Goal: Task Accomplishment & Management: Use online tool/utility

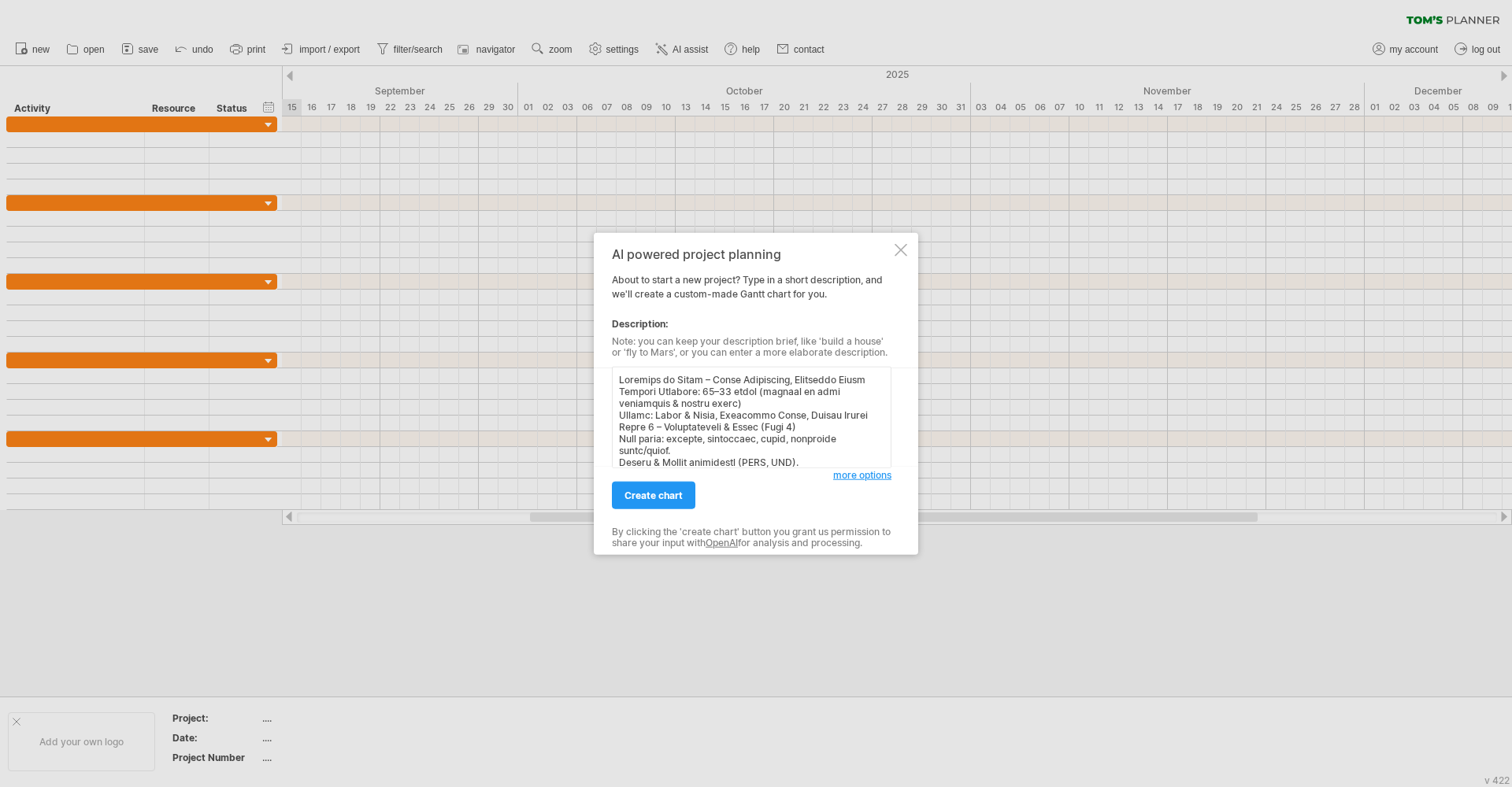
scroll to position [562, 0]
type textarea "Loremips do Sitam – Conse Adipiscing, Elitseddo Eiusm Tempori Utlabore: 11–96 e…"
click at [671, 493] on span "create chart" at bounding box center [654, 495] width 58 height 12
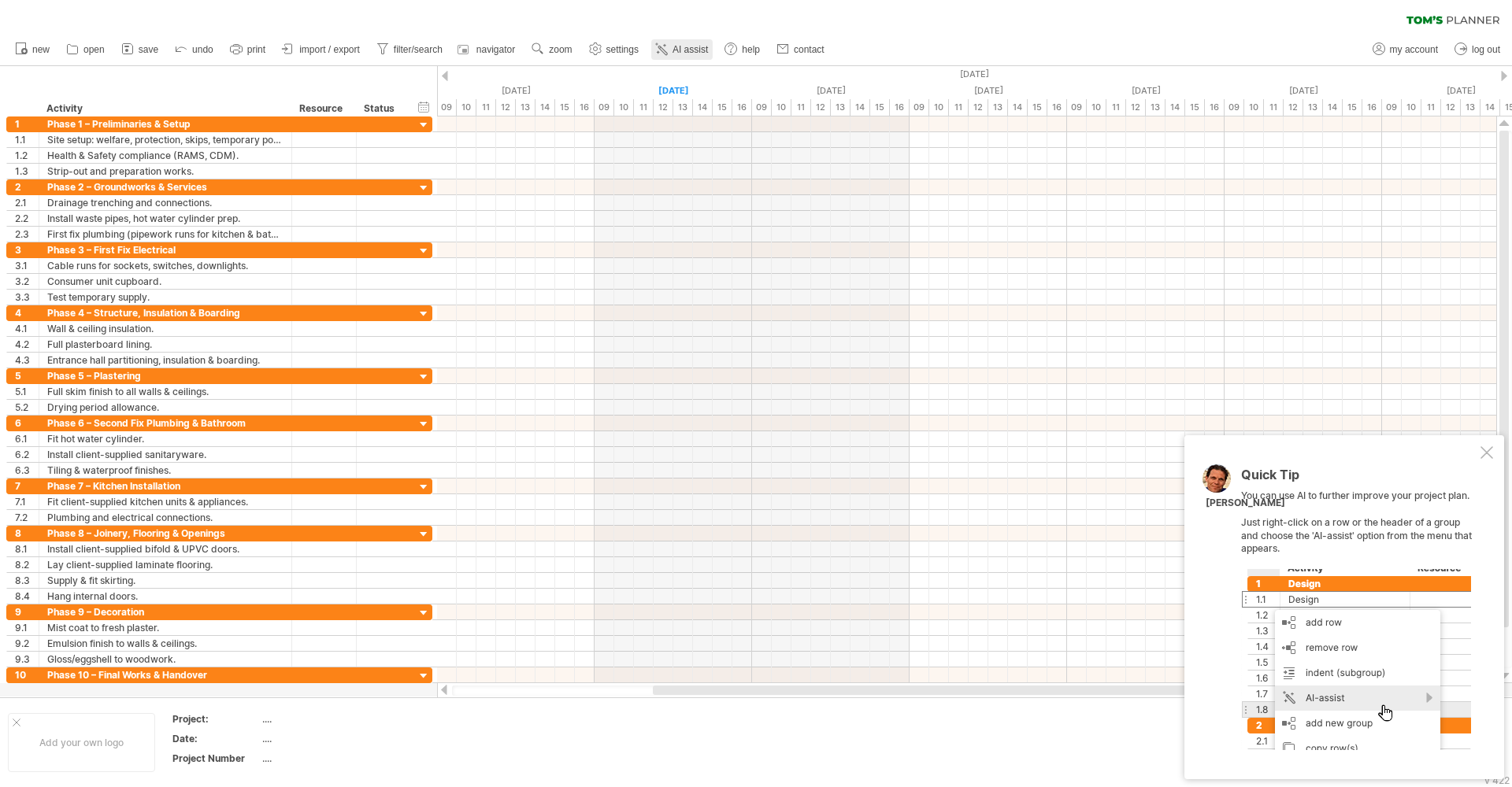
click at [695, 52] on span "AI assist" at bounding box center [690, 50] width 35 height 11
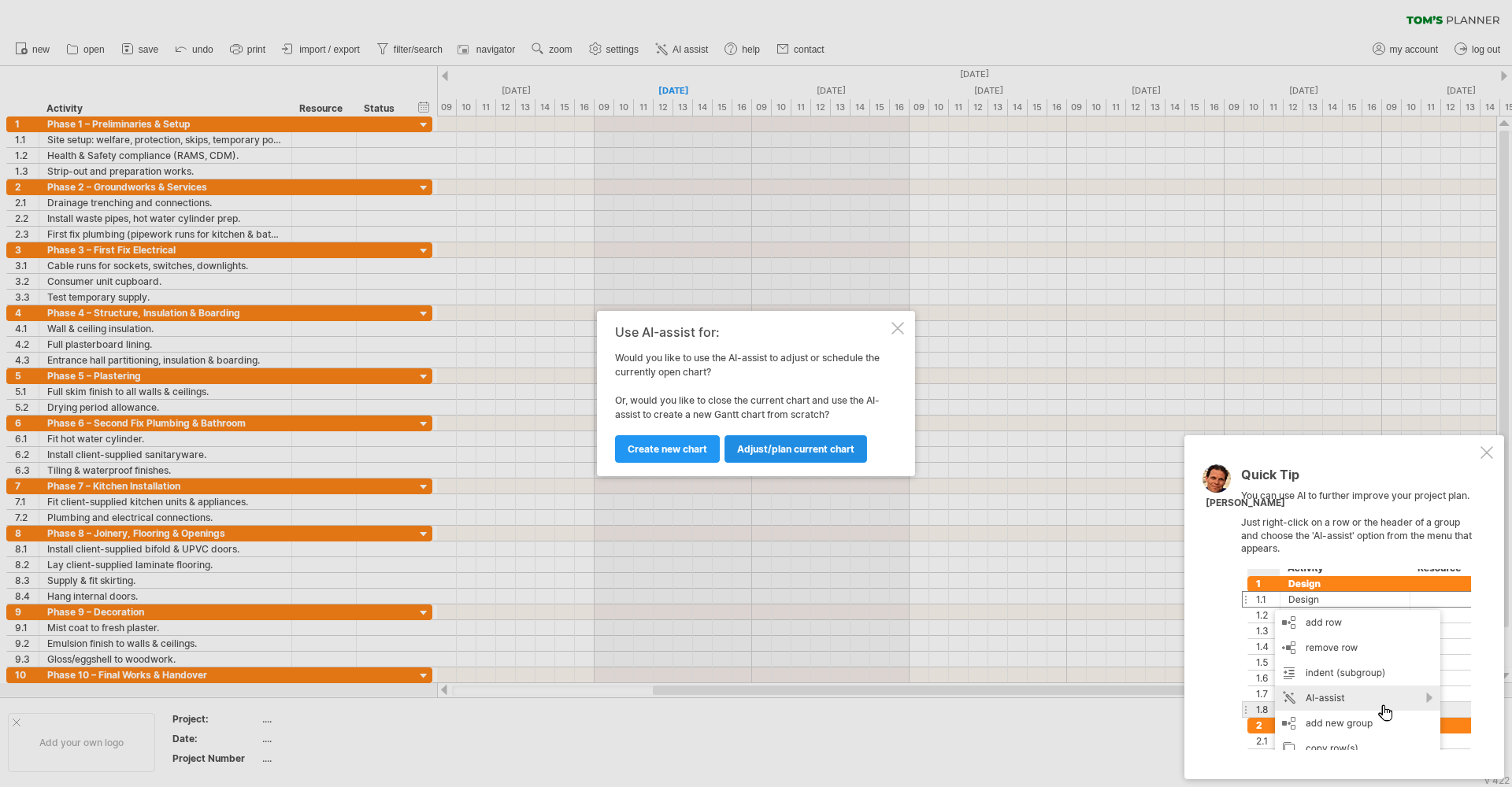
click at [769, 443] on link "Adjust/plan current chart" at bounding box center [795, 449] width 143 height 27
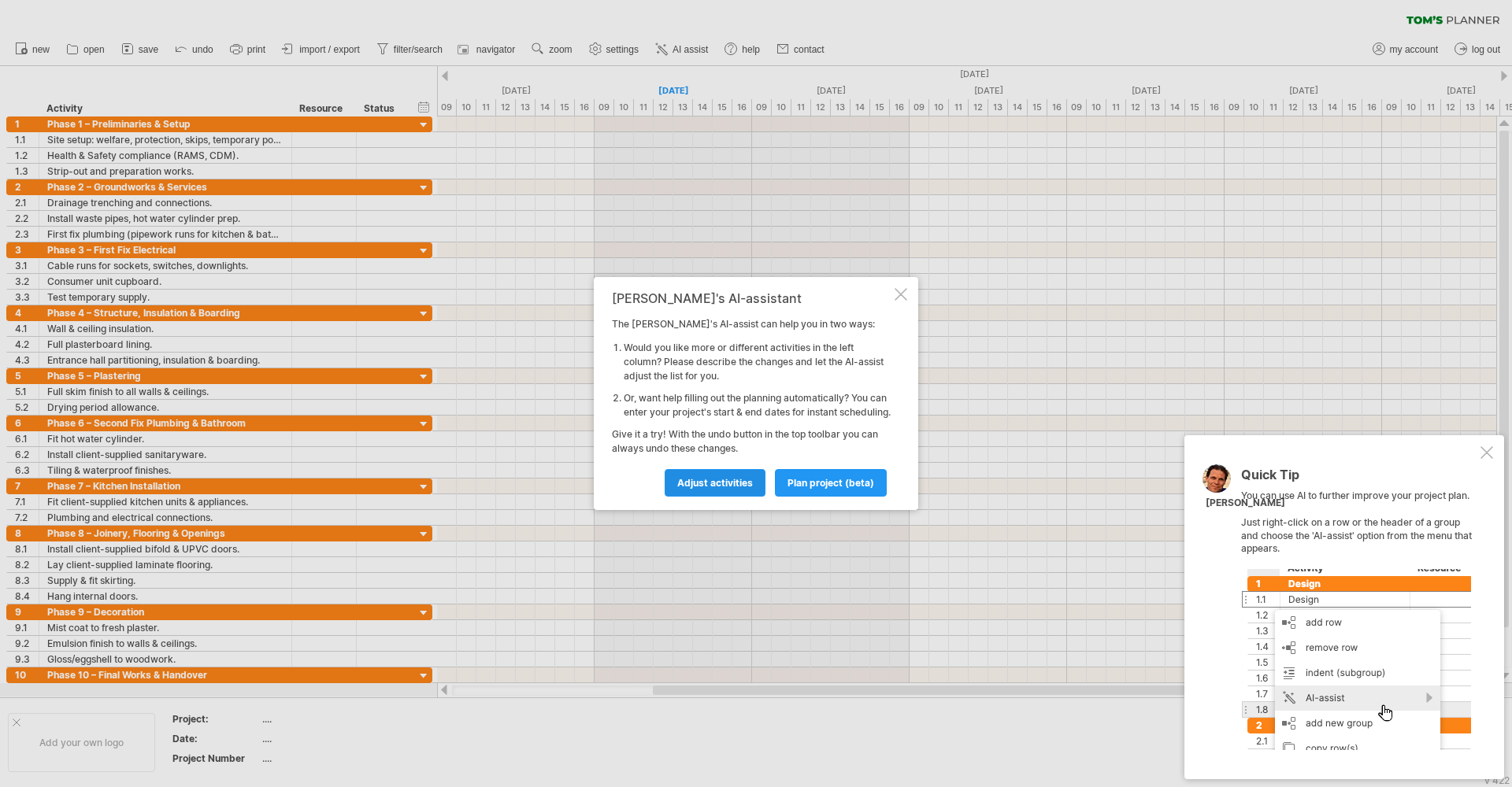
click at [737, 483] on link "Adjust activities" at bounding box center [715, 482] width 101 height 27
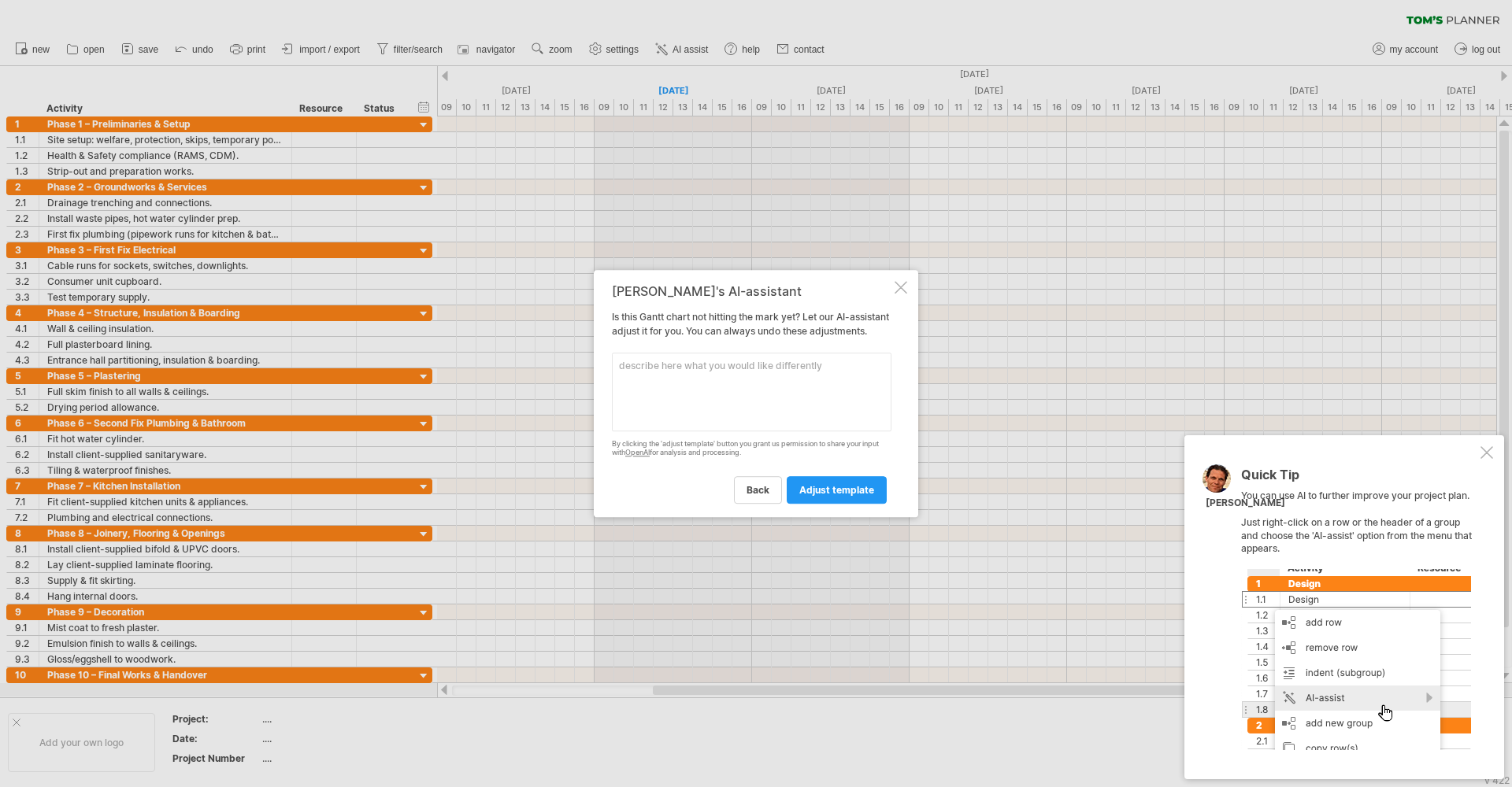
click at [671, 360] on textarea at bounding box center [752, 391] width 280 height 79
type textarea "INCLUDE 1ST FIX PLUMBING"
click at [839, 496] on span "adjust template" at bounding box center [836, 490] width 74 height 12
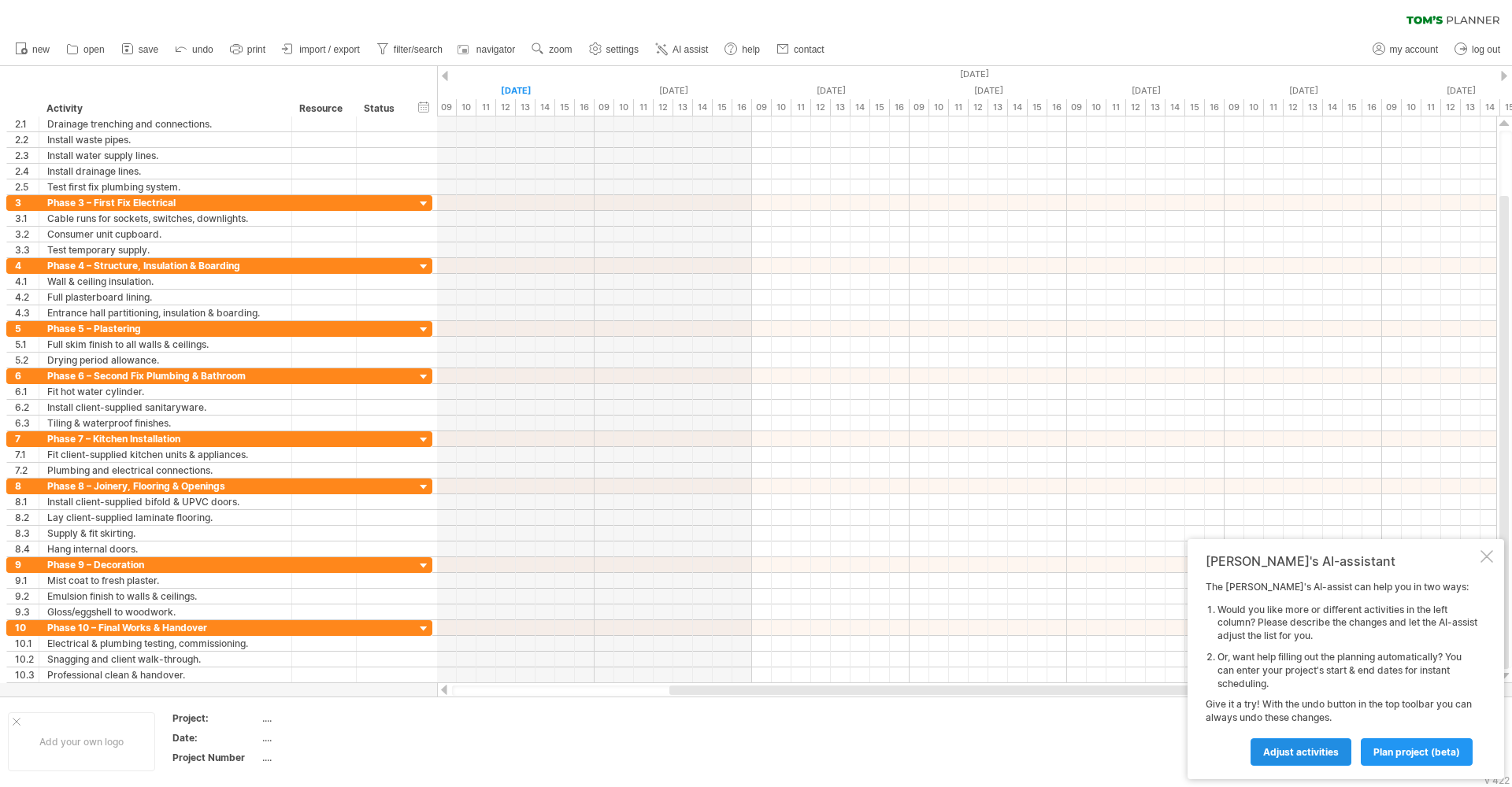
click at [1324, 752] on span "Adjust activities" at bounding box center [1300, 752] width 75 height 12
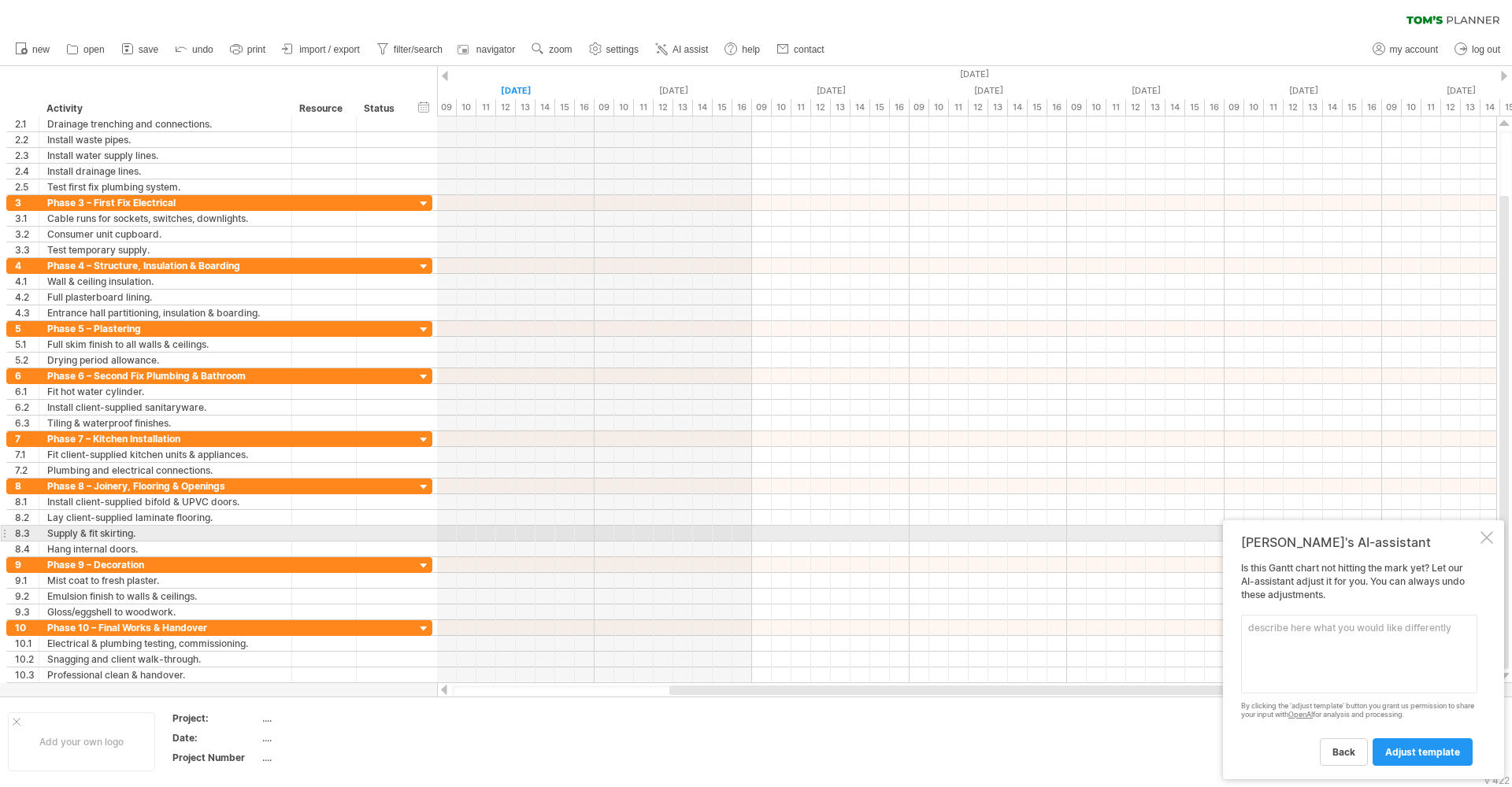
click at [1483, 540] on div at bounding box center [1486, 537] width 12 height 12
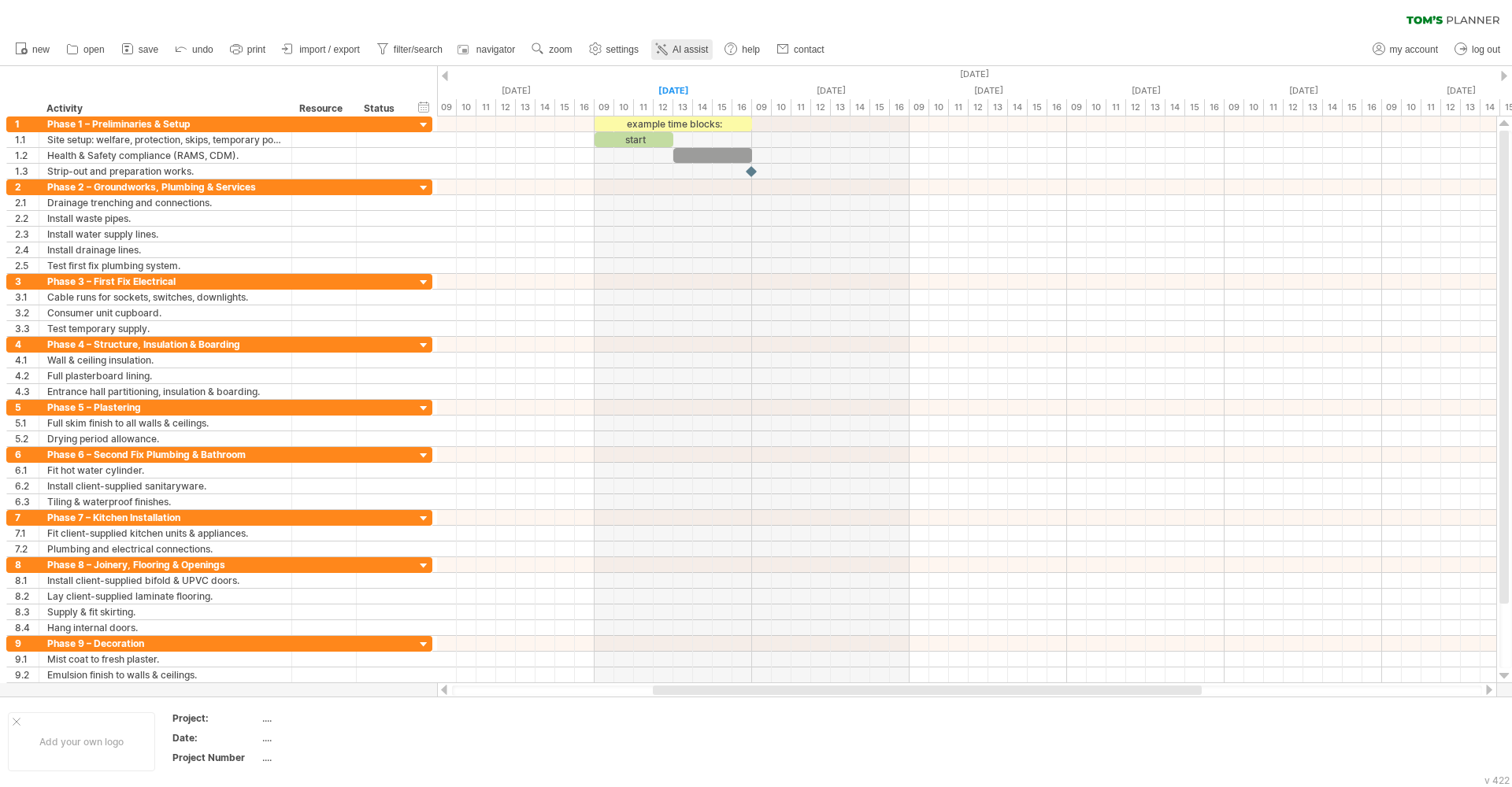
click at [681, 46] on span "AI assist" at bounding box center [690, 50] width 35 height 11
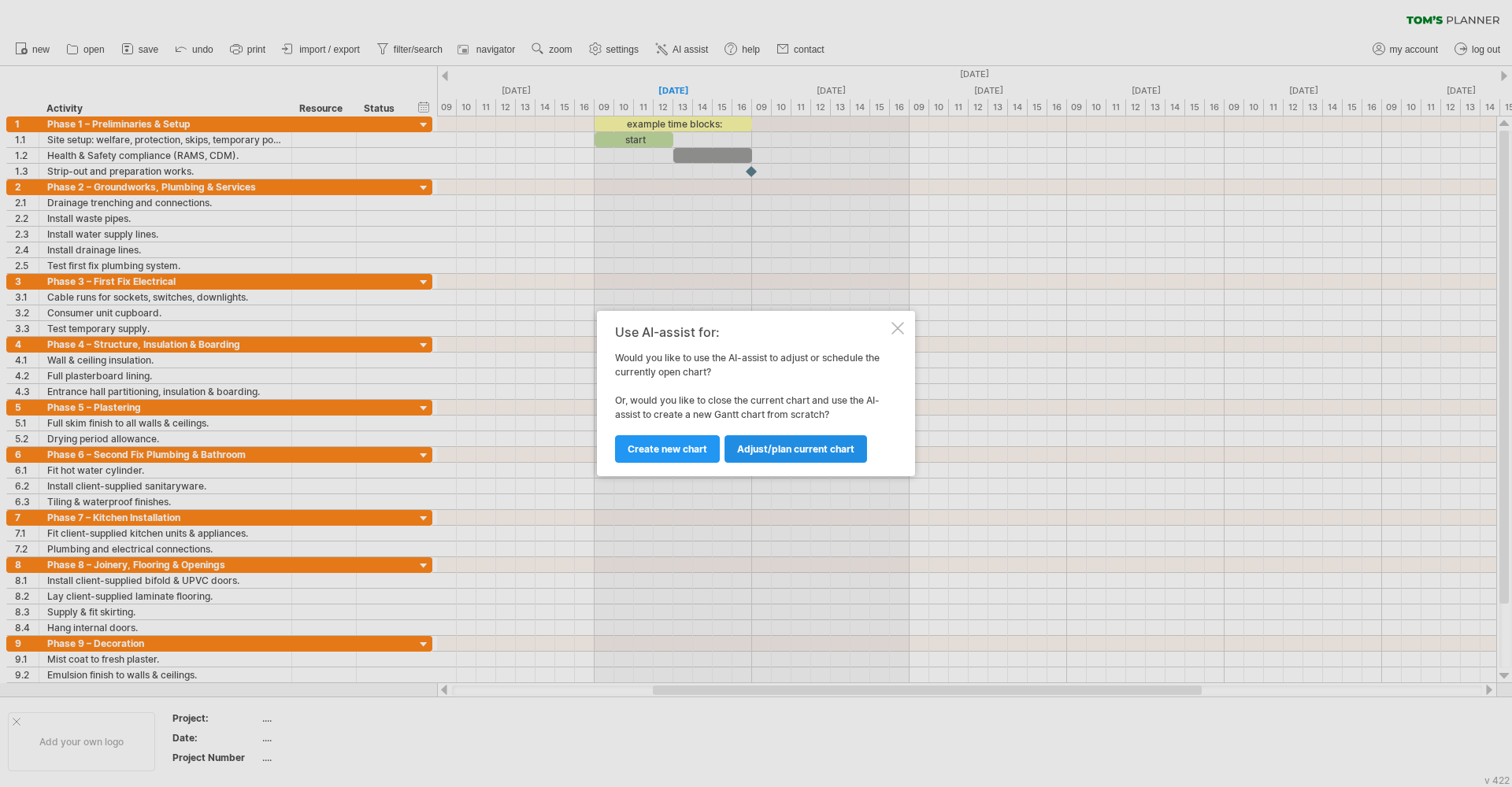
click at [758, 445] on span "Adjust/plan current chart" at bounding box center [795, 449] width 117 height 12
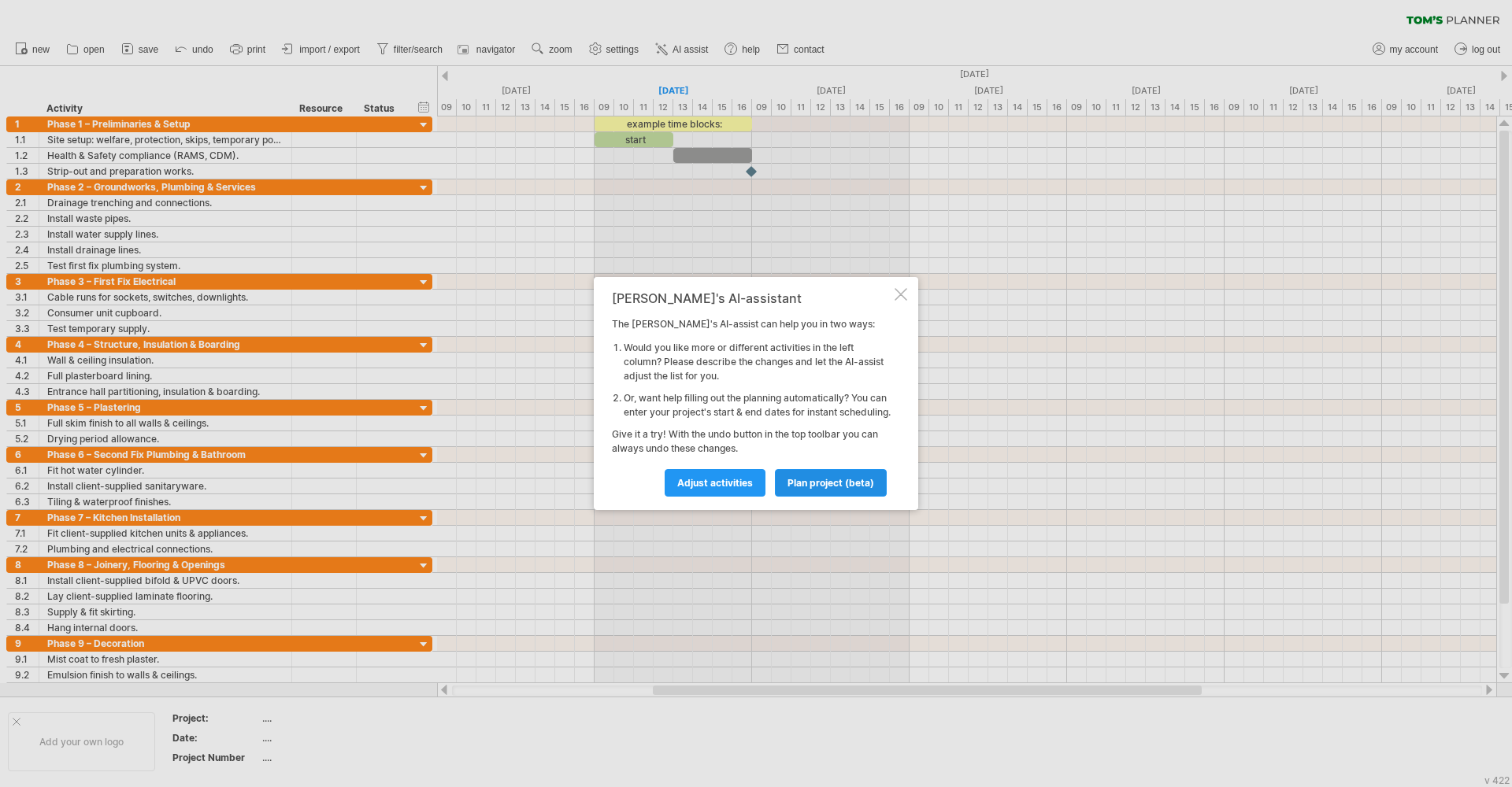
click at [807, 489] on span "plan project (beta)" at bounding box center [831, 482] width 87 height 12
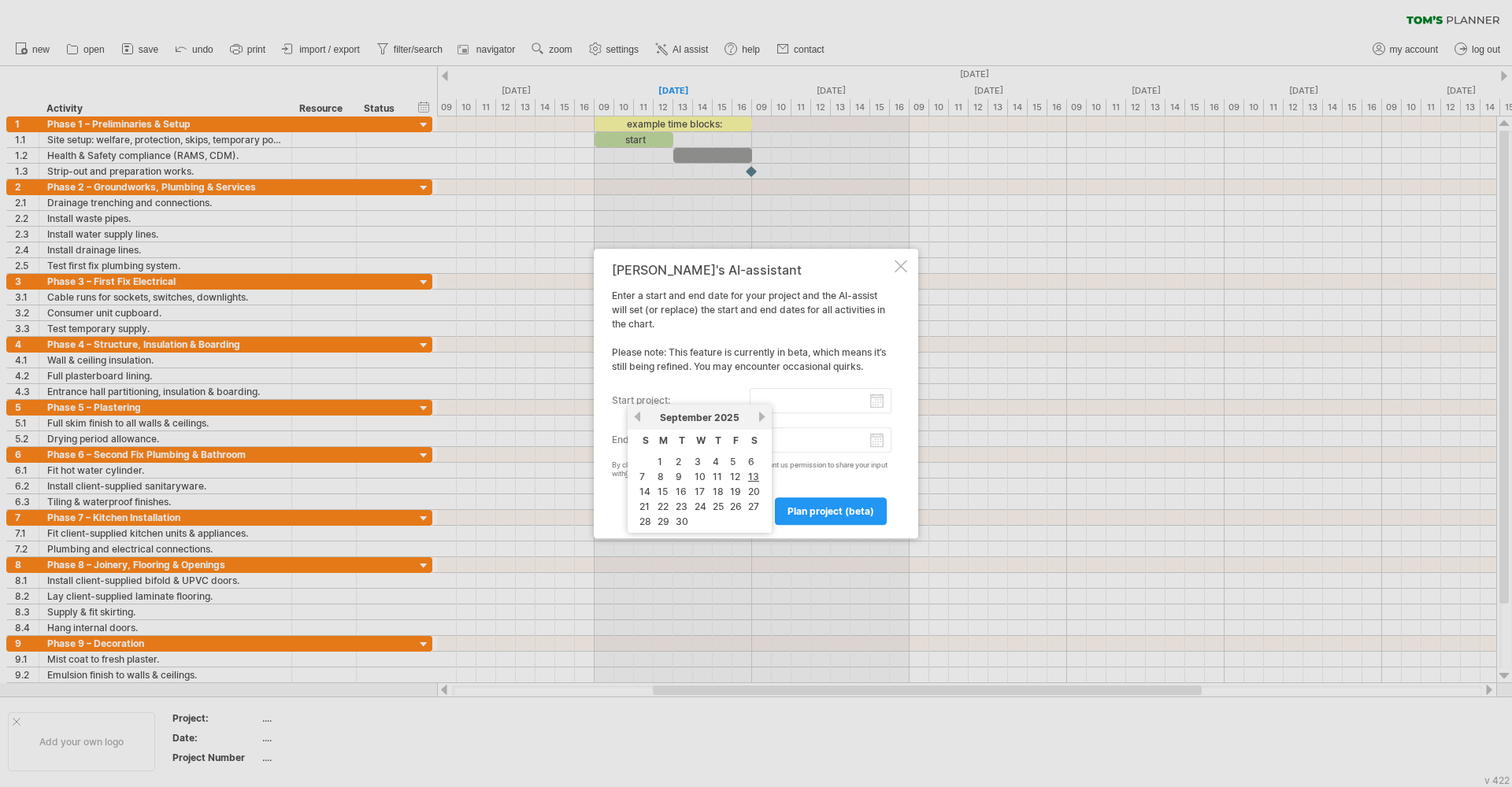
click at [878, 401] on input "start project:" at bounding box center [820, 400] width 143 height 25
click at [694, 490] on link "17" at bounding box center [699, 491] width 13 height 15
type input "********"
click at [879, 442] on input "end project:" at bounding box center [820, 440] width 143 height 25
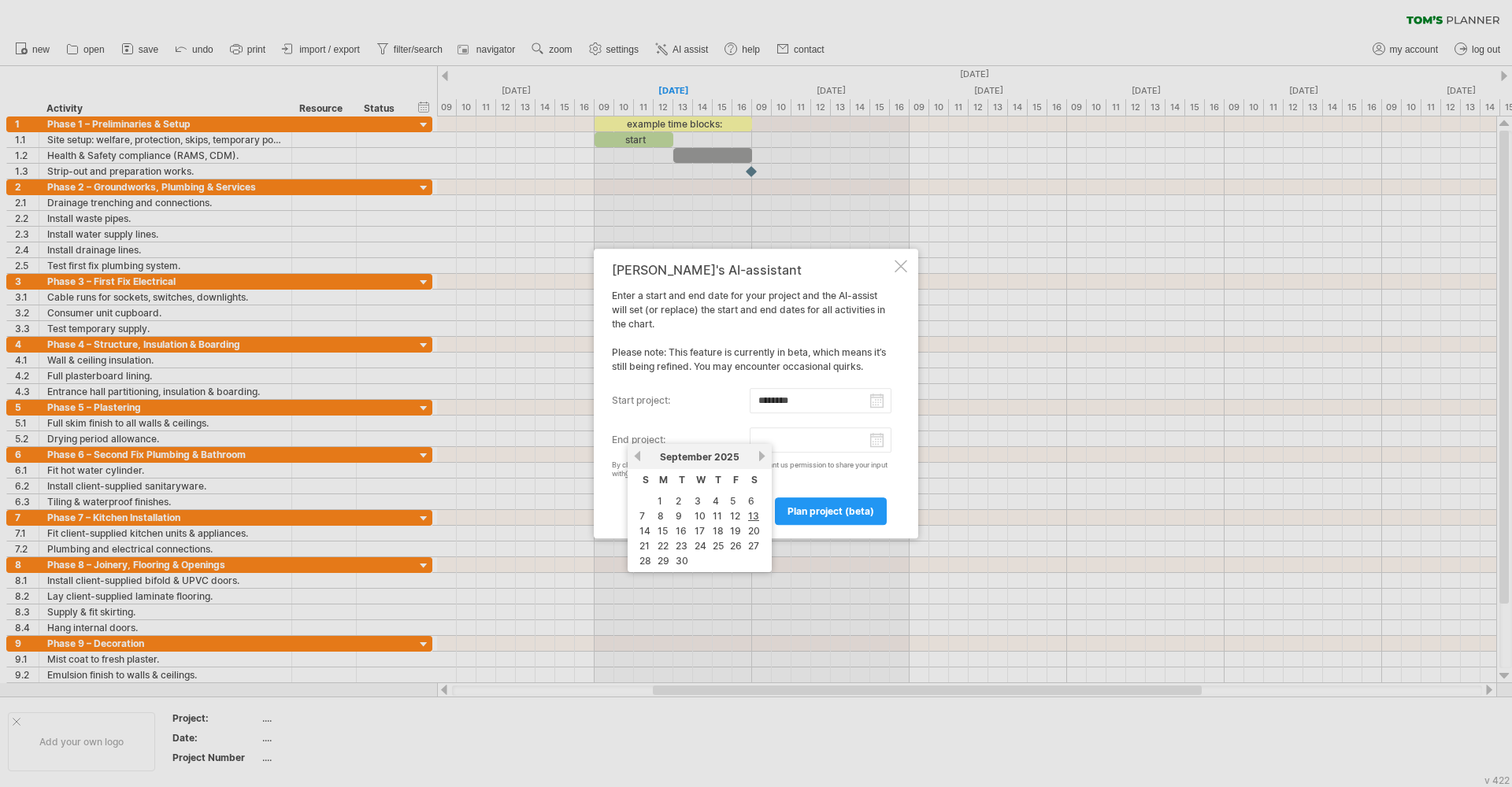
click at [762, 457] on link "next" at bounding box center [761, 456] width 12 height 12
click at [636, 452] on link "previous" at bounding box center [637, 456] width 12 height 12
click at [759, 460] on link "next" at bounding box center [761, 456] width 12 height 12
click at [733, 560] on link "28" at bounding box center [735, 560] width 15 height 15
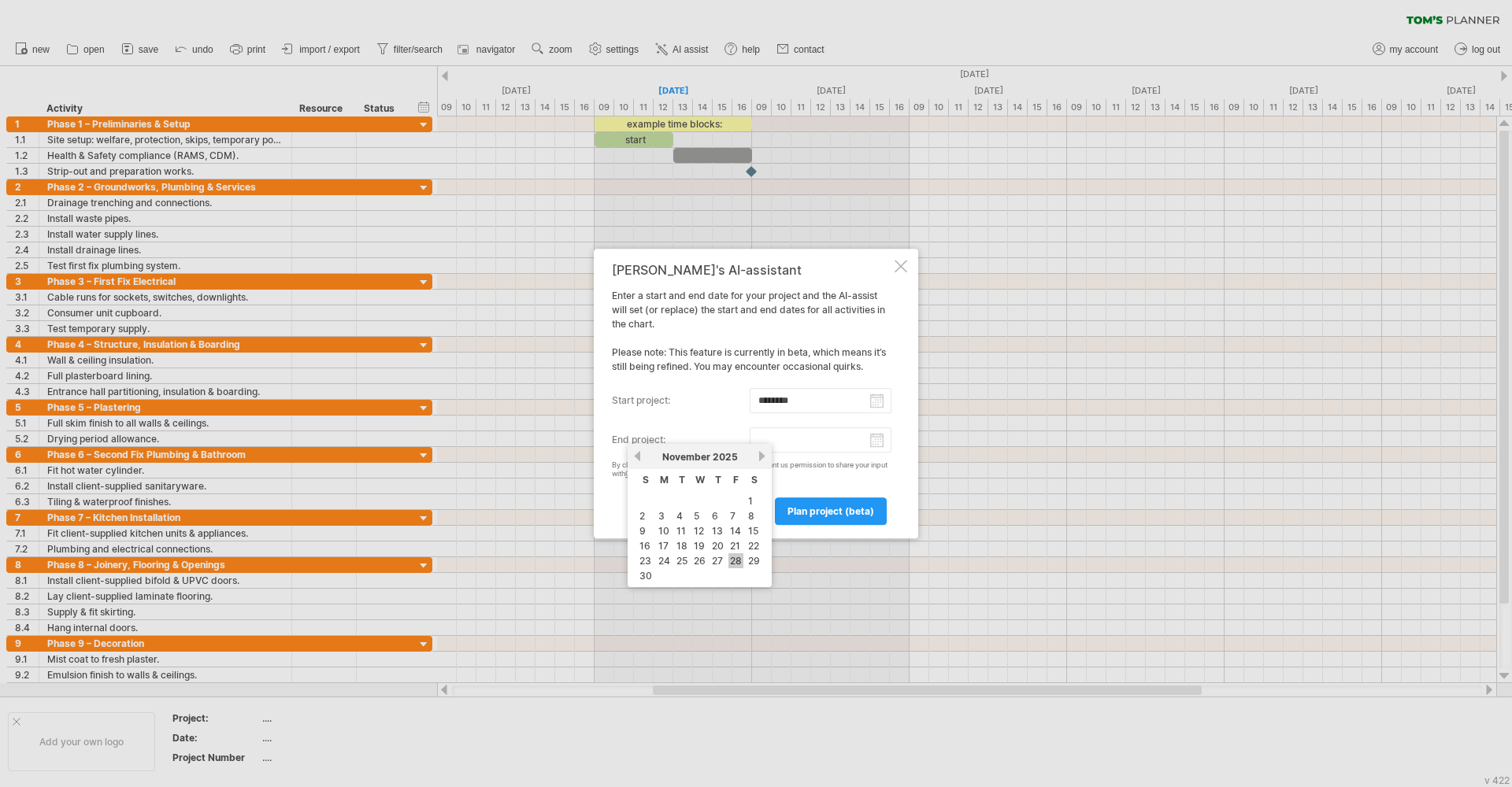
type input "********"
click at [821, 513] on span "plan project (beta)" at bounding box center [831, 511] width 87 height 12
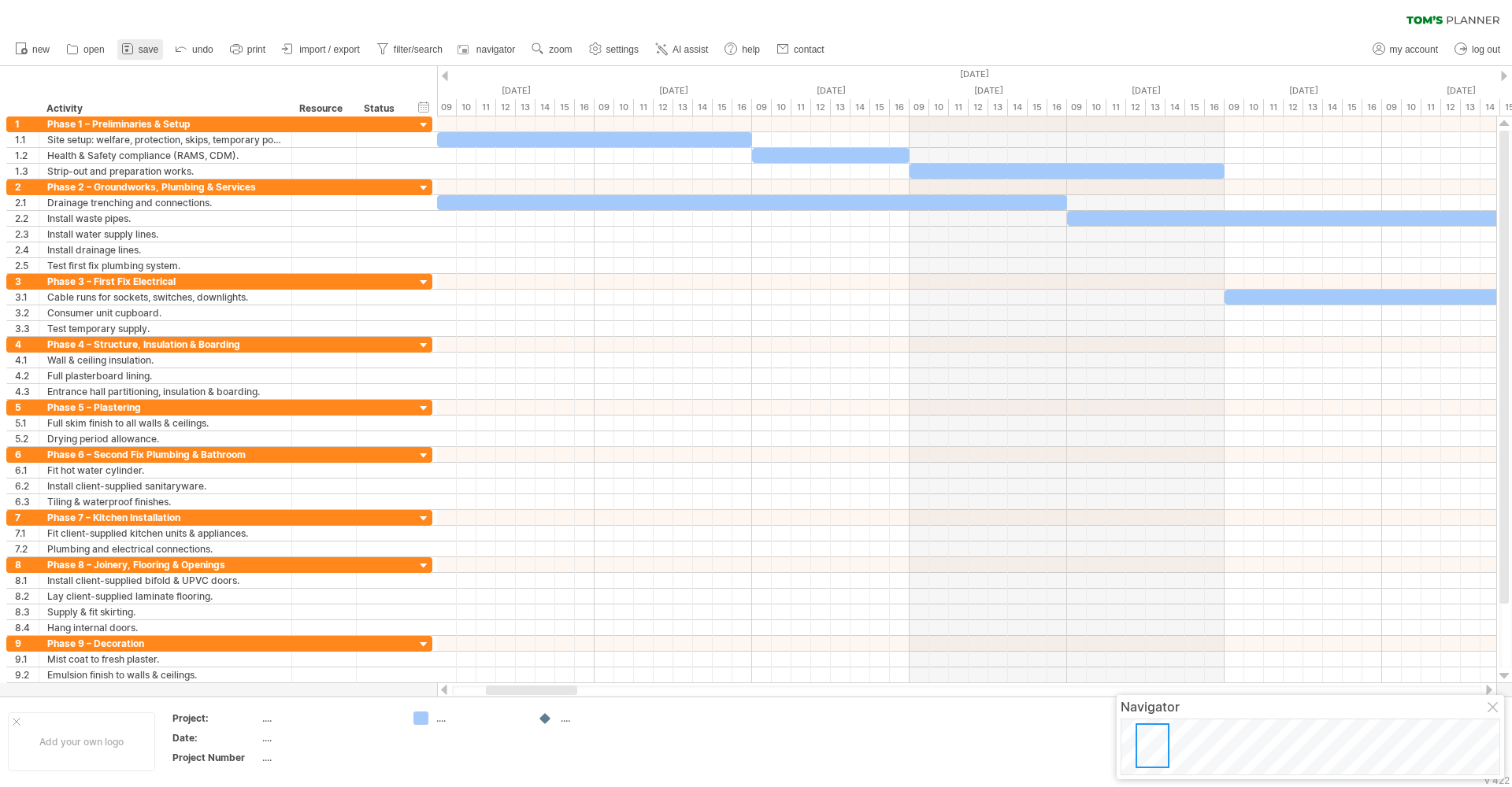
click at [138, 50] on span "save" at bounding box center [148, 50] width 19 height 11
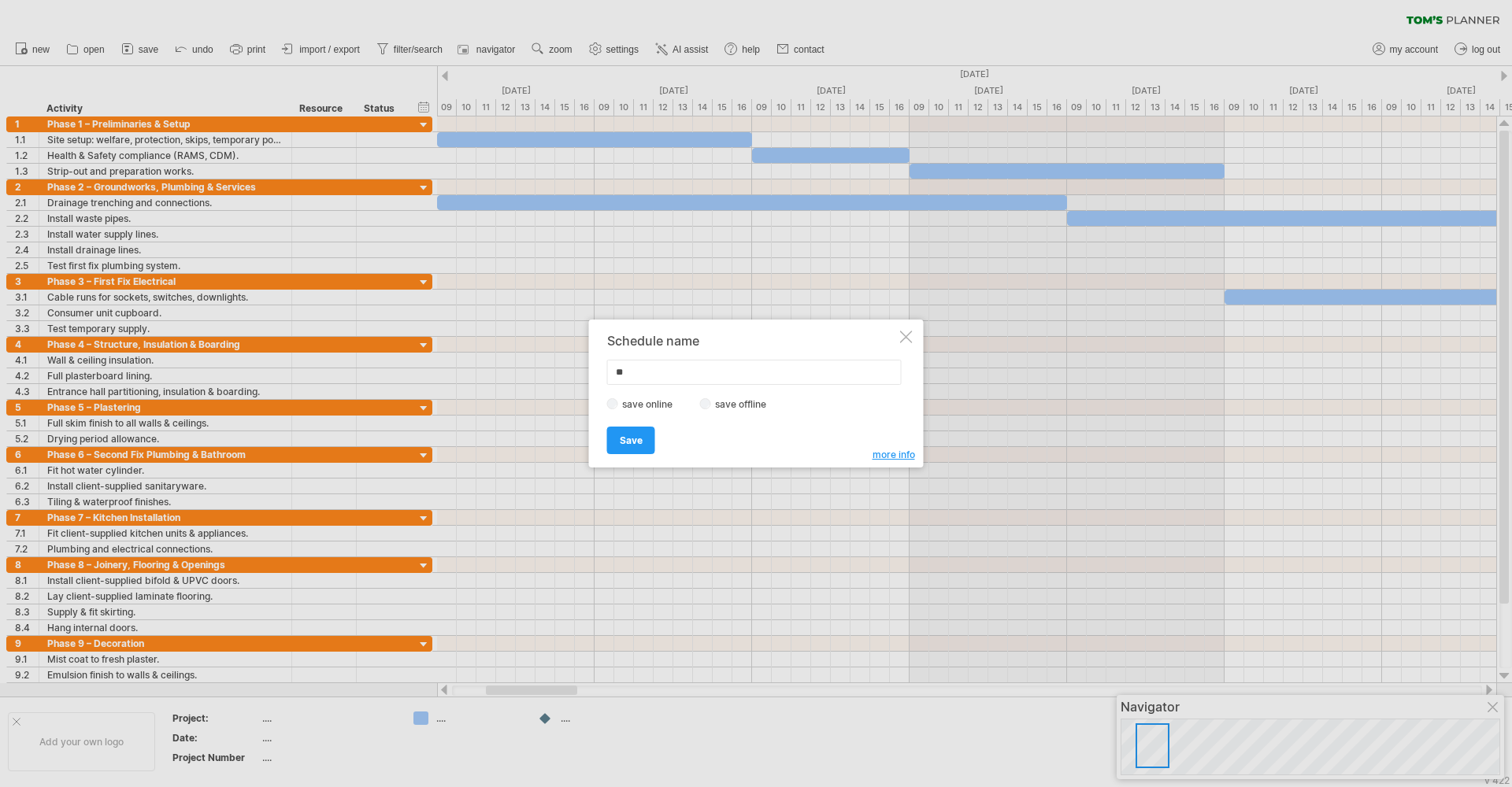
type input "*"
type input "**********"
click at [637, 442] on span "Save" at bounding box center [632, 440] width 23 height 12
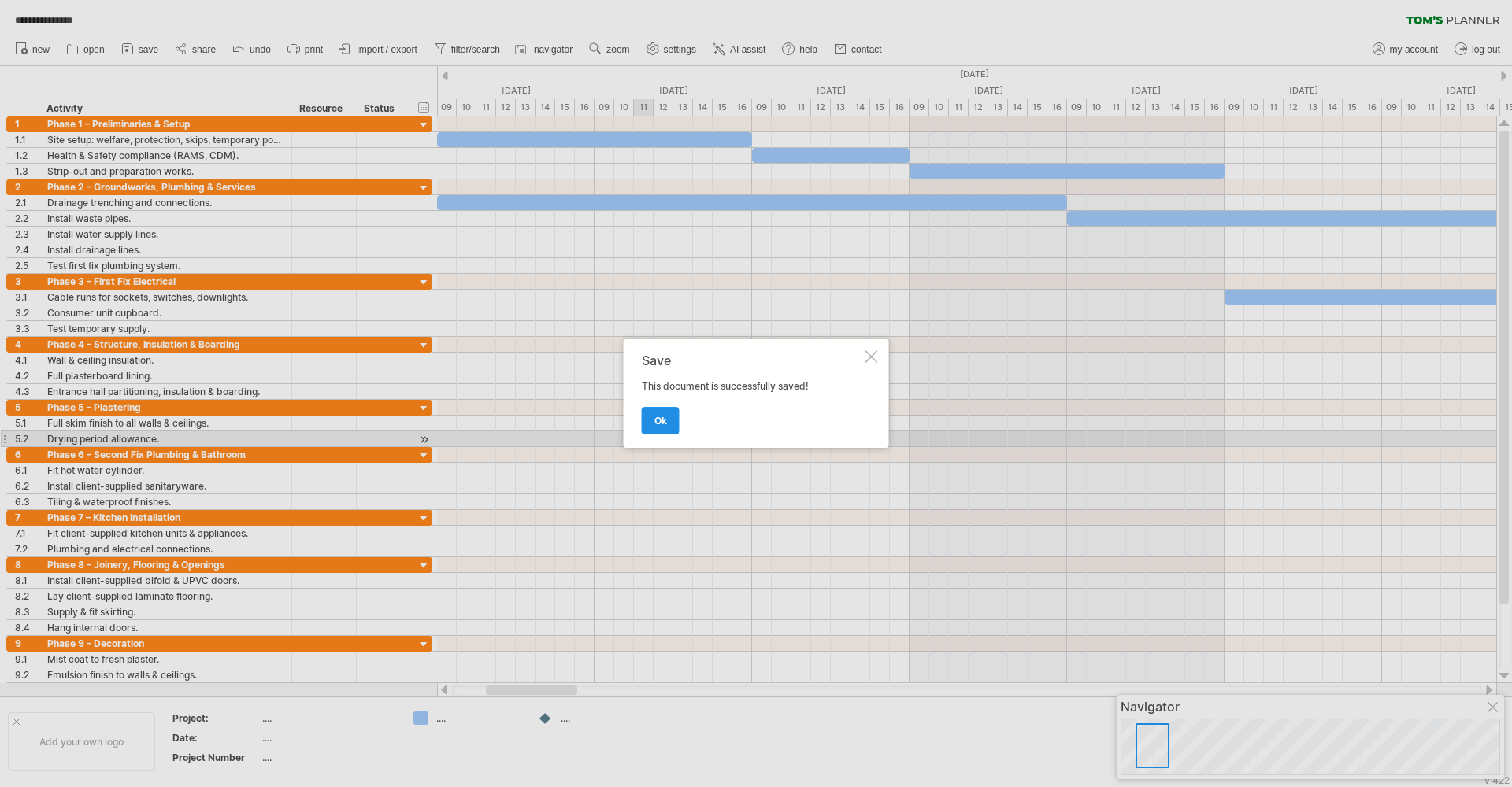
click at [661, 418] on span "ok" at bounding box center [661, 421] width 12 height 12
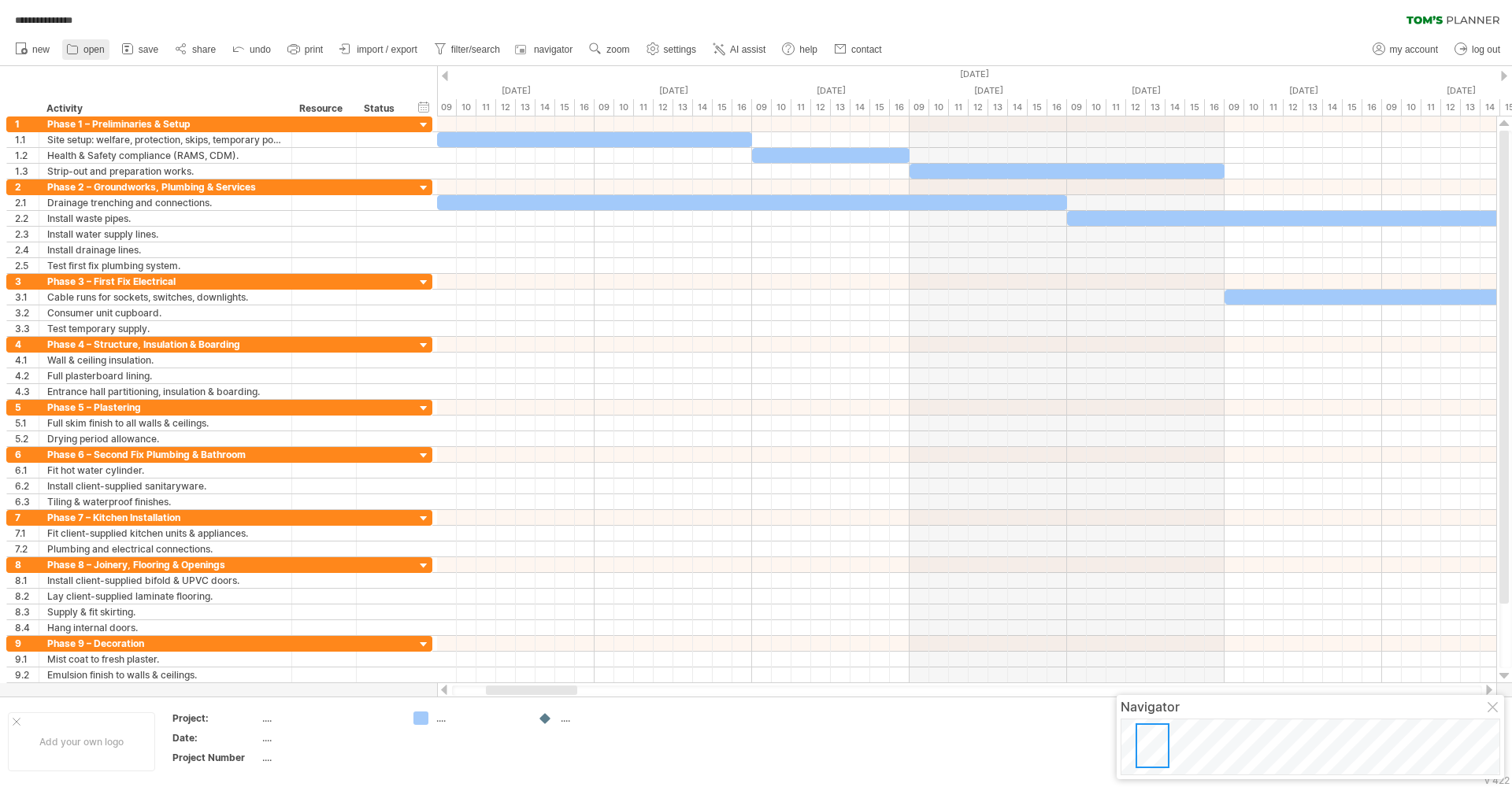
click at [81, 48] on link "open" at bounding box center [85, 49] width 47 height 20
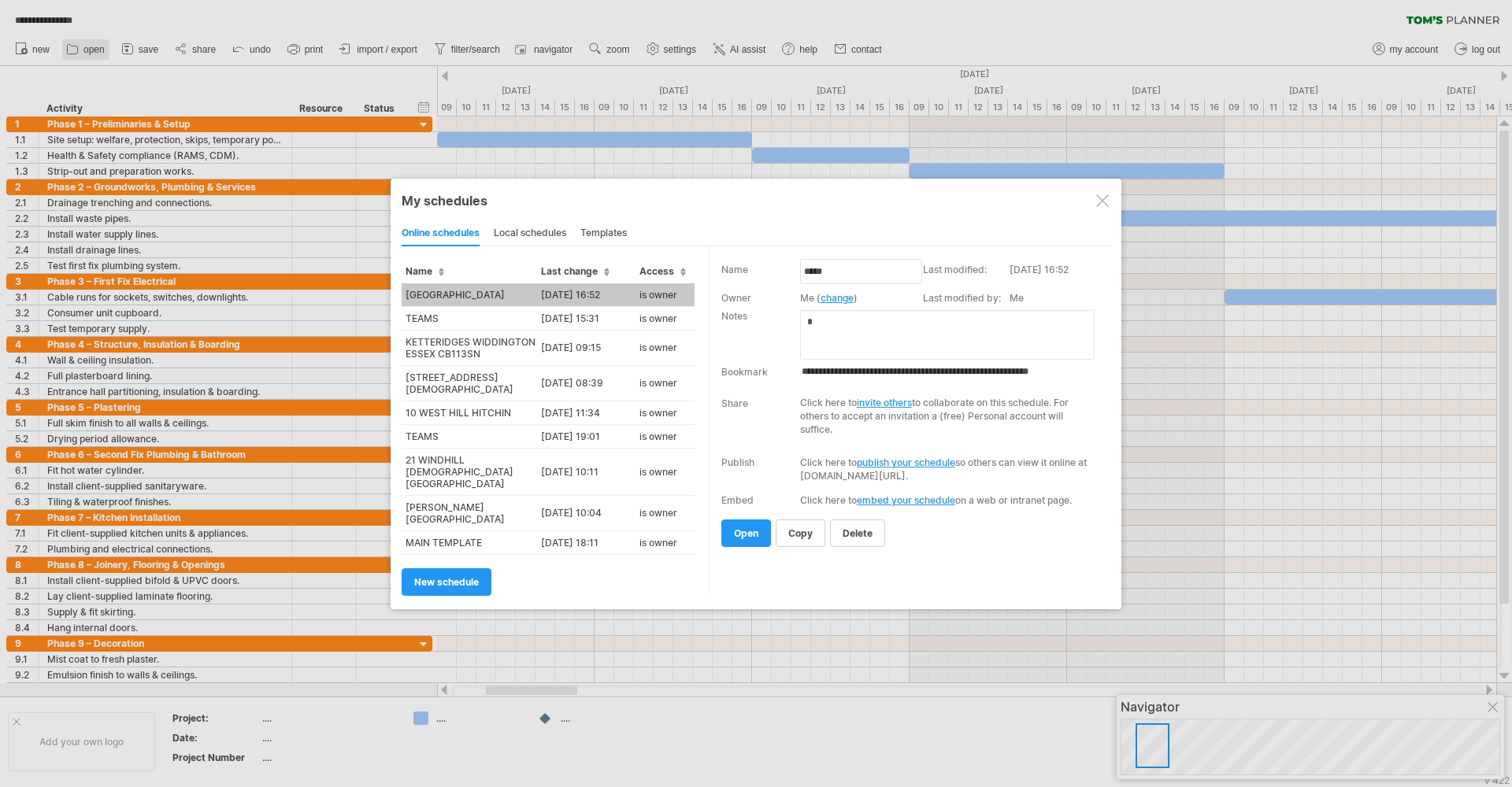
type input "**********"
click at [488, 323] on td "TEAMS" at bounding box center [469, 318] width 136 height 24
type input "*****"
type input "**********"
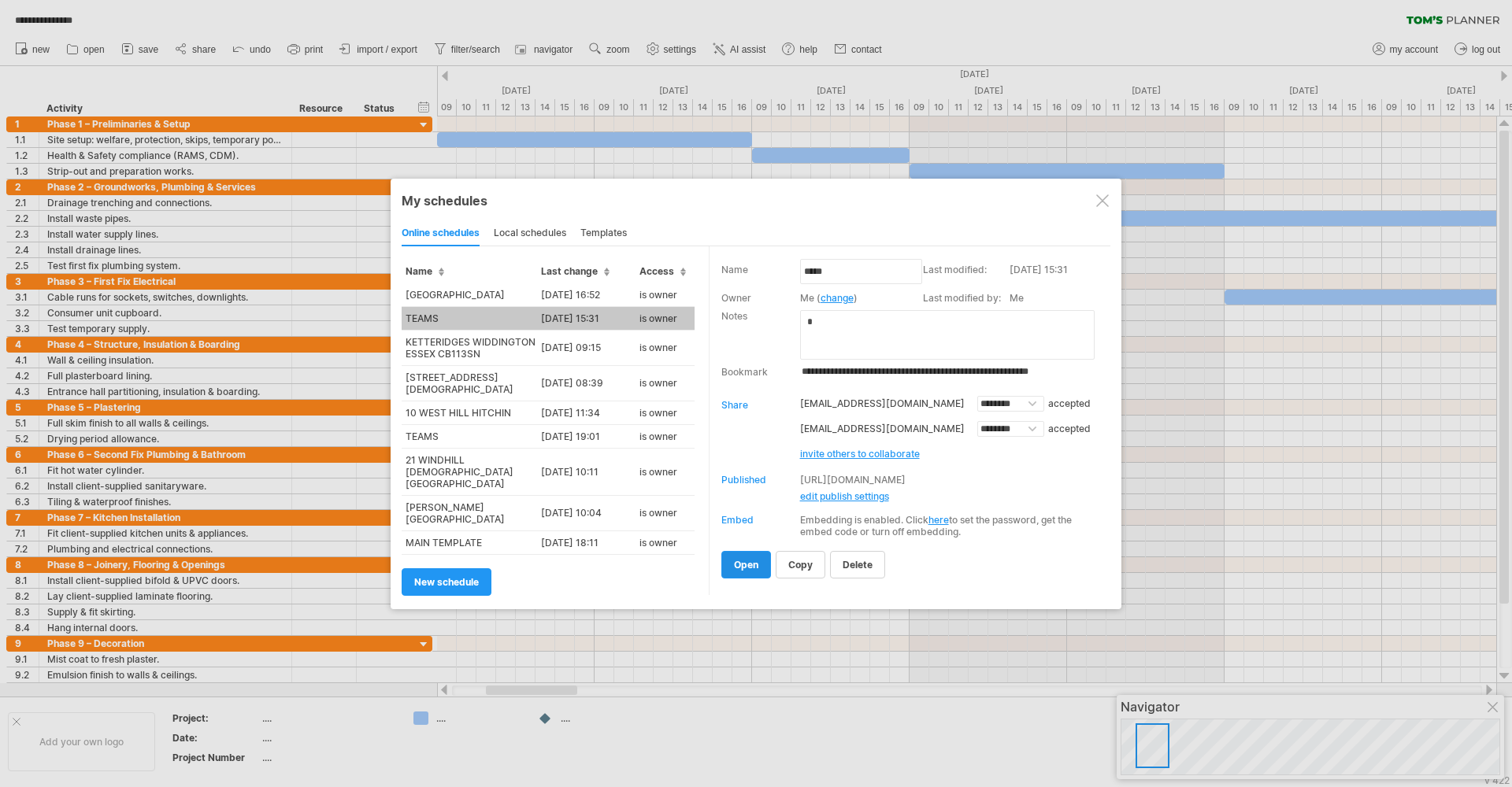
click at [747, 559] on link "open" at bounding box center [746, 564] width 50 height 27
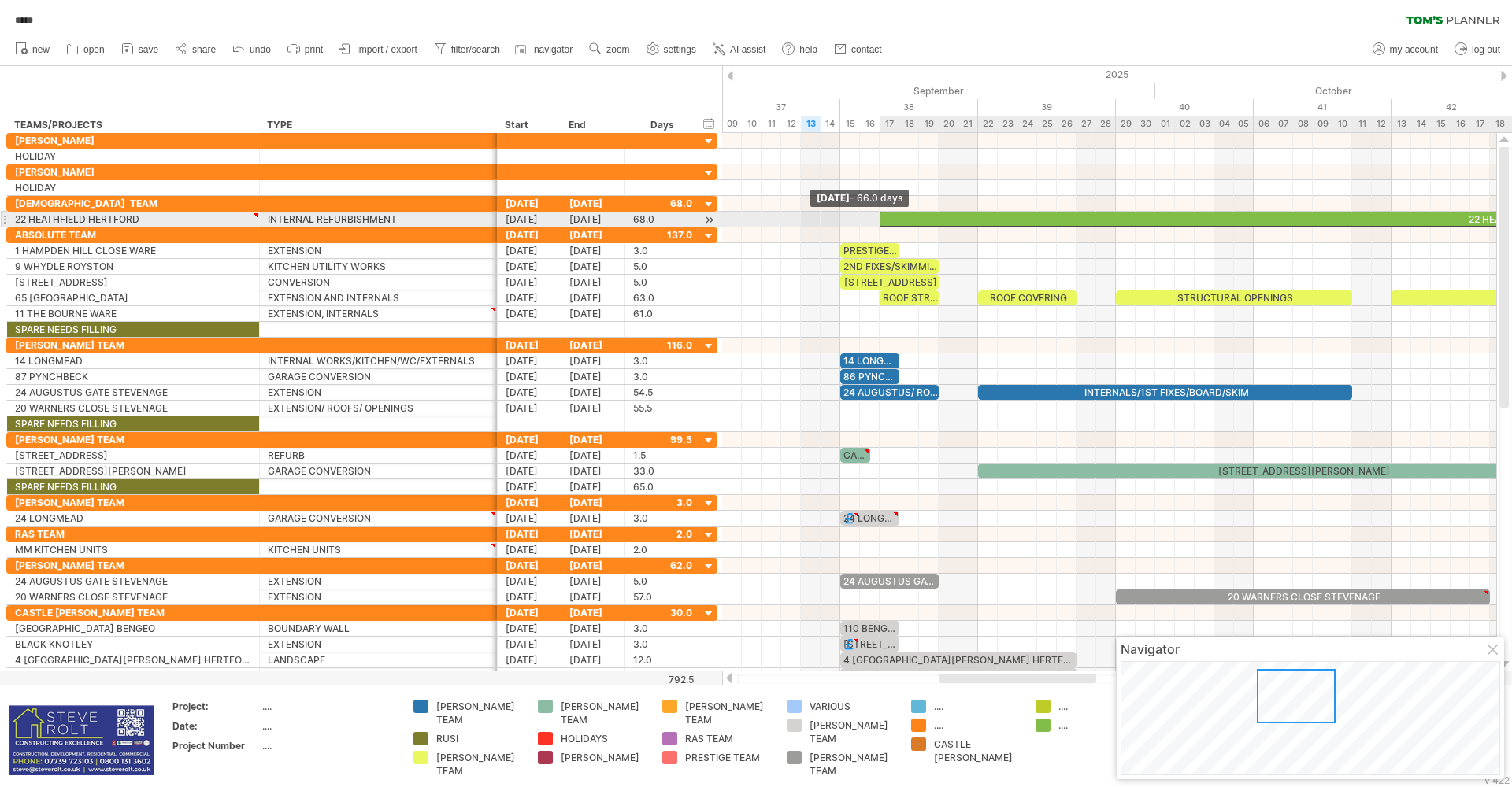
drag, startPoint x: 841, startPoint y: 216, endPoint x: 877, endPoint y: 220, distance: 36.2
click at [877, 220] on span at bounding box center [880, 219] width 6 height 15
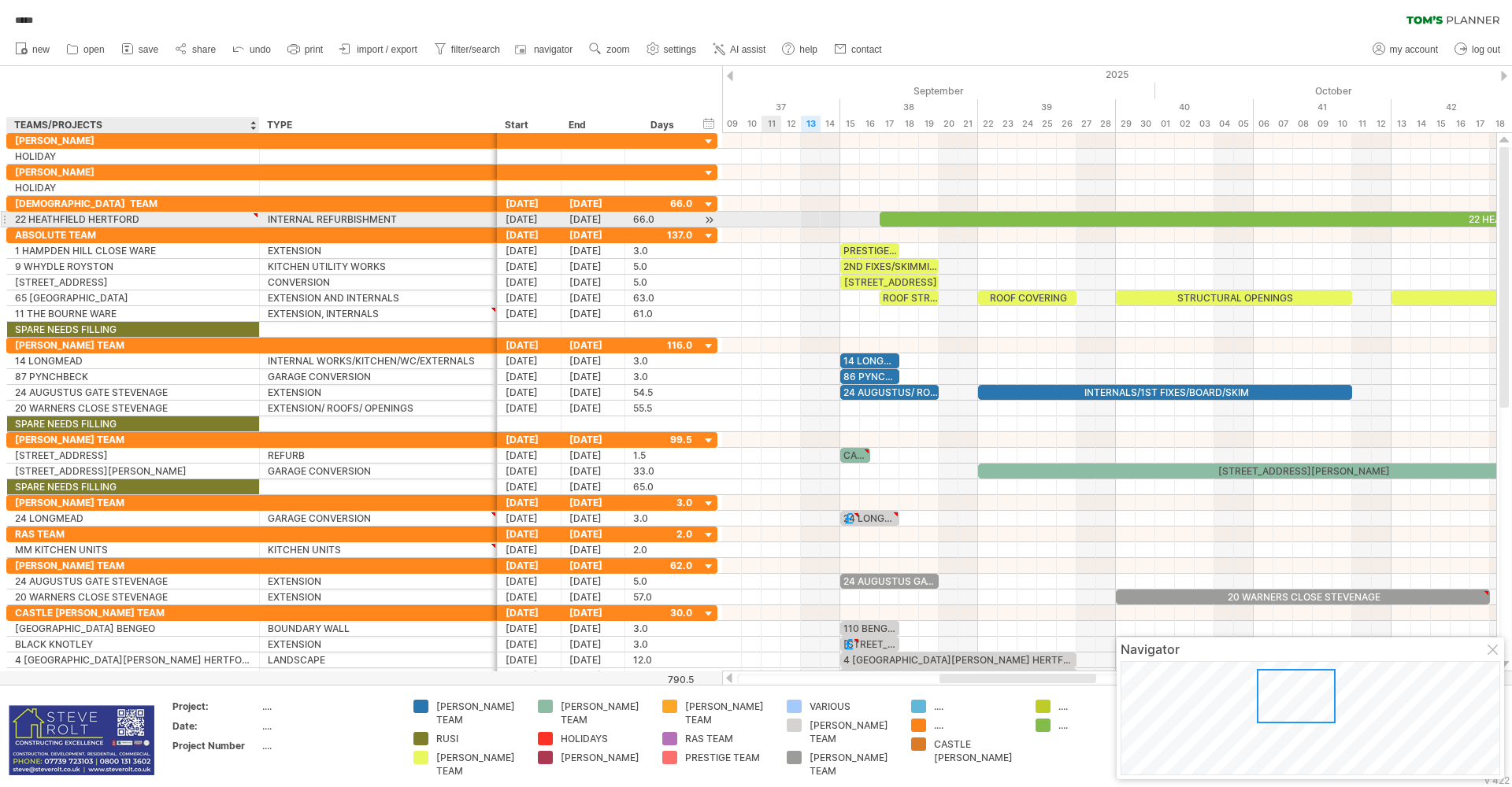
type textarea "**********"
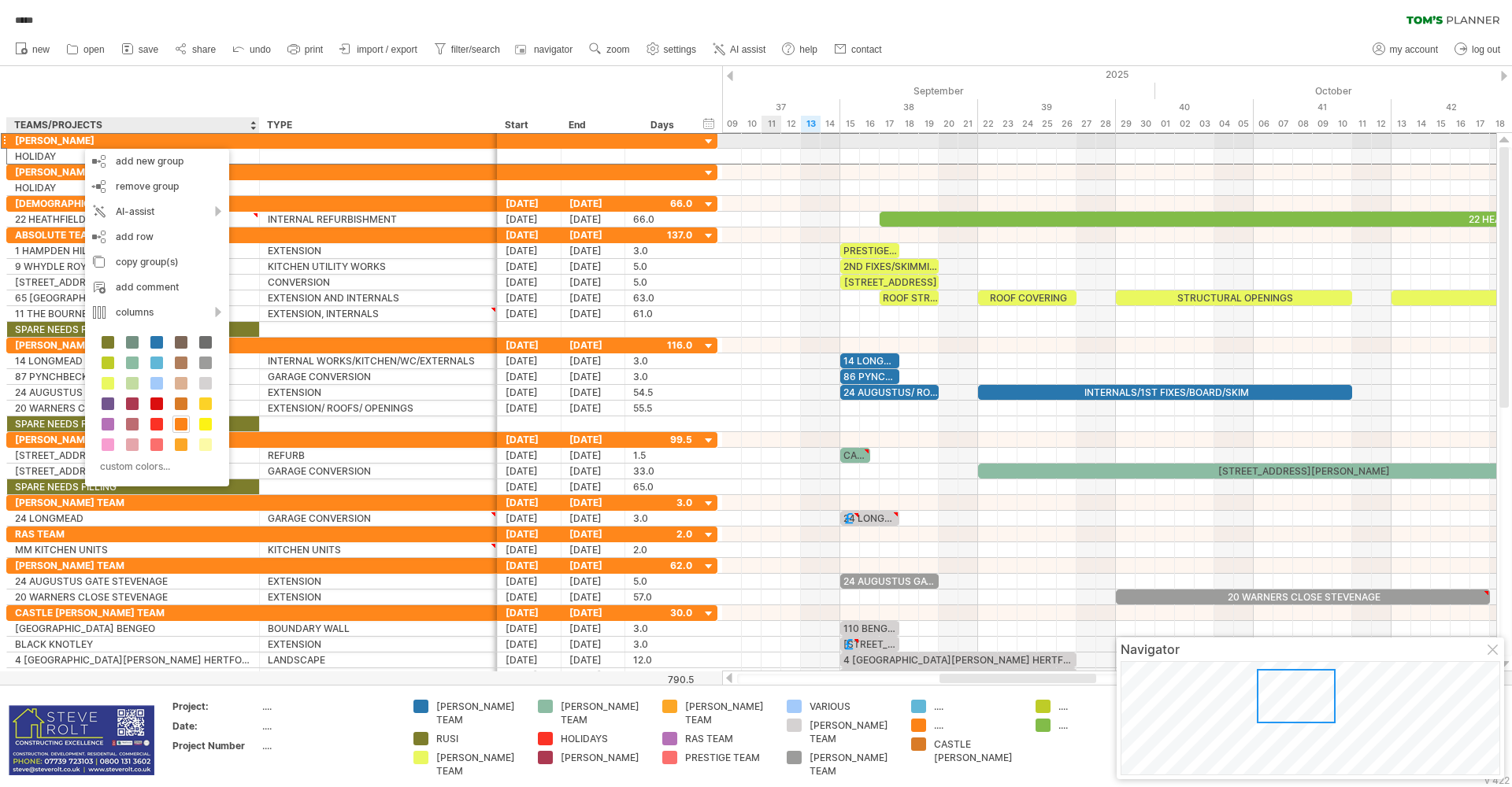
click at [77, 141] on div "[PERSON_NAME]" at bounding box center [133, 140] width 236 height 15
click at [110, 155] on div "add new group" at bounding box center [157, 161] width 144 height 25
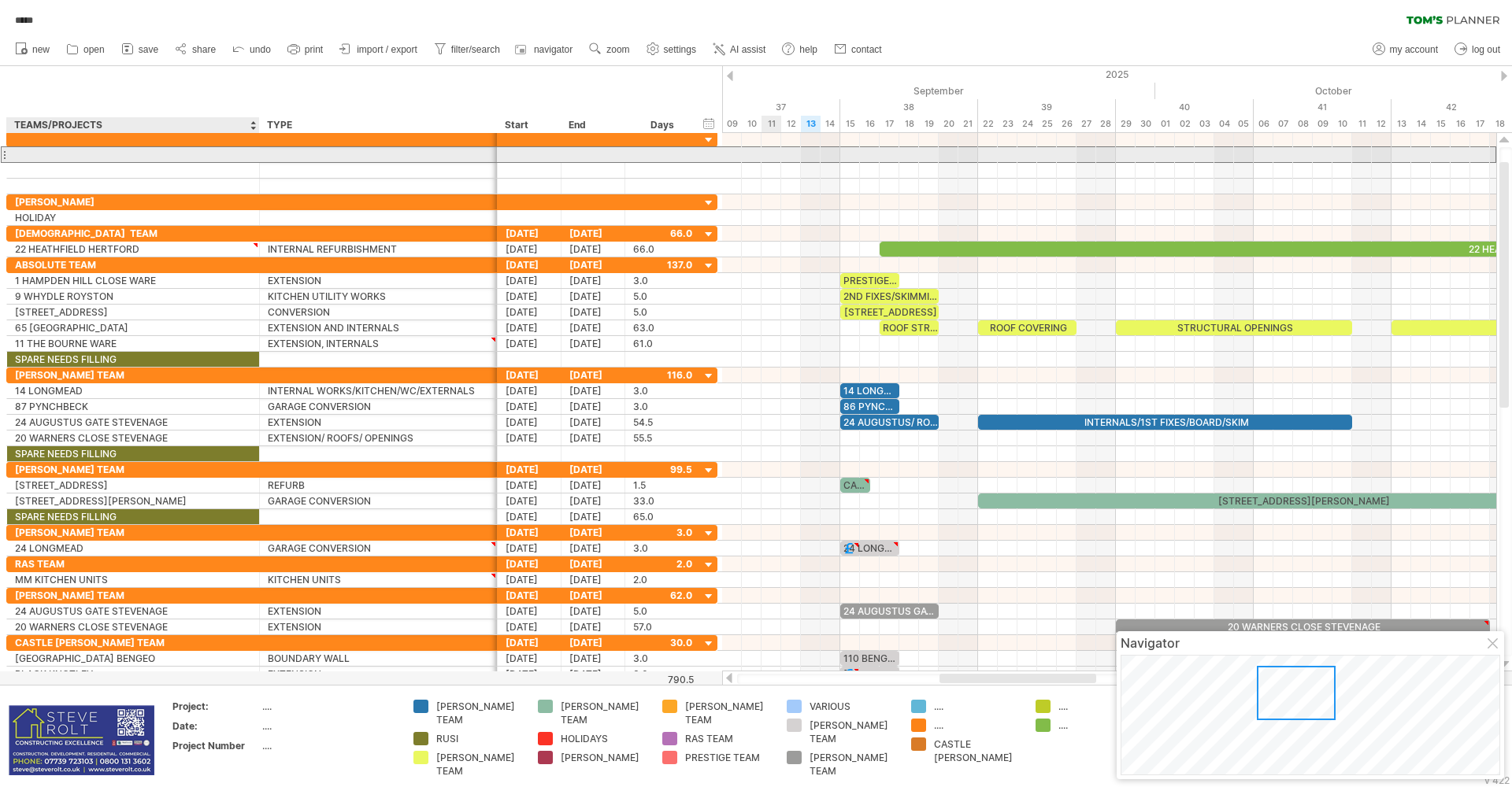
click at [74, 147] on div at bounding box center [133, 154] width 236 height 15
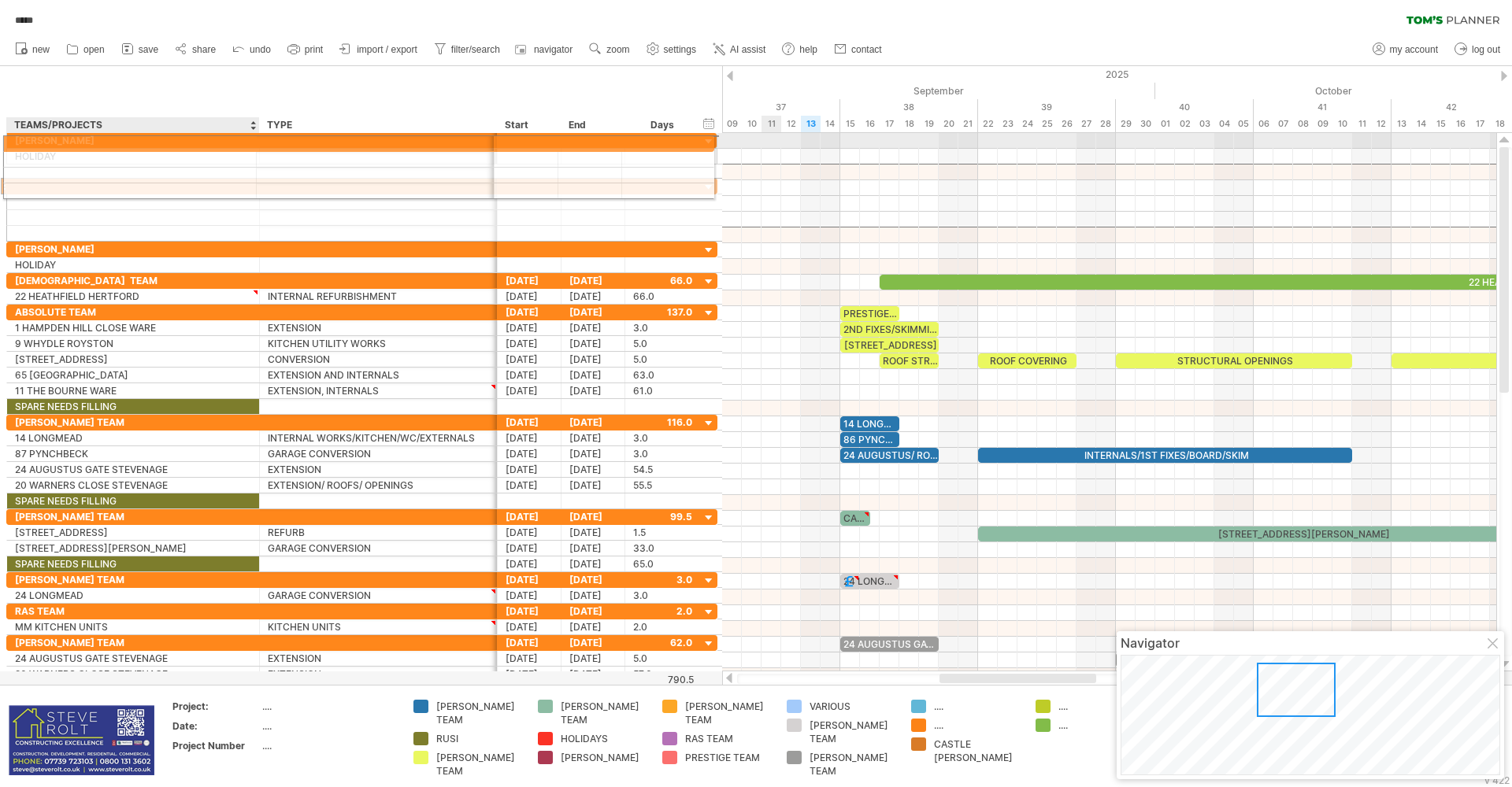
drag, startPoint x: 12, startPoint y: 174, endPoint x: 26, endPoint y: 141, distance: 35.8
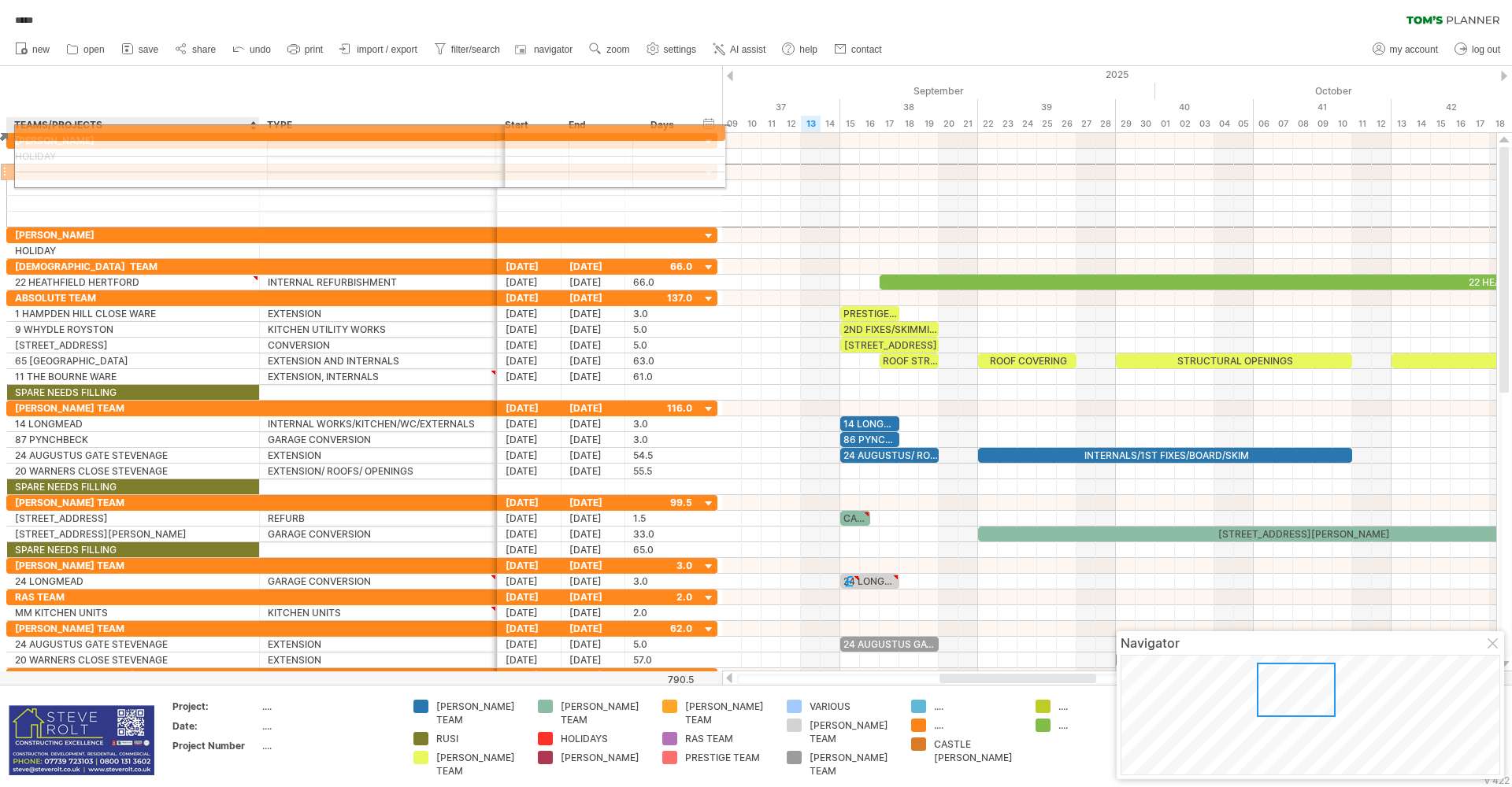
drag, startPoint x: 25, startPoint y: 170, endPoint x: 39, endPoint y: 130, distance: 42.4
click at [39, 130] on div "Trying to reach [DOMAIN_NAME] Connected again... 0% autosave... ***** clear fil…" at bounding box center [756, 393] width 1512 height 787
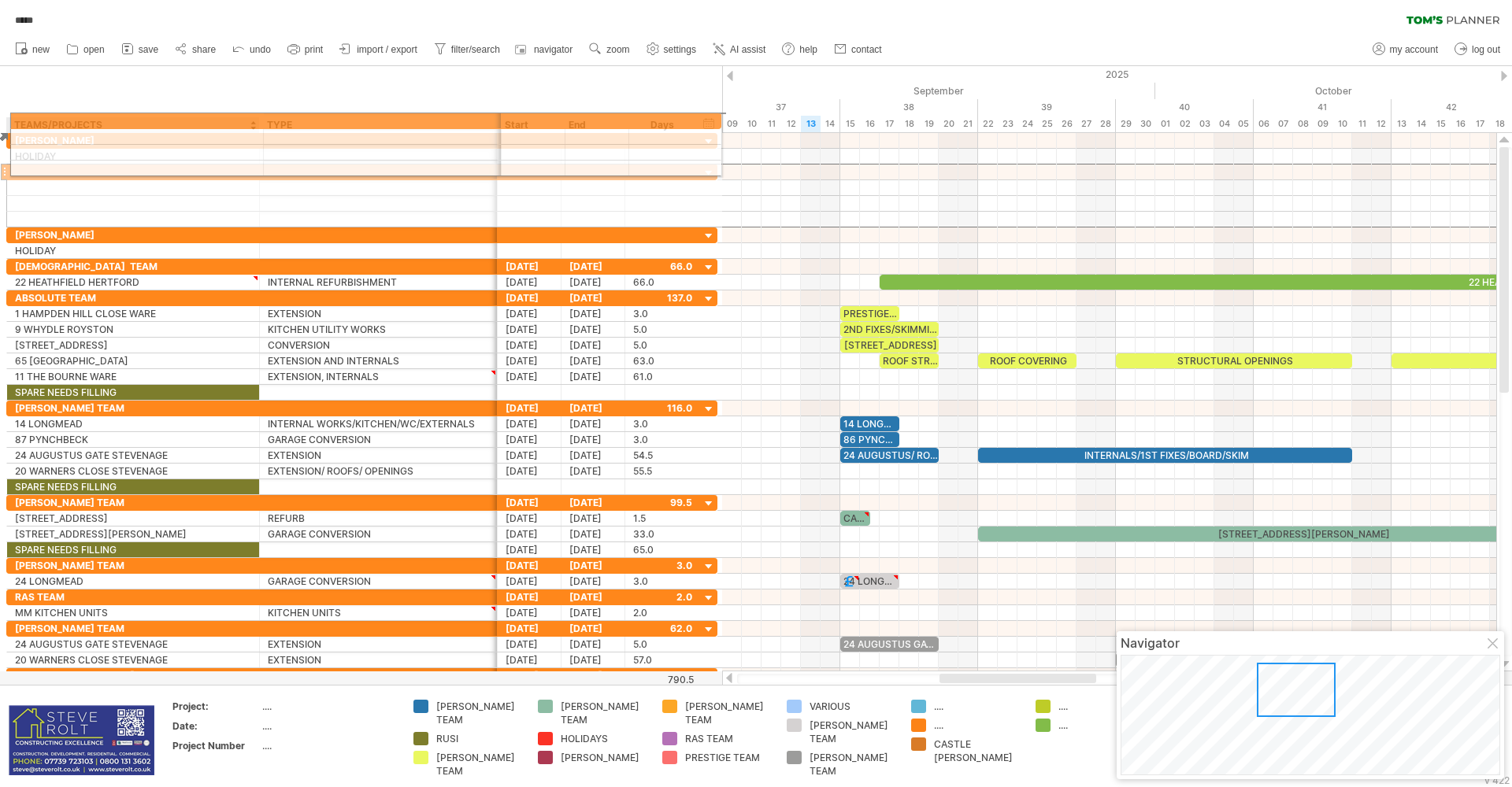
drag, startPoint x: 28, startPoint y: 173, endPoint x: 46, endPoint y: 118, distance: 57.9
click at [46, 118] on div "Trying to reach [DOMAIN_NAME] Connected again... 0% autosave... ***** clear fil…" at bounding box center [756, 393] width 1512 height 787
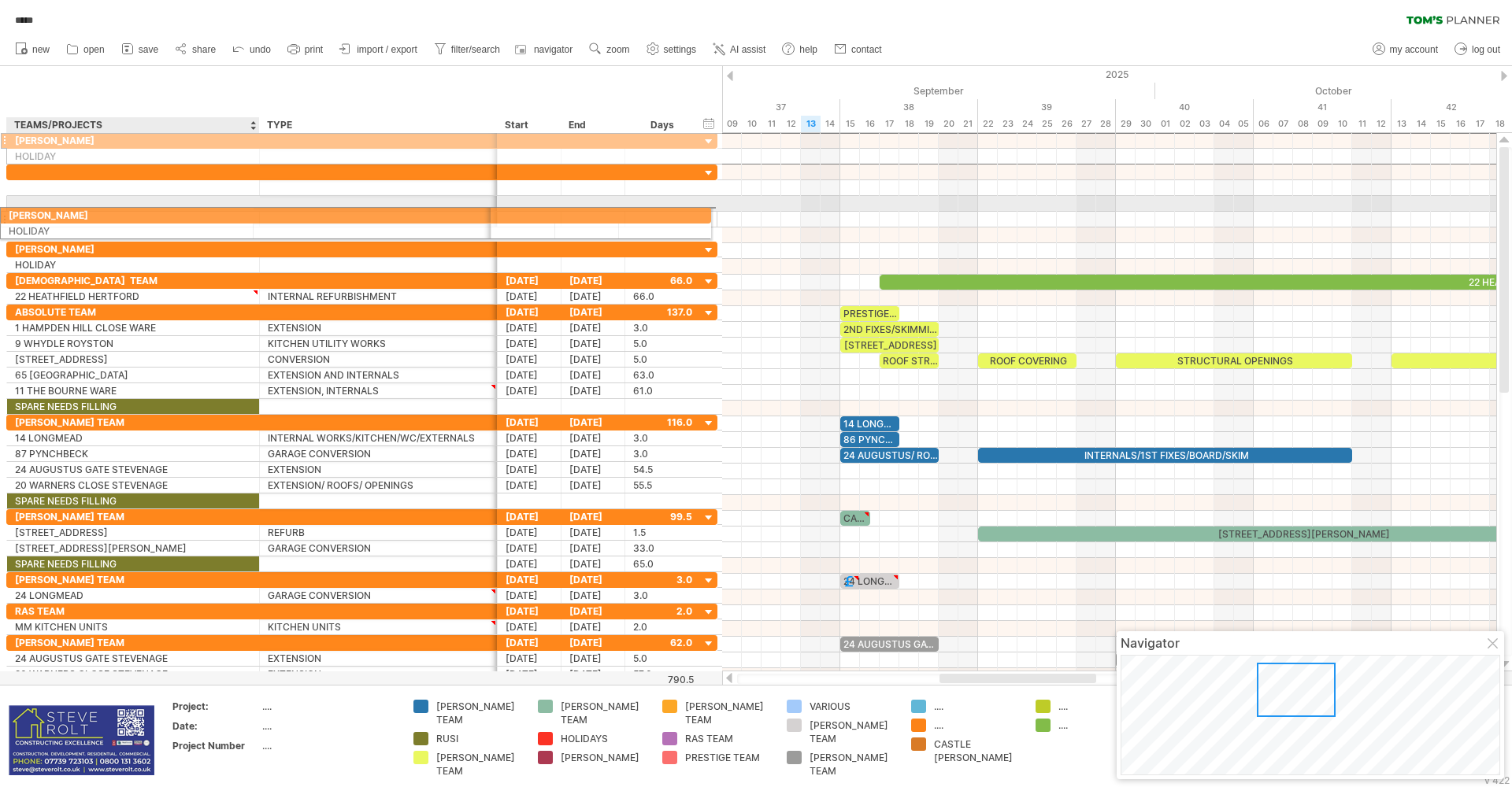
drag, startPoint x: 83, startPoint y: 140, endPoint x: 89, endPoint y: 212, distance: 72.2
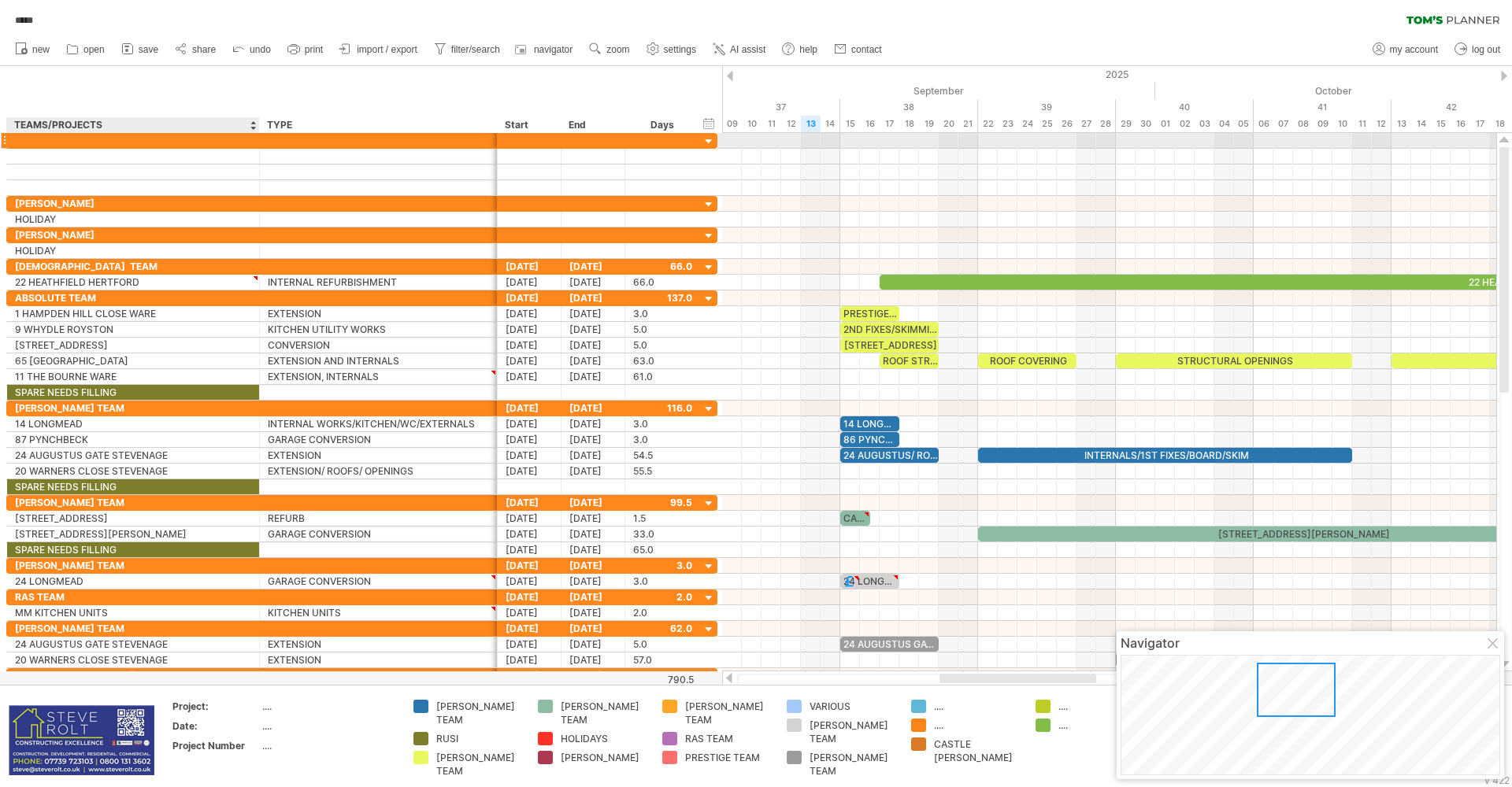
click at [62, 143] on div at bounding box center [133, 140] width 236 height 15
click at [63, 143] on input "text" at bounding box center [133, 140] width 236 height 15
type input "**********"
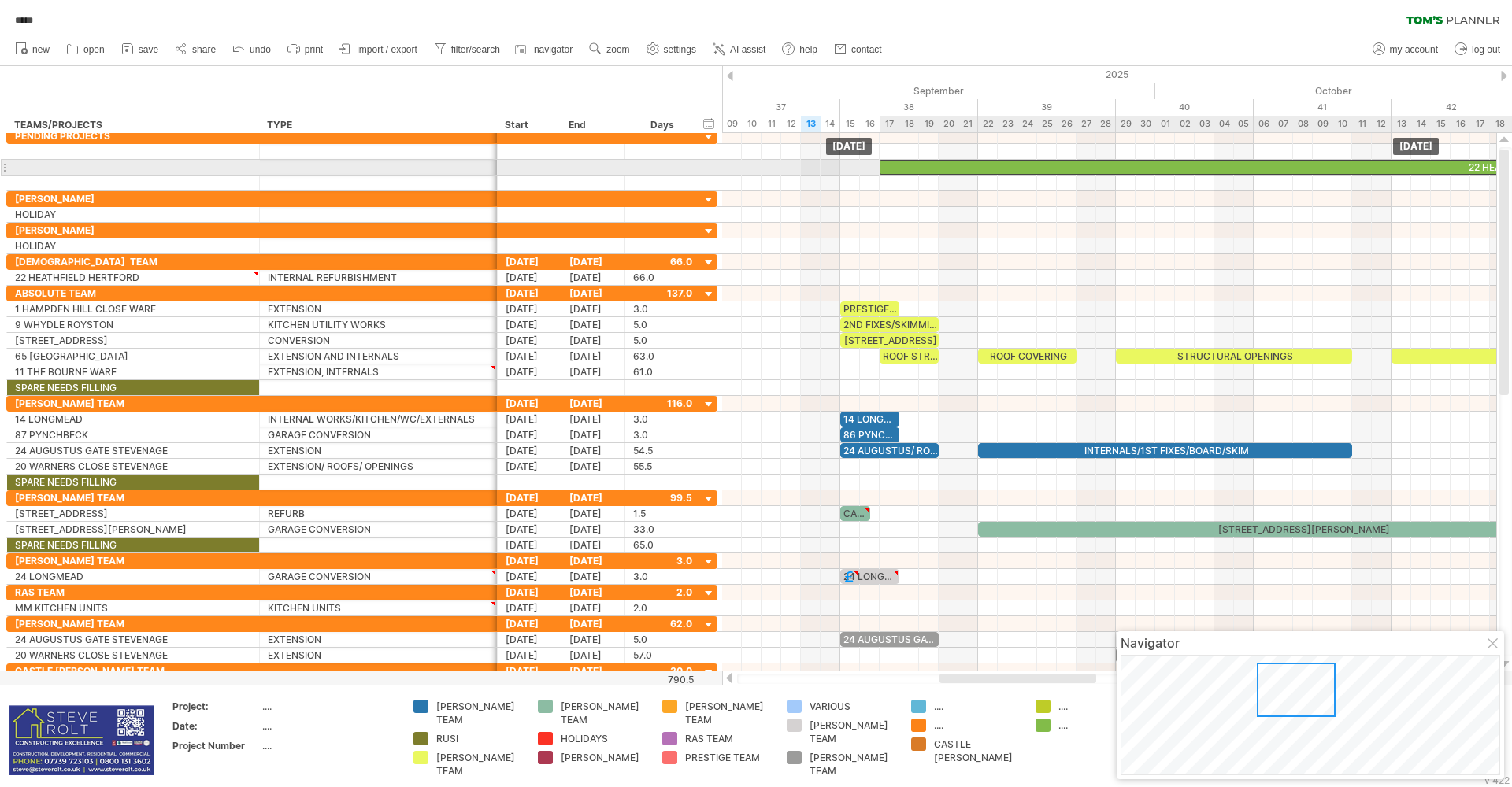
drag, startPoint x: 895, startPoint y: 280, endPoint x: 892, endPoint y: 166, distance: 114.0
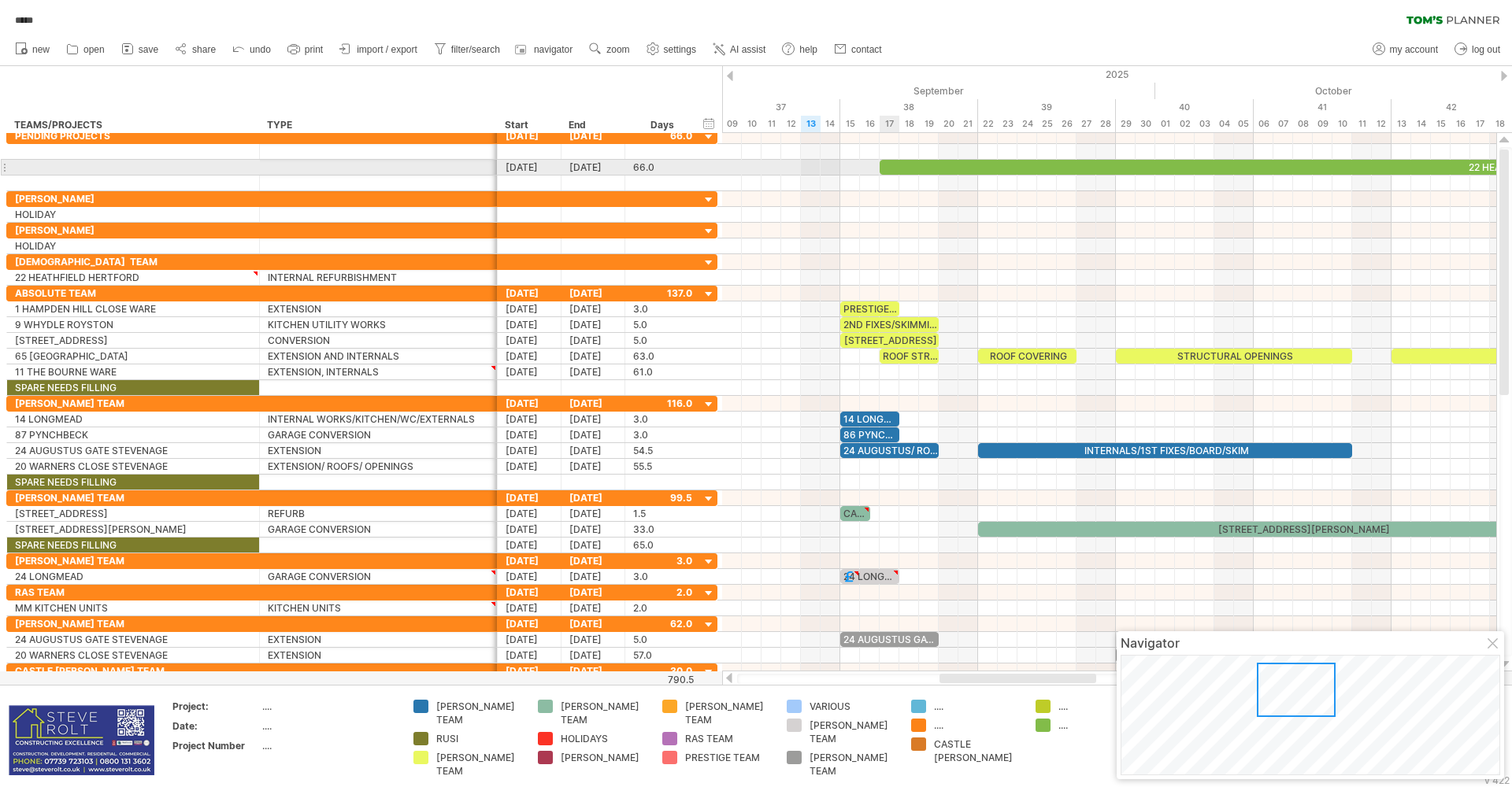
click at [892, 166] on div "22 HEATHFIELD HERTFORD" at bounding box center [1529, 166] width 1299 height 15
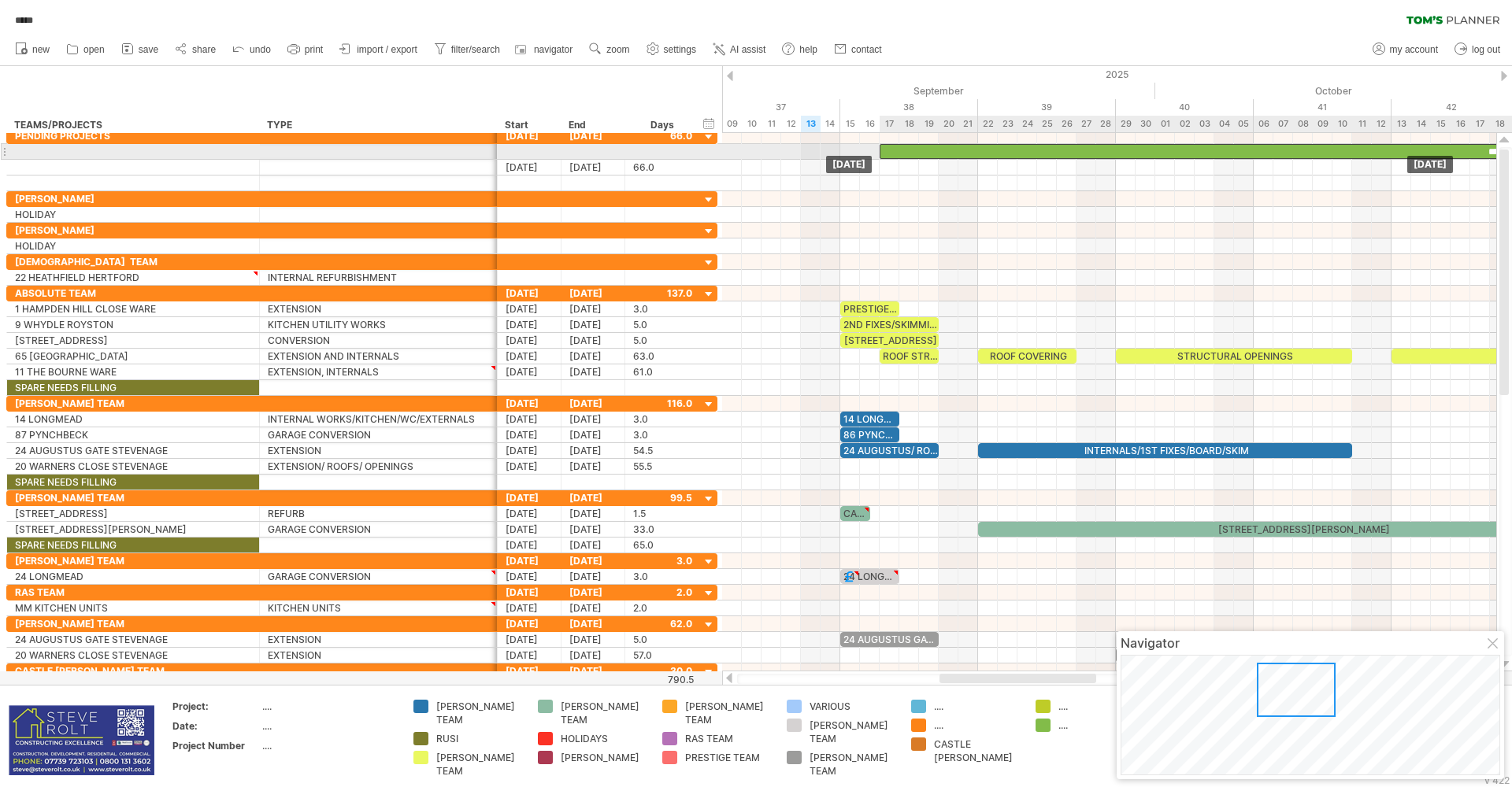
drag, startPoint x: 894, startPoint y: 166, endPoint x: 896, endPoint y: 155, distance: 11.2
drag, startPoint x: 896, startPoint y: 155, endPoint x: 997, endPoint y: 155, distance: 101.0
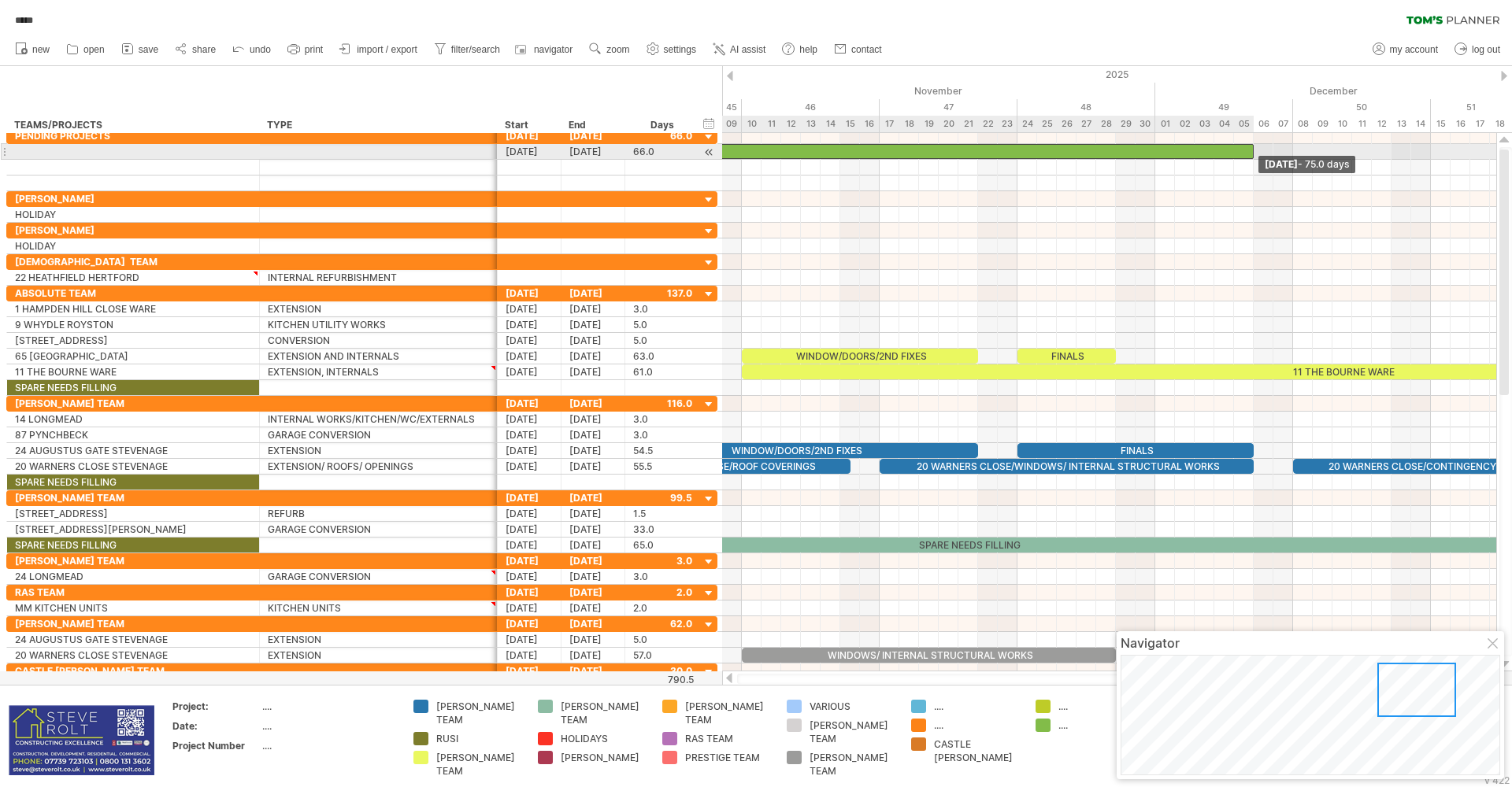
drag, startPoint x: 1075, startPoint y: 150, endPoint x: 1250, endPoint y: 159, distance: 175.2
click at [1250, 159] on div "**********" at bounding box center [1109, 402] width 774 height 538
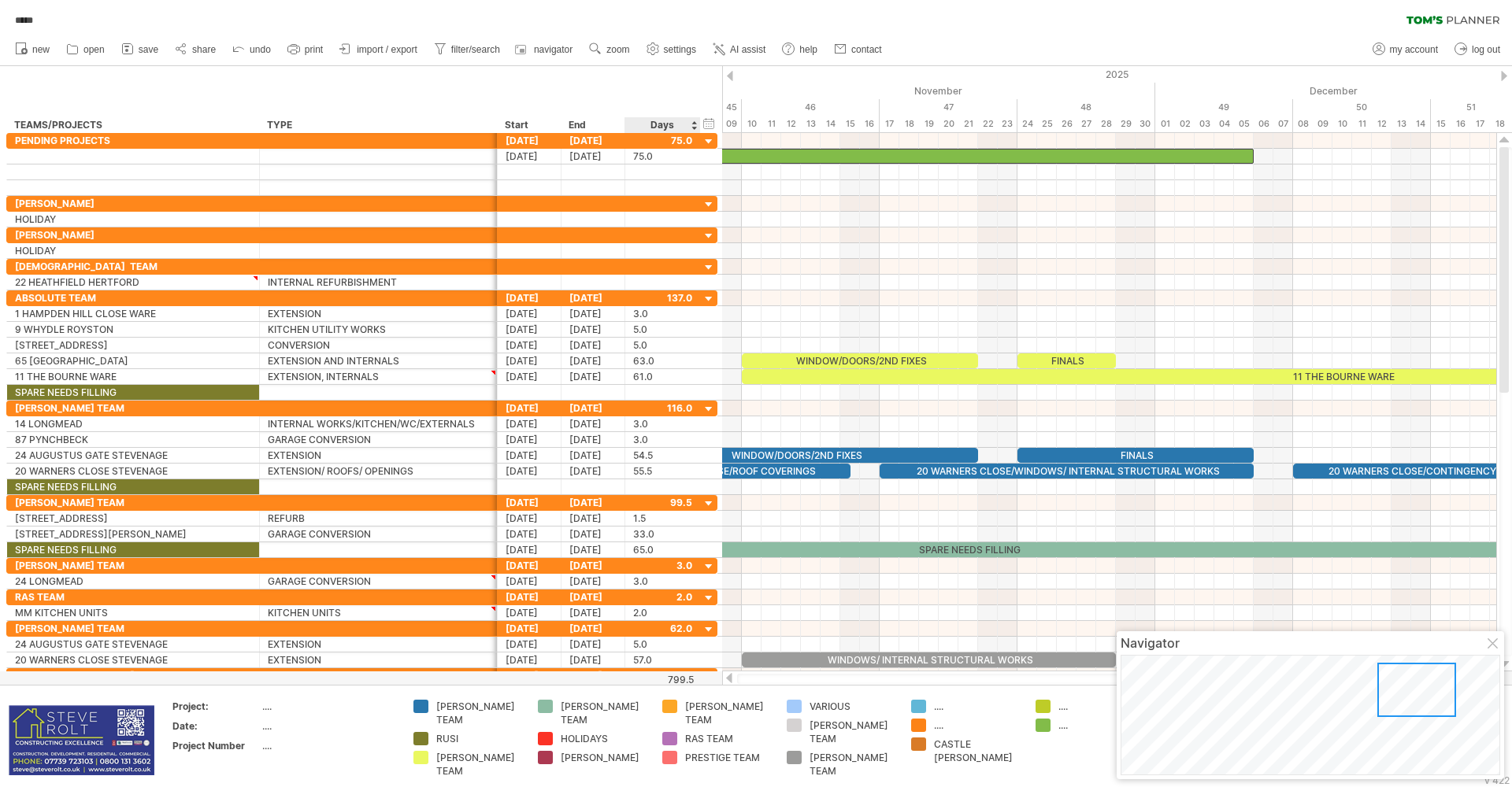
click at [678, 127] on div "Days" at bounding box center [662, 125] width 74 height 16
click at [693, 128] on div "Days" at bounding box center [662, 125] width 74 height 16
click at [694, 124] on div "Days" at bounding box center [662, 125] width 74 height 16
click at [671, 125] on div "Days" at bounding box center [662, 125] width 74 height 16
click at [707, 144] on div at bounding box center [709, 142] width 15 height 15
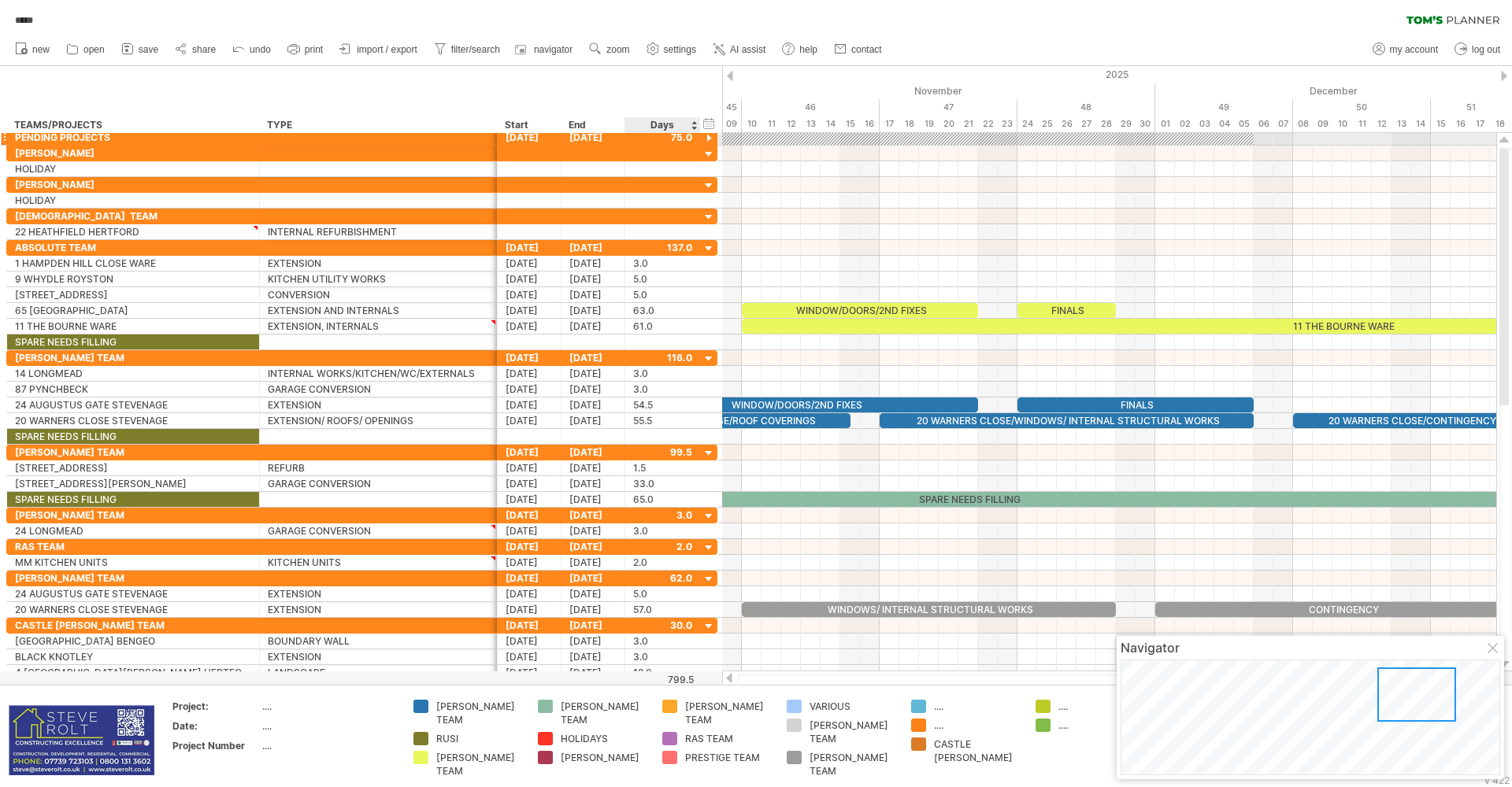
click at [708, 144] on div at bounding box center [709, 138] width 15 height 15
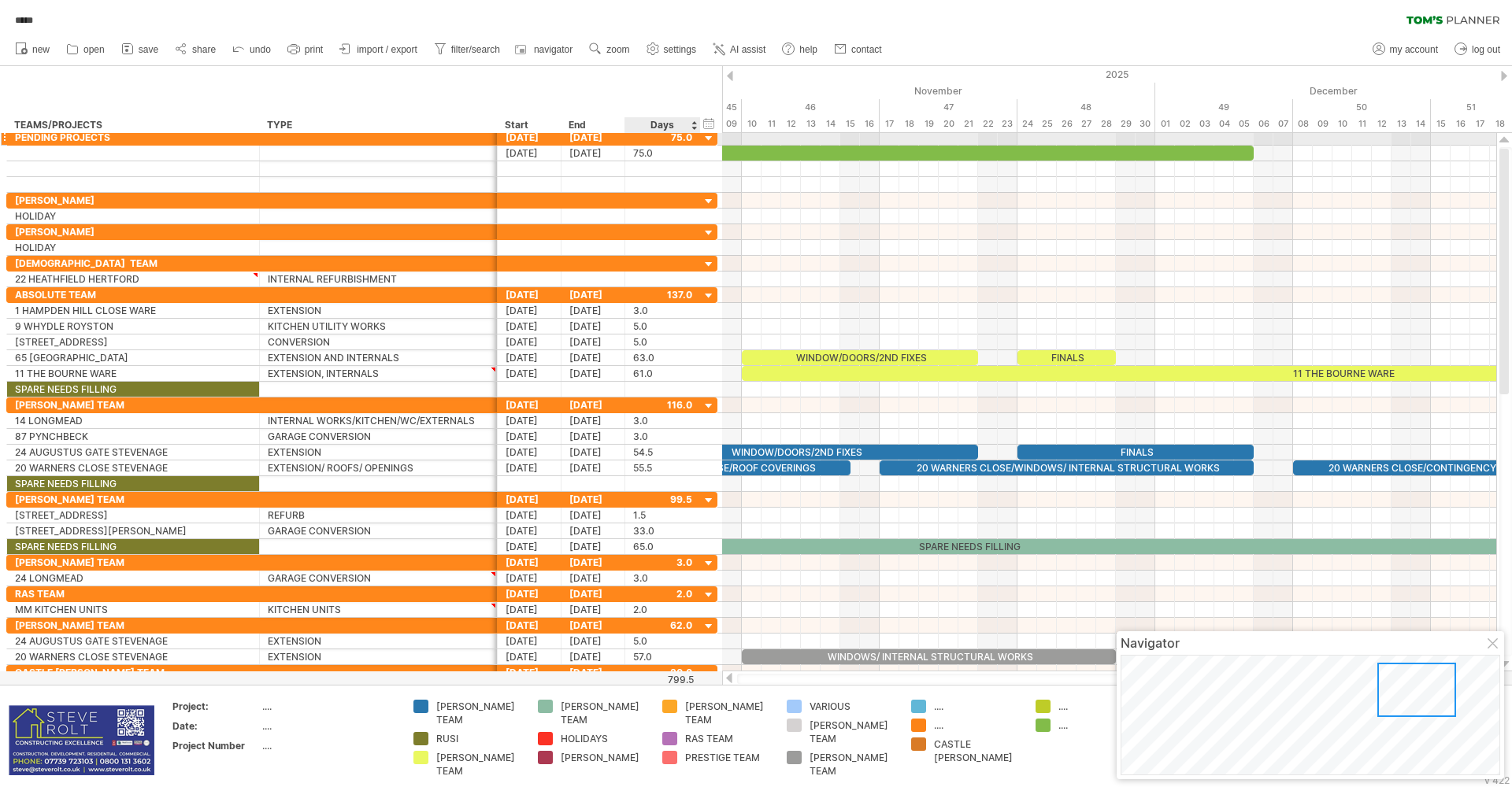
click at [685, 140] on div at bounding box center [663, 137] width 59 height 15
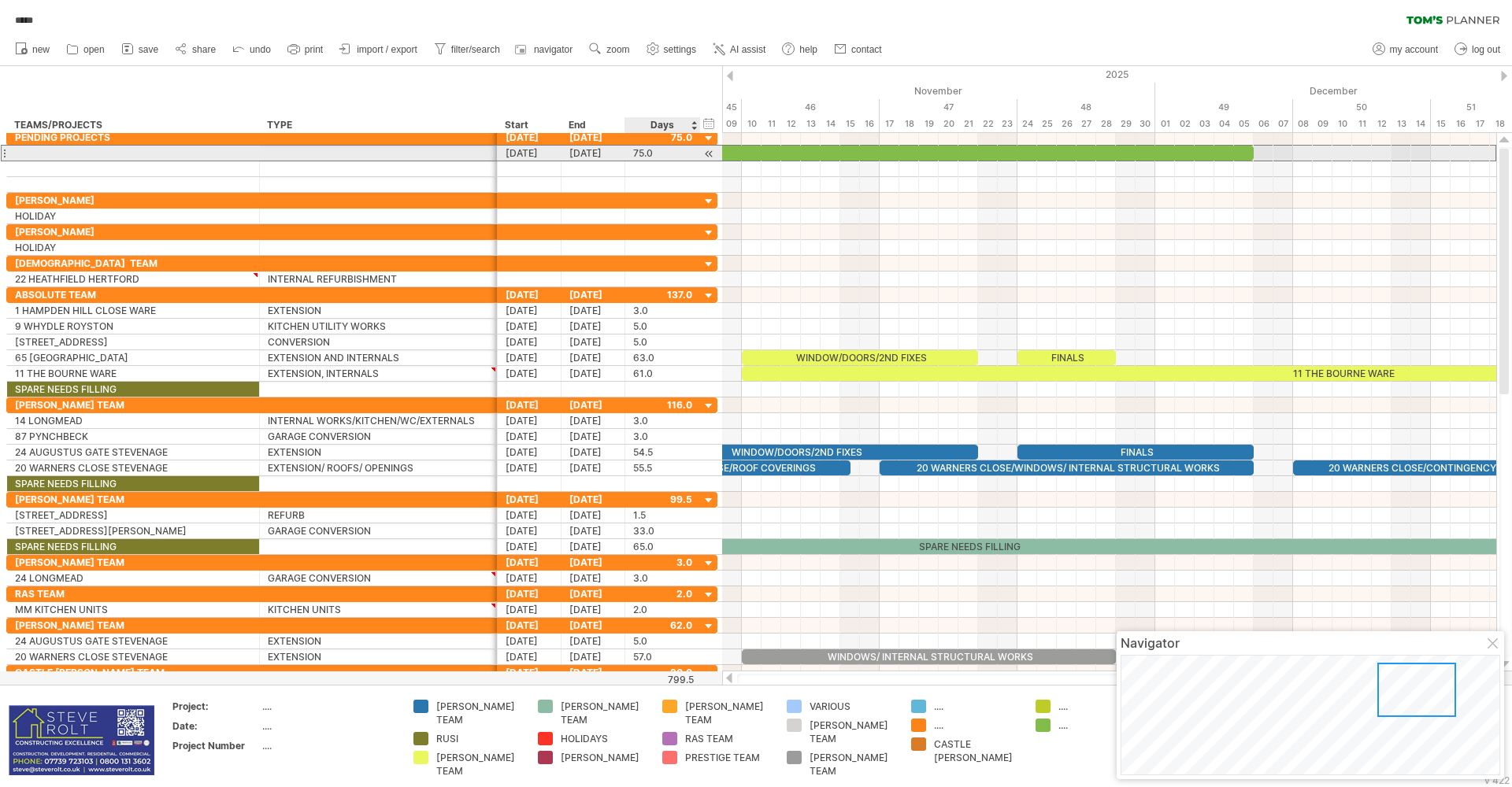
click at [676, 160] on div "[DATE] [DATE] 75.0 75.0" at bounding box center [361, 153] width 711 height 17
click at [674, 152] on div "75.0" at bounding box center [663, 152] width 59 height 15
type input "***"
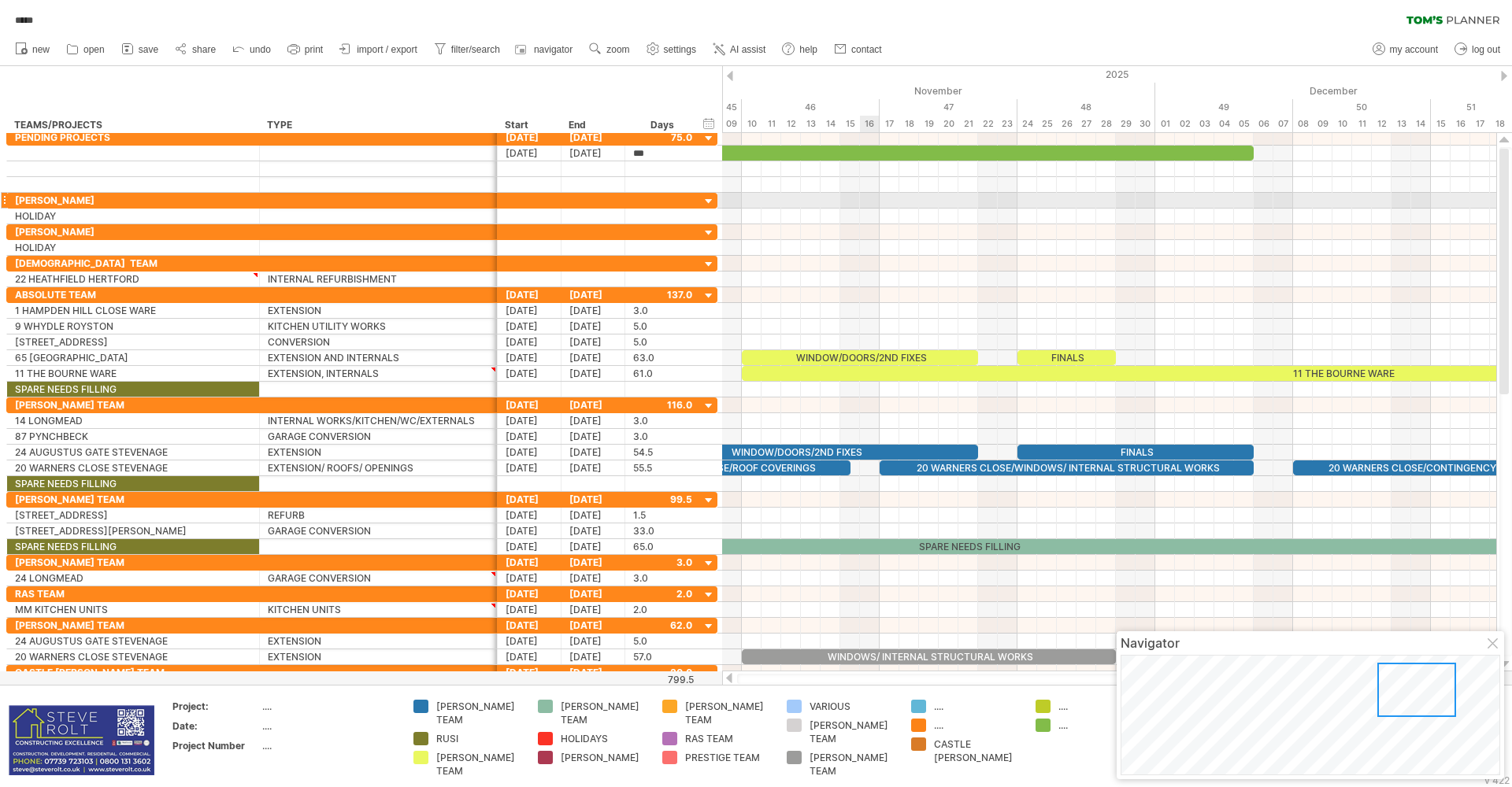
click at [896, 190] on div at bounding box center [1109, 185] width 774 height 16
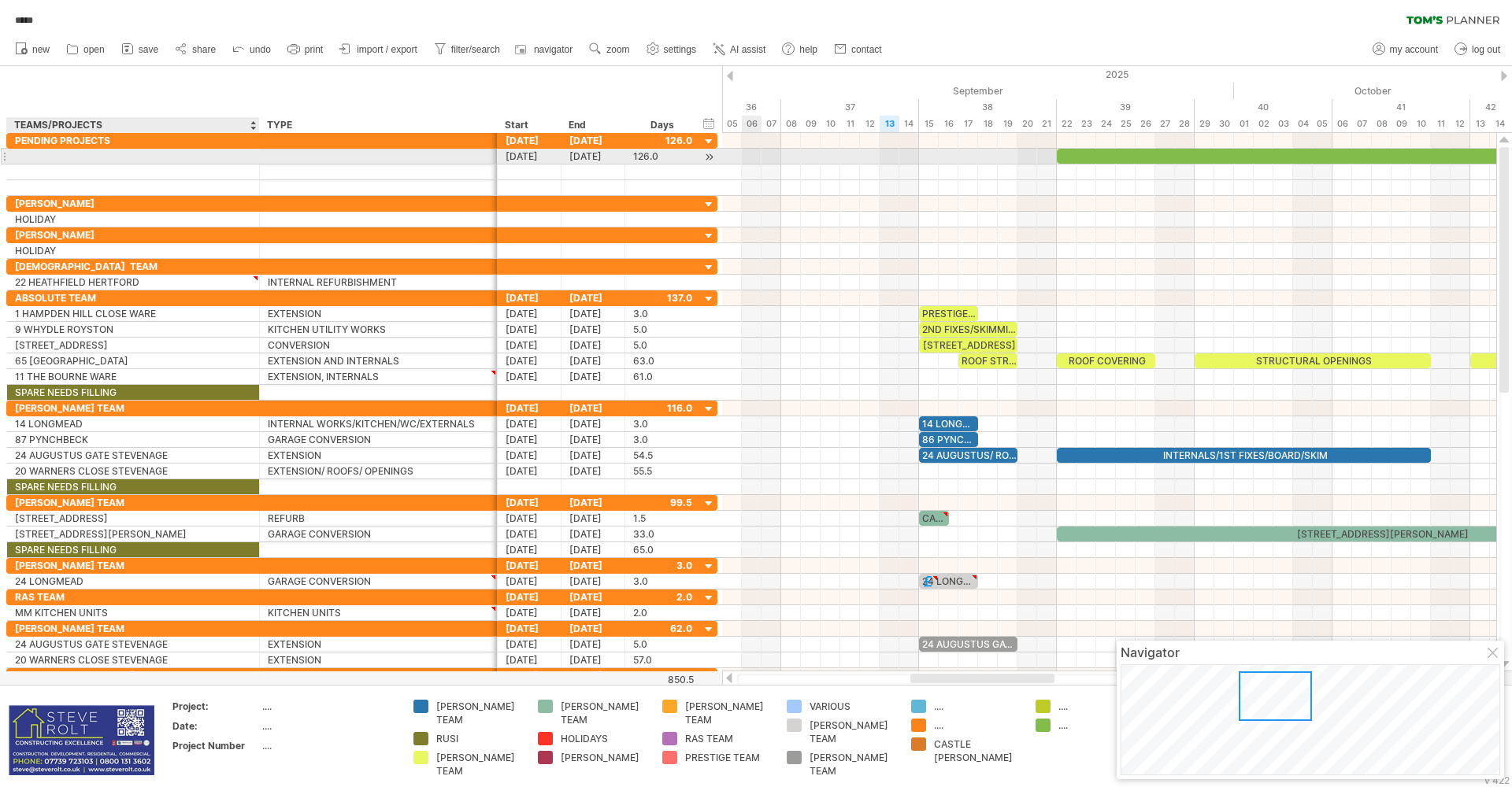
click at [74, 159] on div at bounding box center [133, 156] width 236 height 15
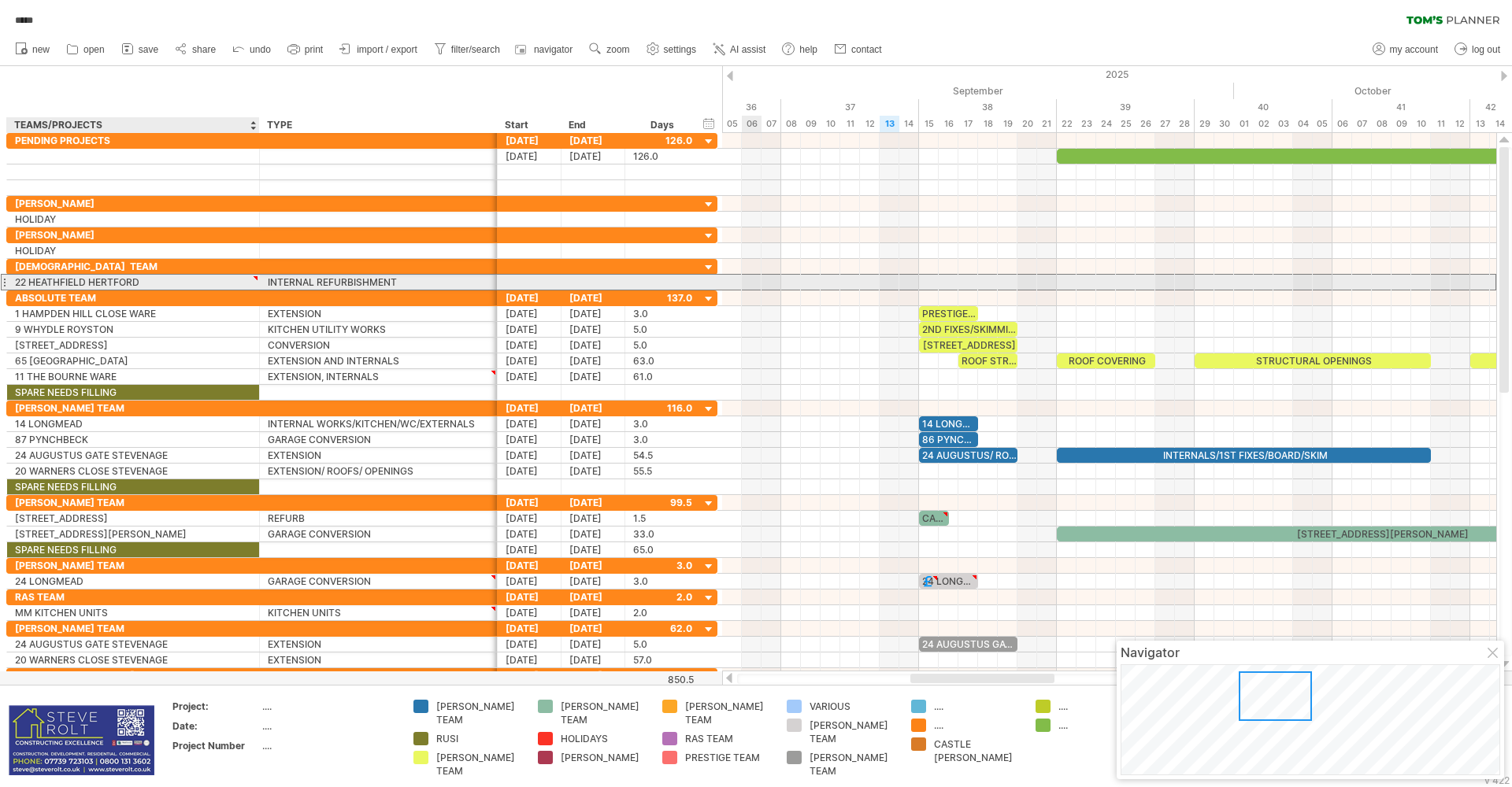
click at [81, 281] on div "22 HEATHFIELD HERTFORD" at bounding box center [133, 282] width 236 height 15
click at [138, 284] on input "**********" at bounding box center [133, 282] width 236 height 15
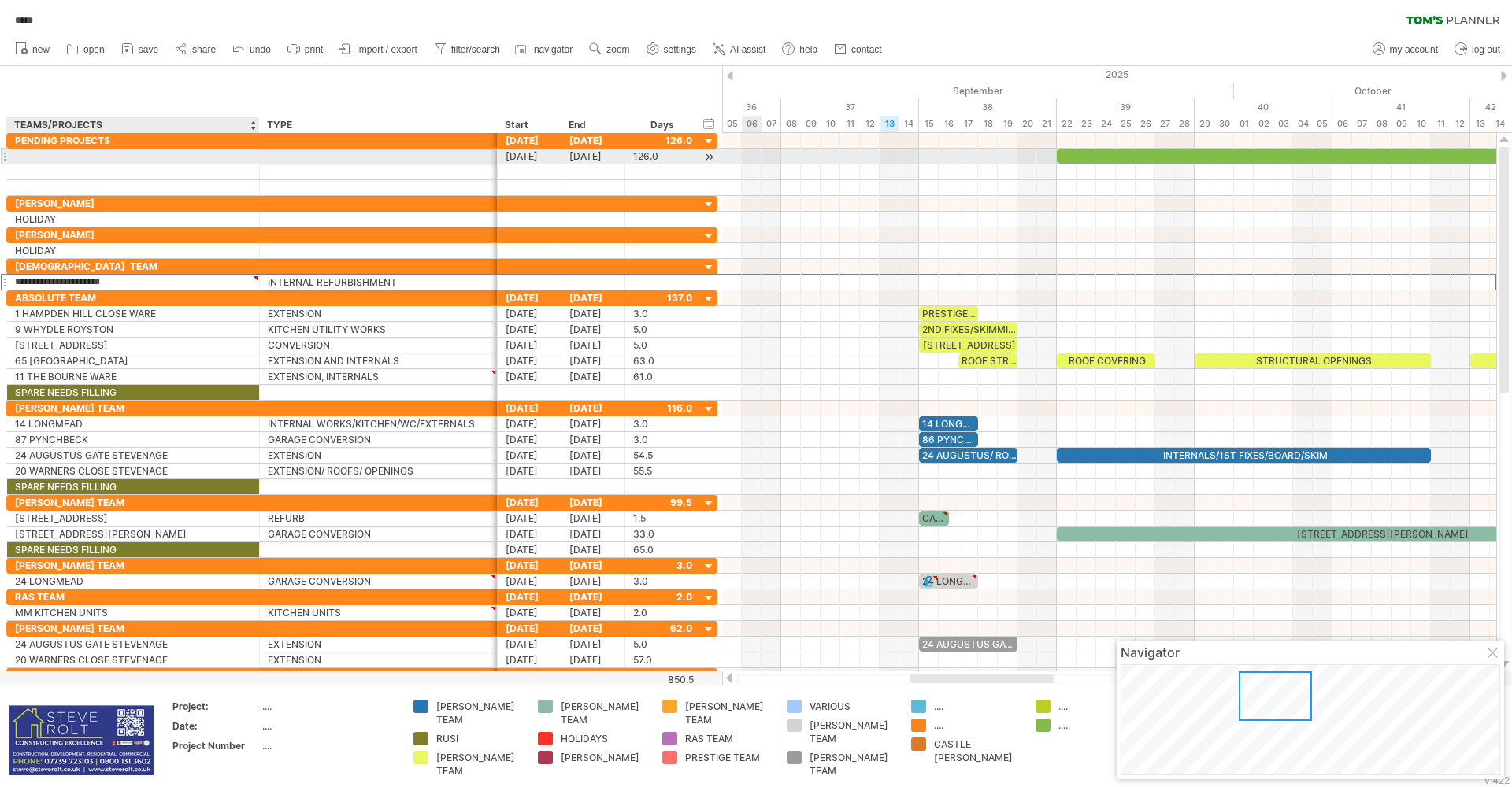
click at [76, 156] on div at bounding box center [133, 156] width 236 height 15
type input "**********"
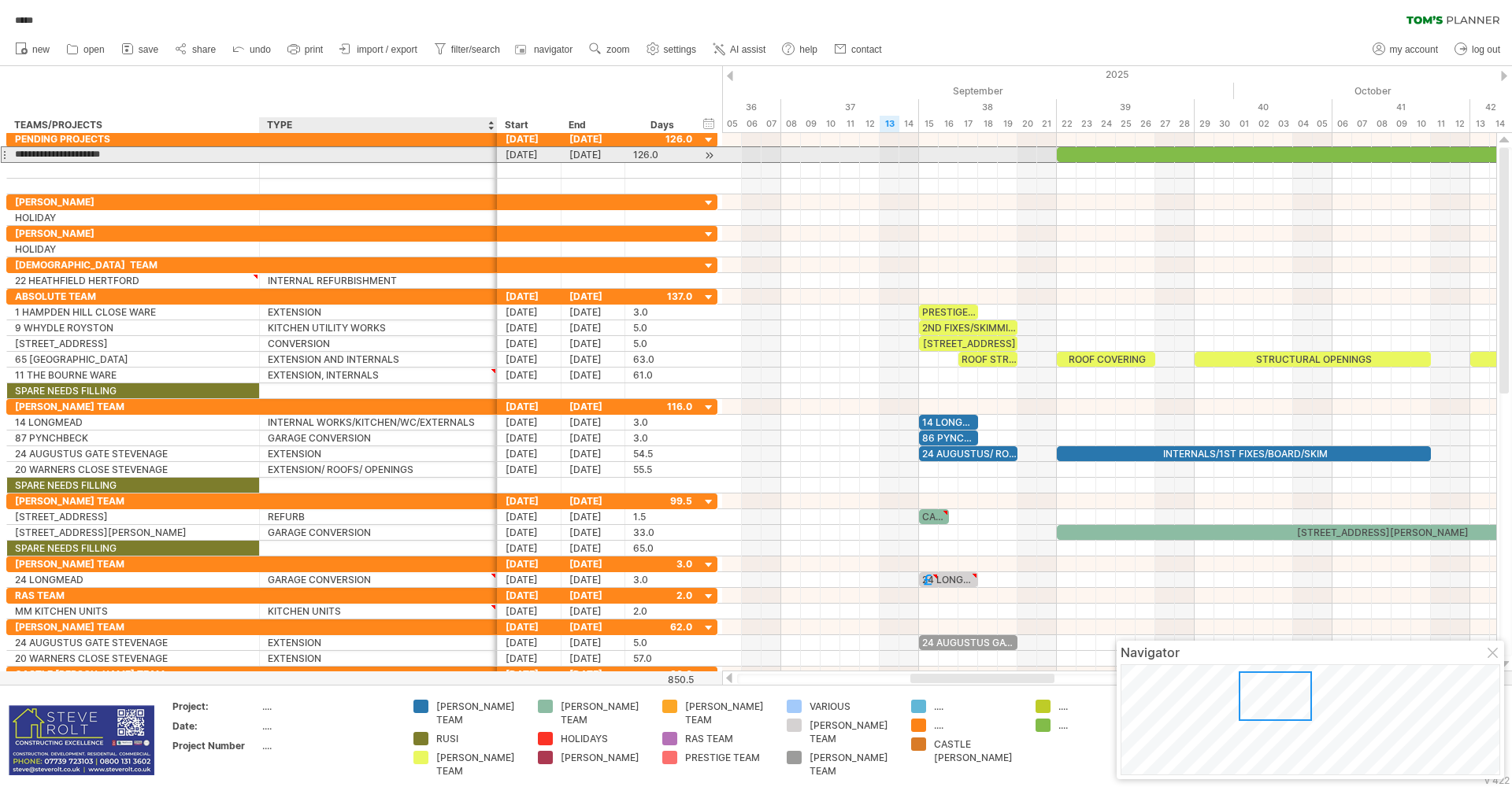
click at [301, 159] on div at bounding box center [378, 154] width 221 height 15
type input "**********"
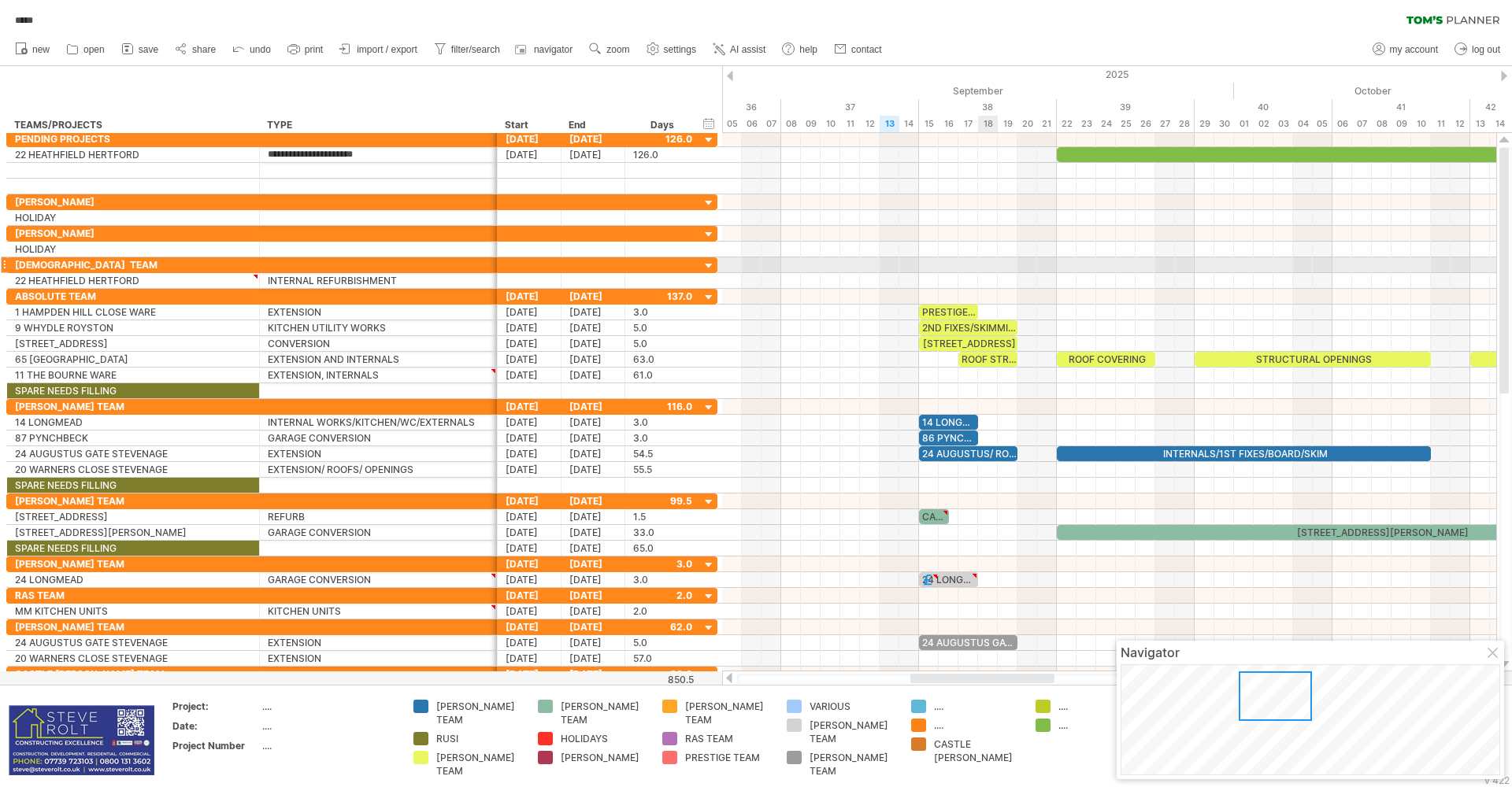
click at [996, 266] on div at bounding box center [1109, 266] width 774 height 16
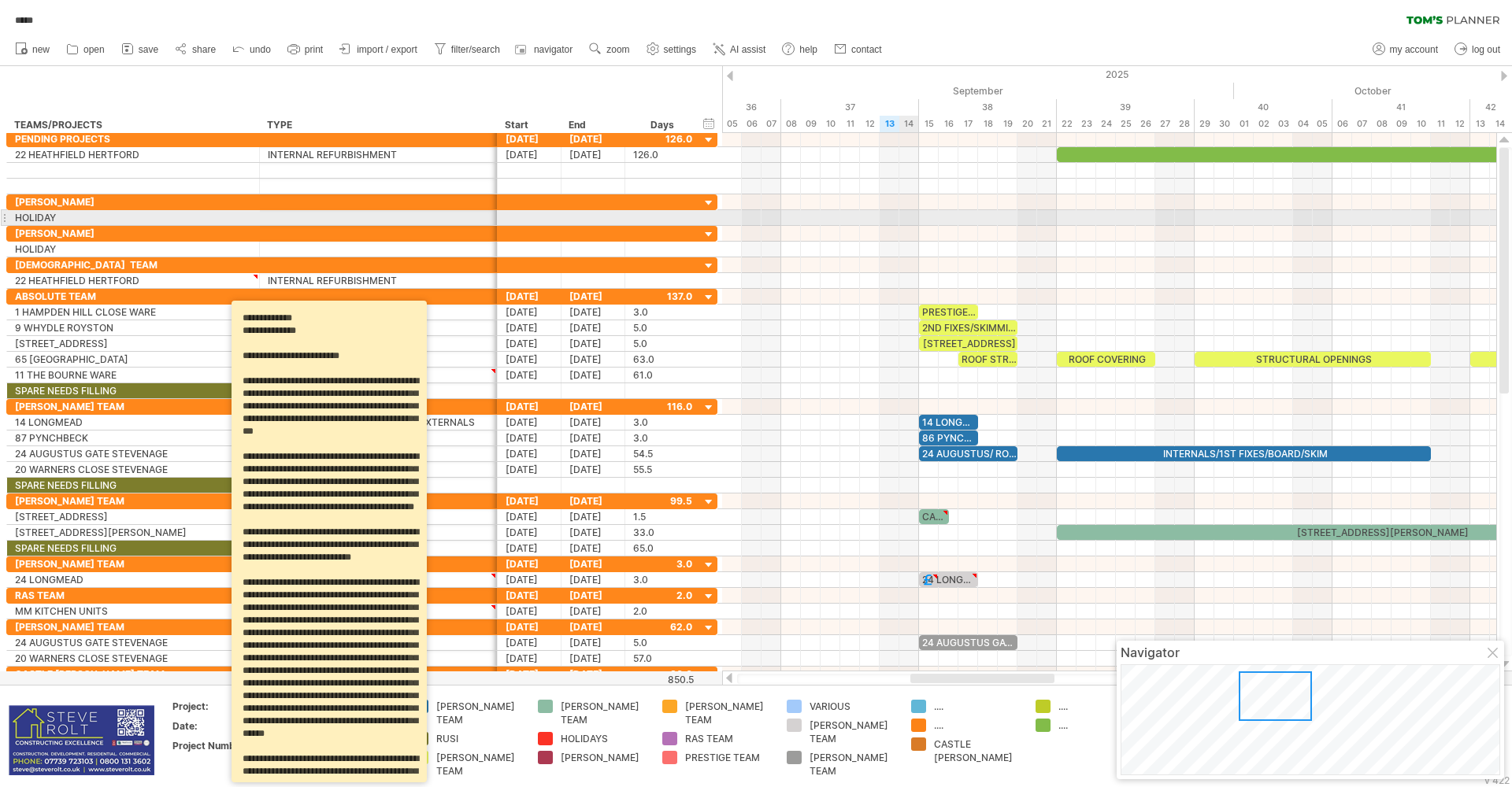
click at [913, 216] on div at bounding box center [1109, 218] width 774 height 16
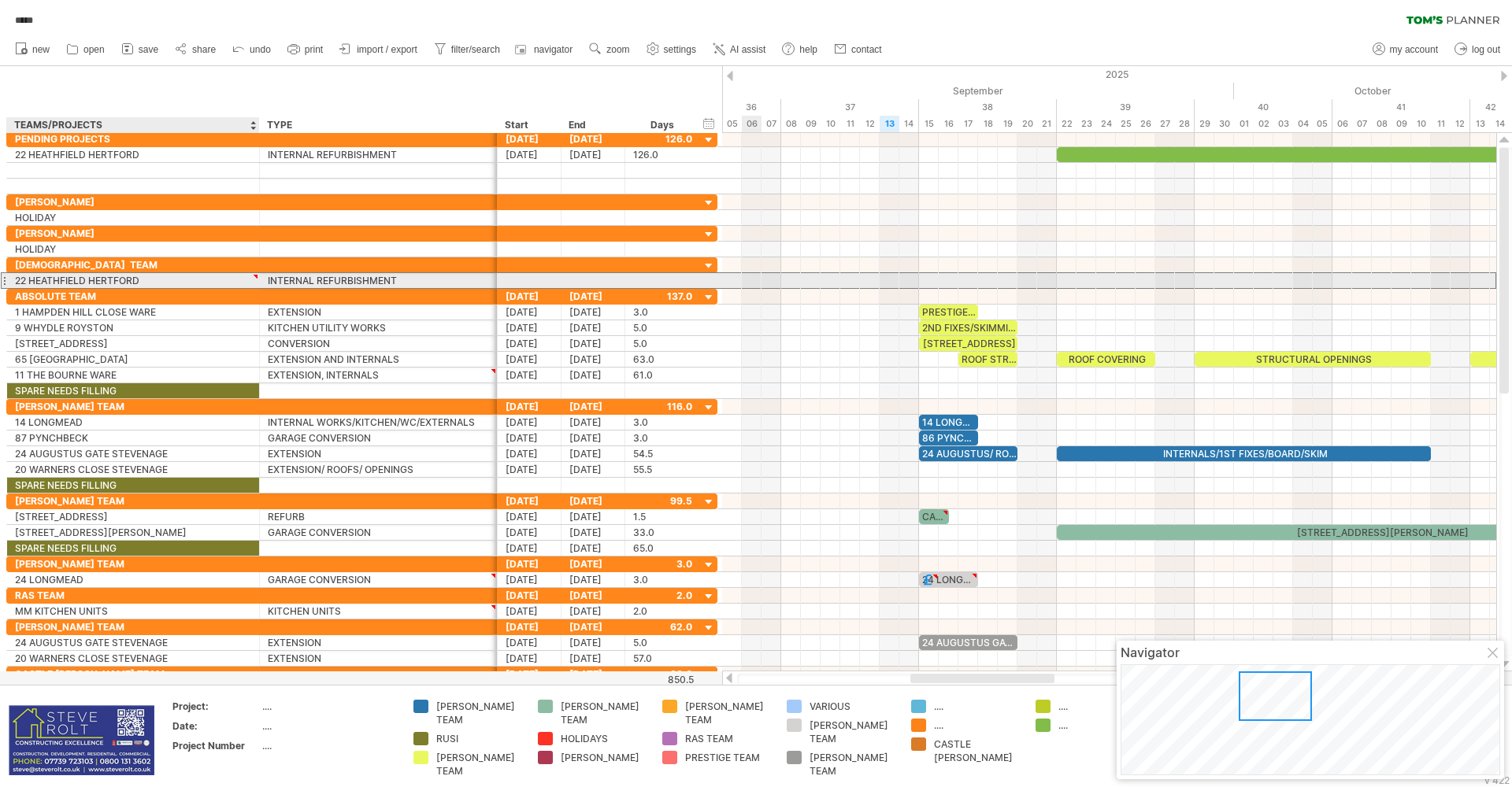
click at [152, 280] on div "22 HEATHFIELD HERTFORD" at bounding box center [133, 280] width 236 height 15
click at [156, 282] on input "**********" at bounding box center [133, 280] width 236 height 15
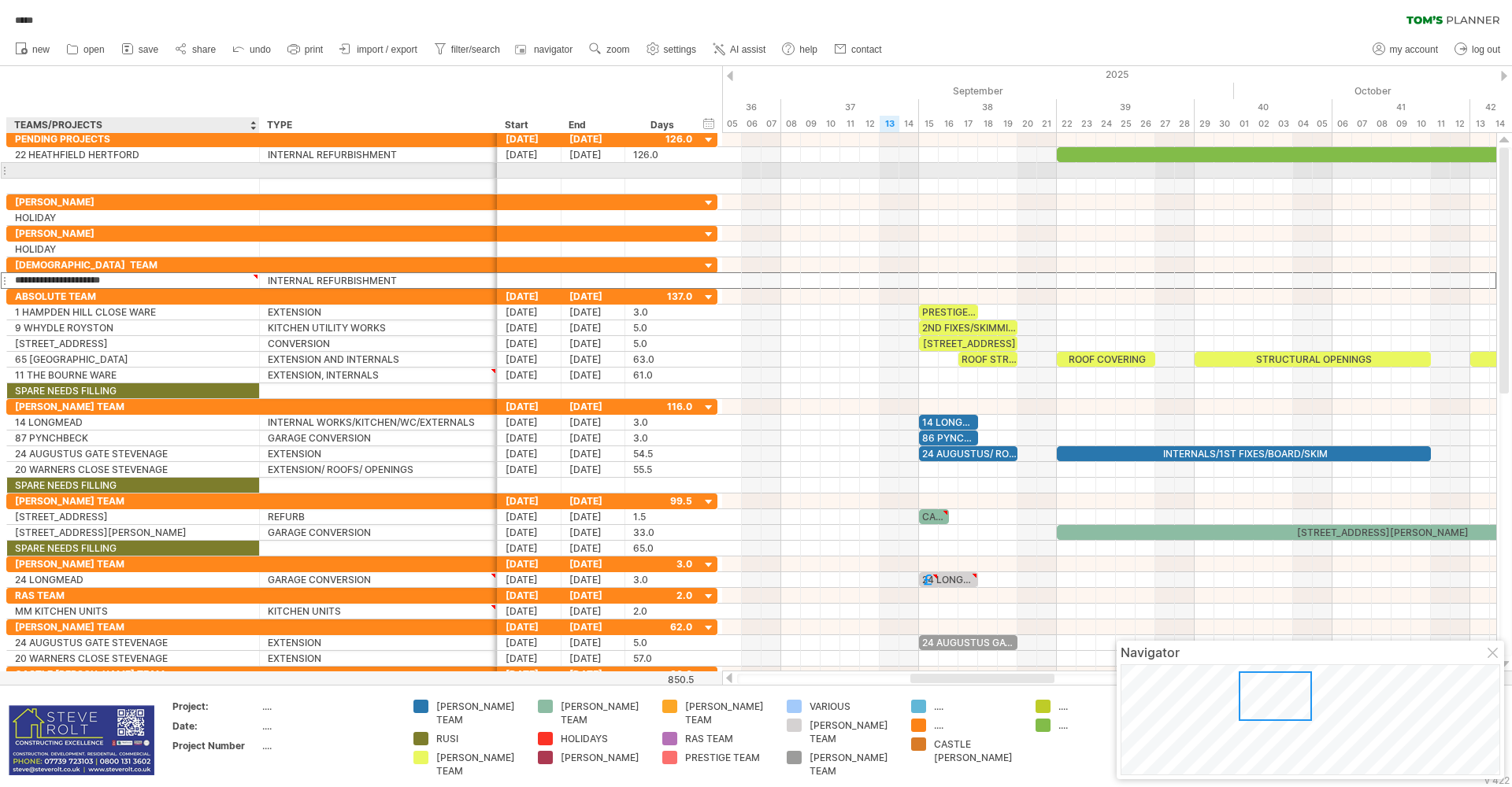
click at [88, 168] on div at bounding box center [133, 170] width 236 height 15
type input "**********"
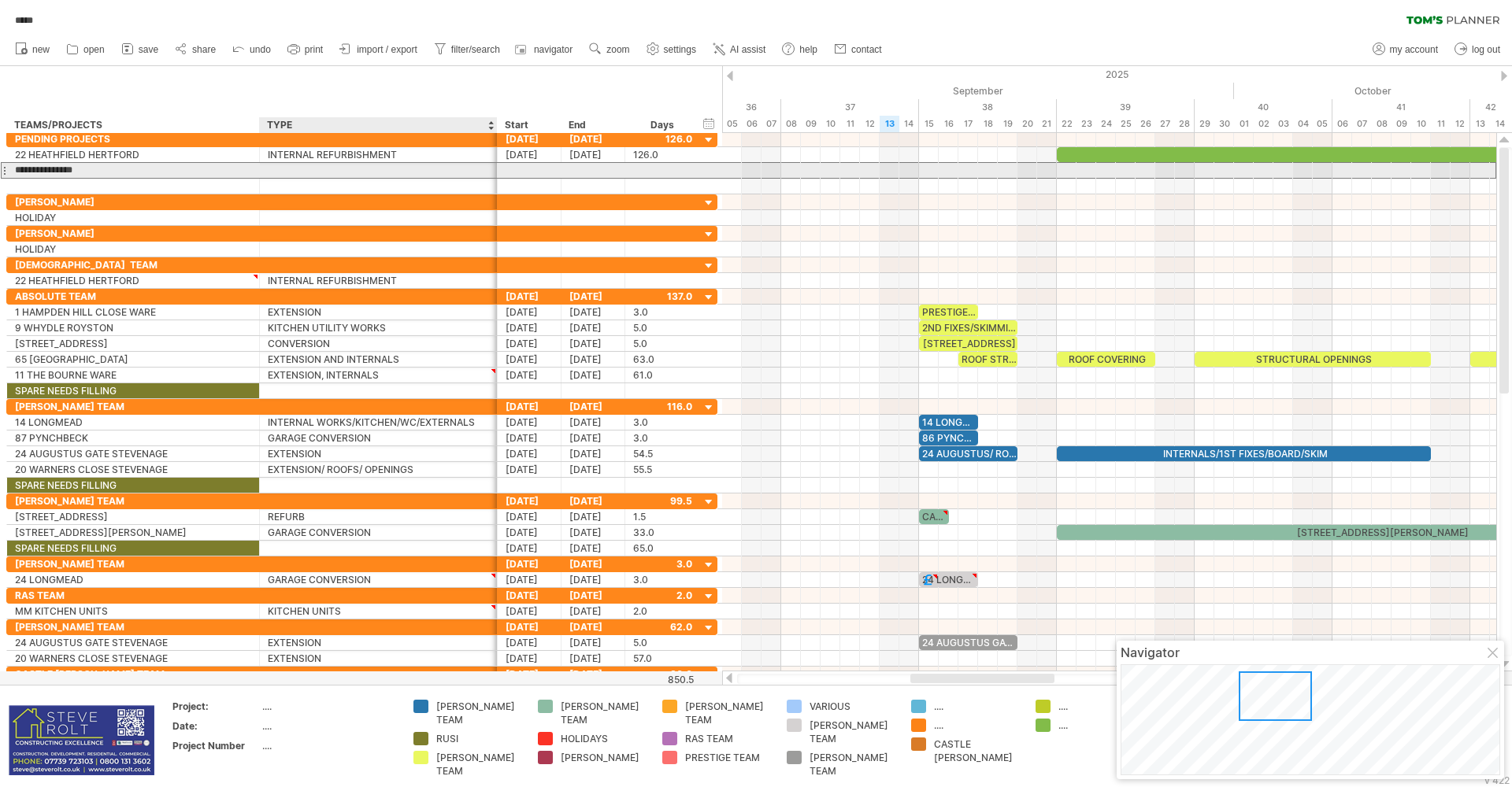
click at [342, 170] on div at bounding box center [378, 170] width 221 height 15
type input "**********"
click at [529, 166] on div at bounding box center [530, 170] width 64 height 15
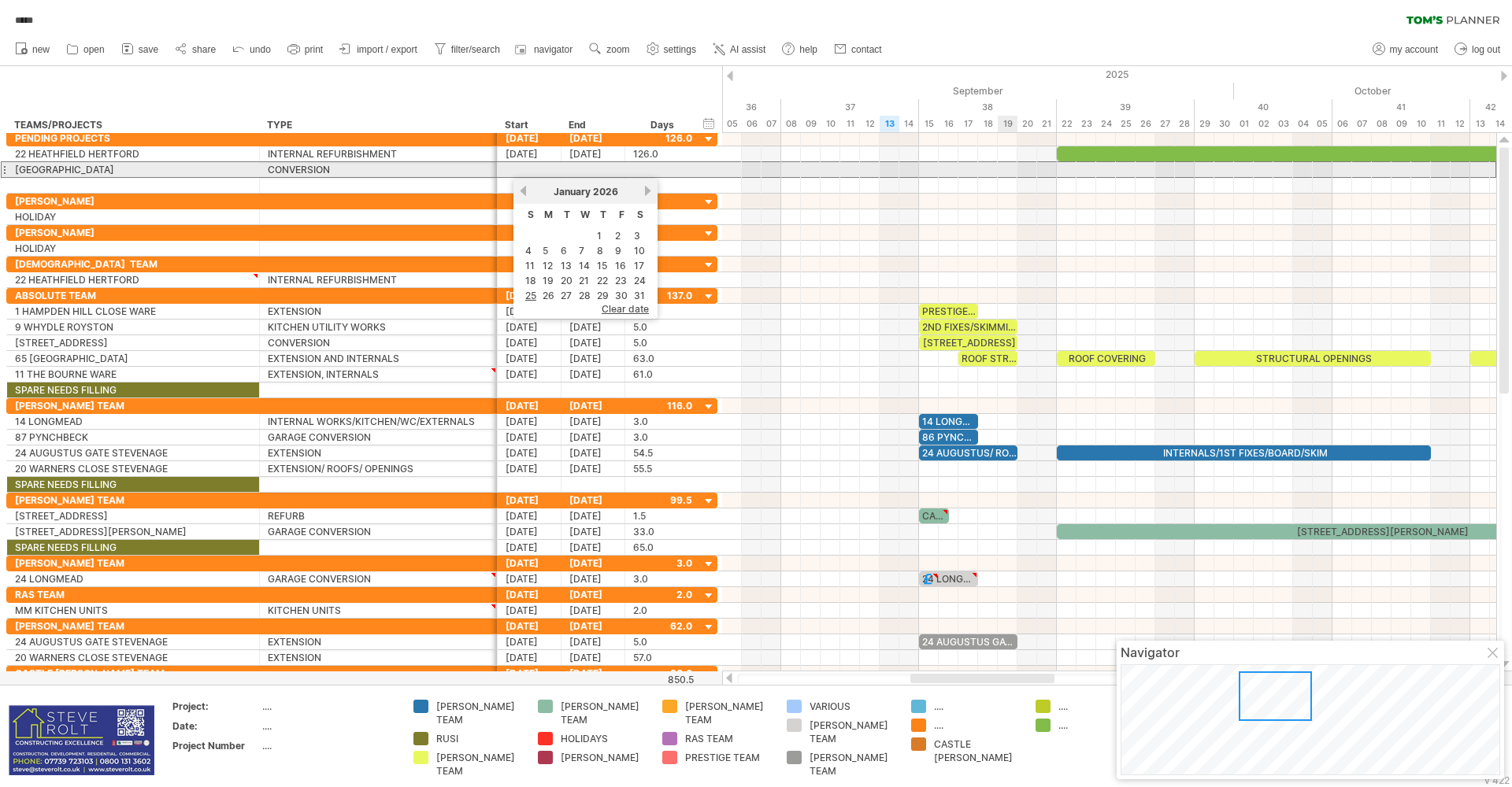
click at [1012, 170] on div at bounding box center [1109, 169] width 774 height 17
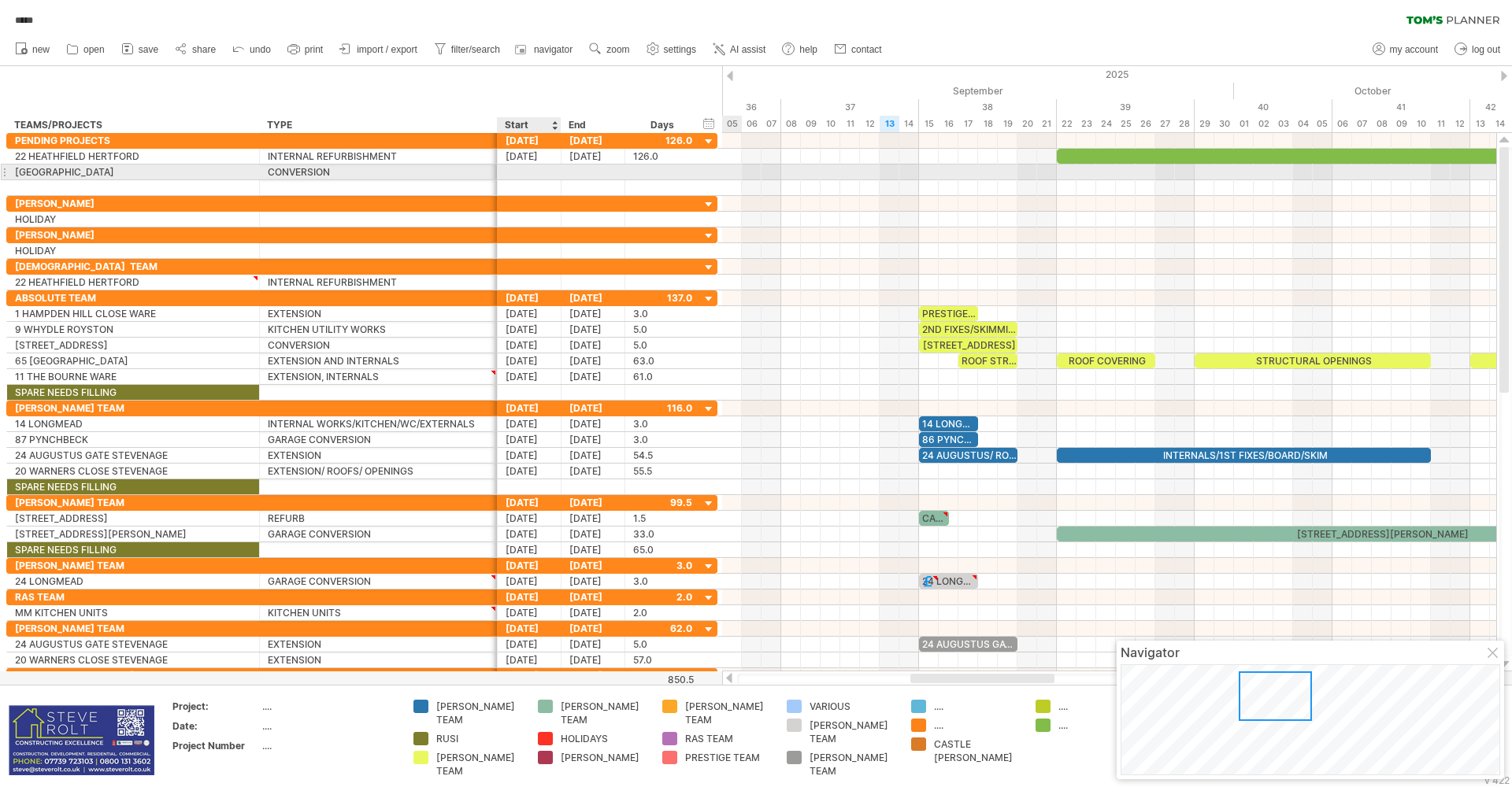
click at [521, 174] on div at bounding box center [530, 172] width 64 height 15
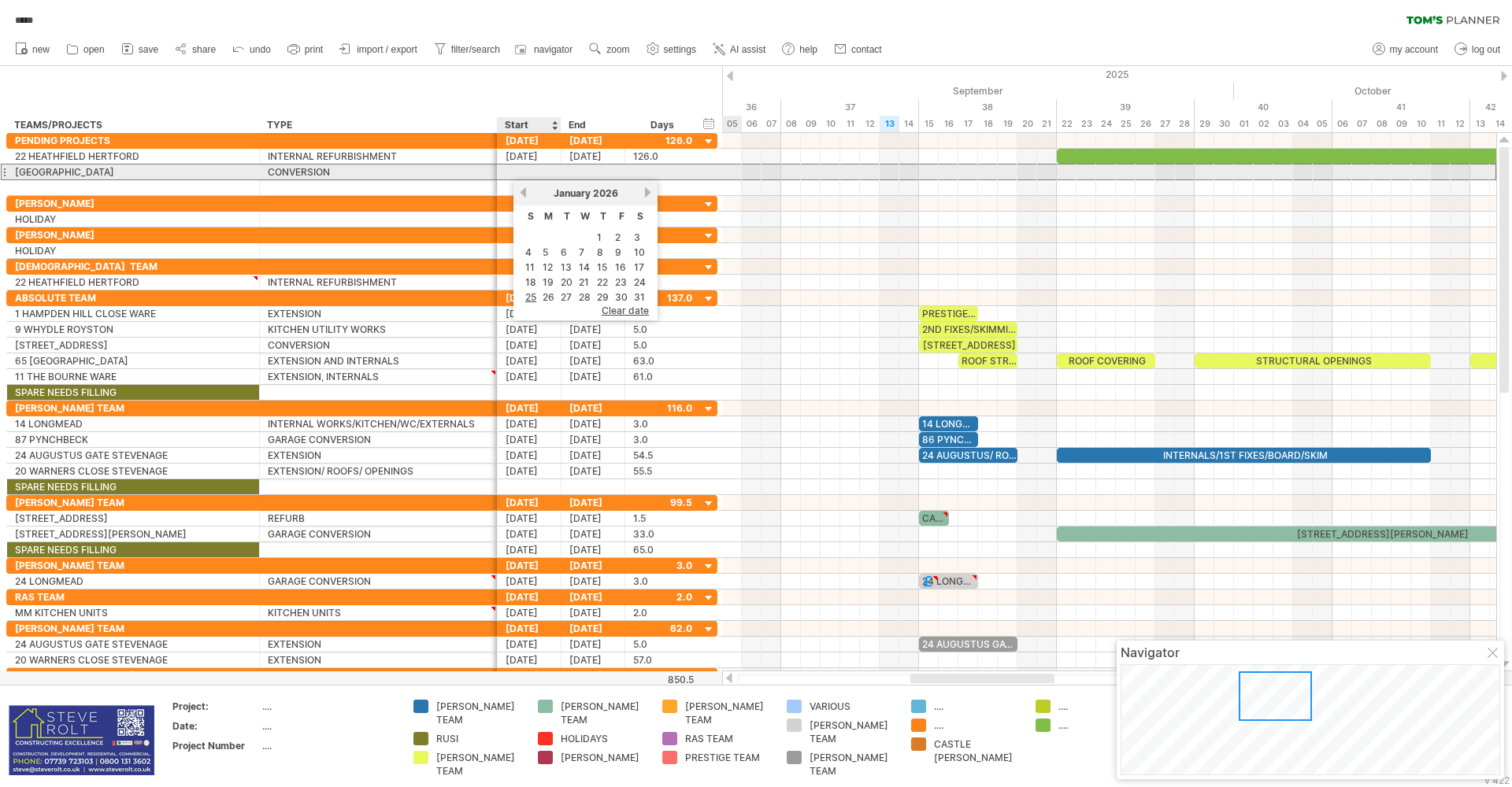
click at [543, 174] on div at bounding box center [530, 172] width 64 height 15
click at [969, 175] on div at bounding box center [1109, 173] width 774 height 16
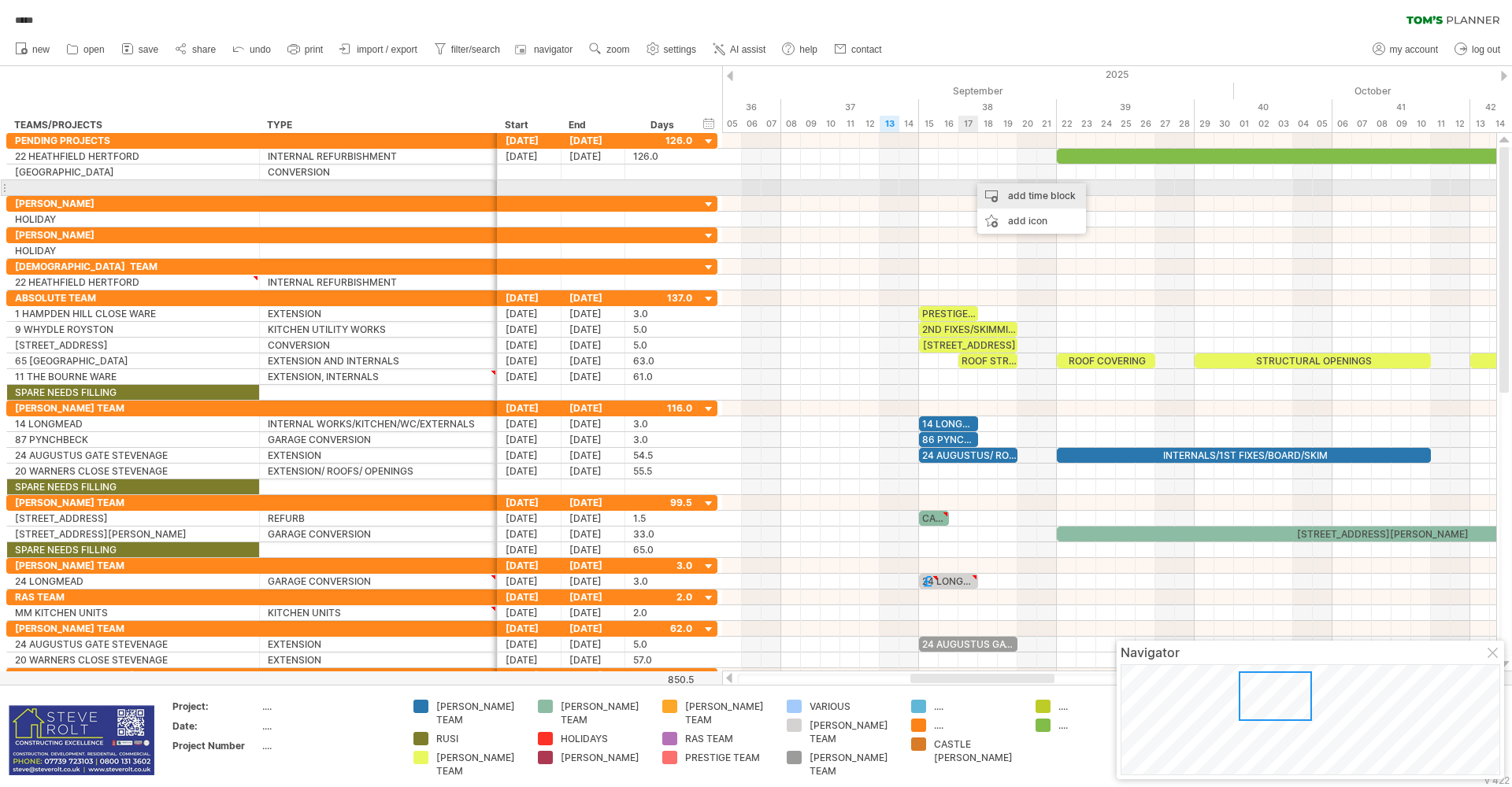
click at [1004, 195] on div "add time block" at bounding box center [1031, 196] width 109 height 25
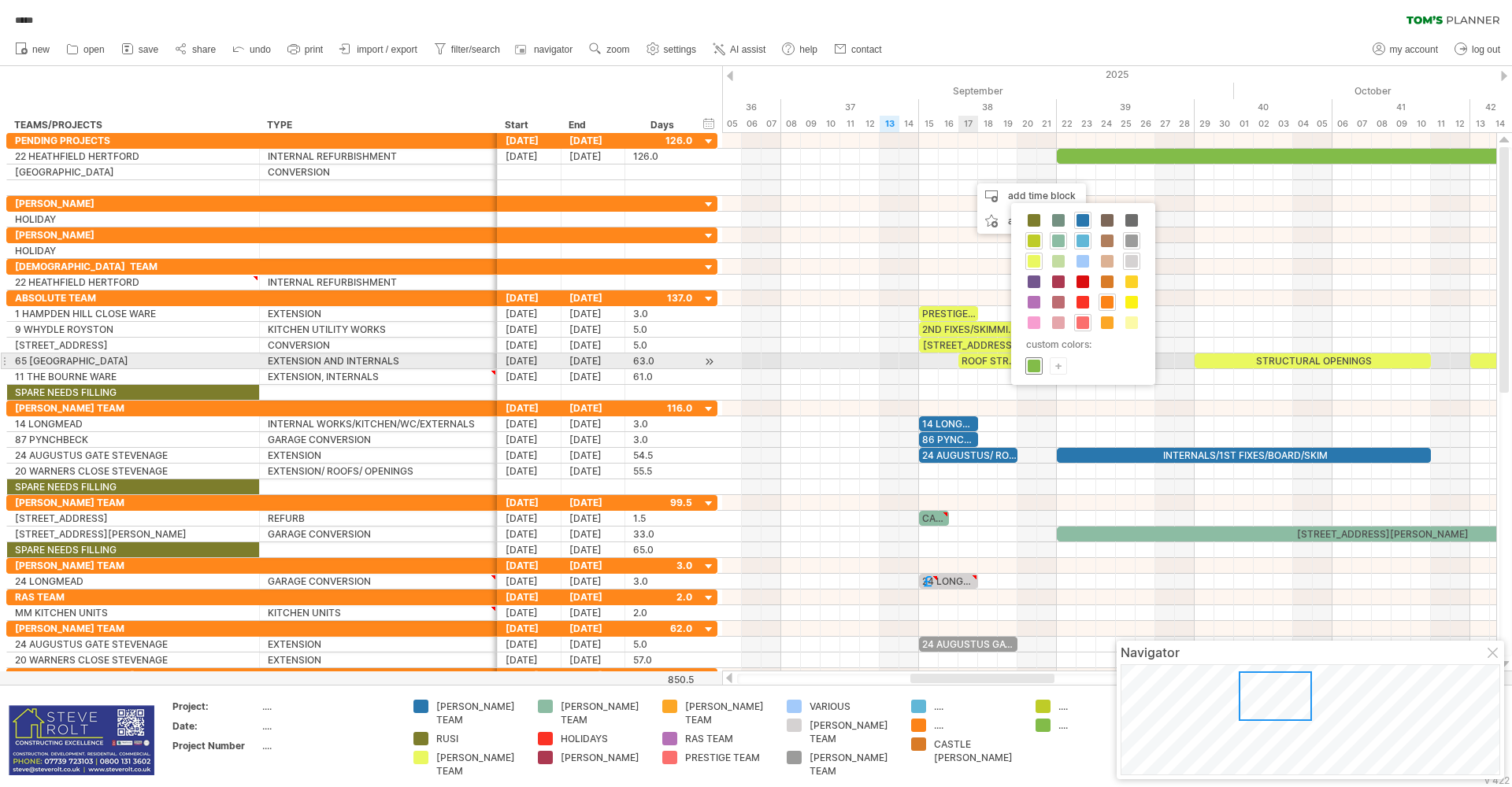
click at [1031, 366] on span at bounding box center [1034, 366] width 12 height 12
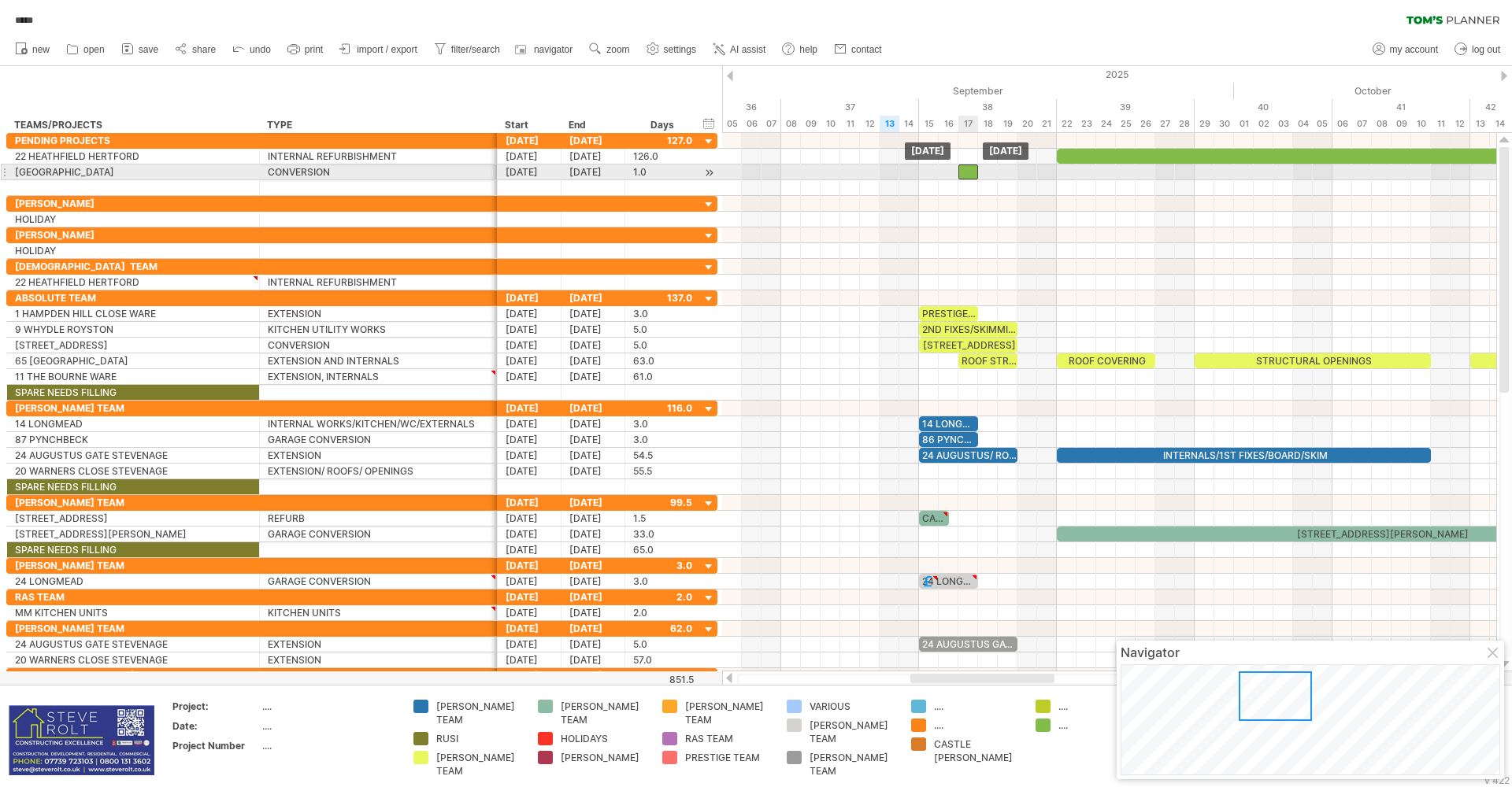
drag, startPoint x: 976, startPoint y: 175, endPoint x: 969, endPoint y: 177, distance: 7.3
click at [969, 177] on div at bounding box center [968, 172] width 19 height 15
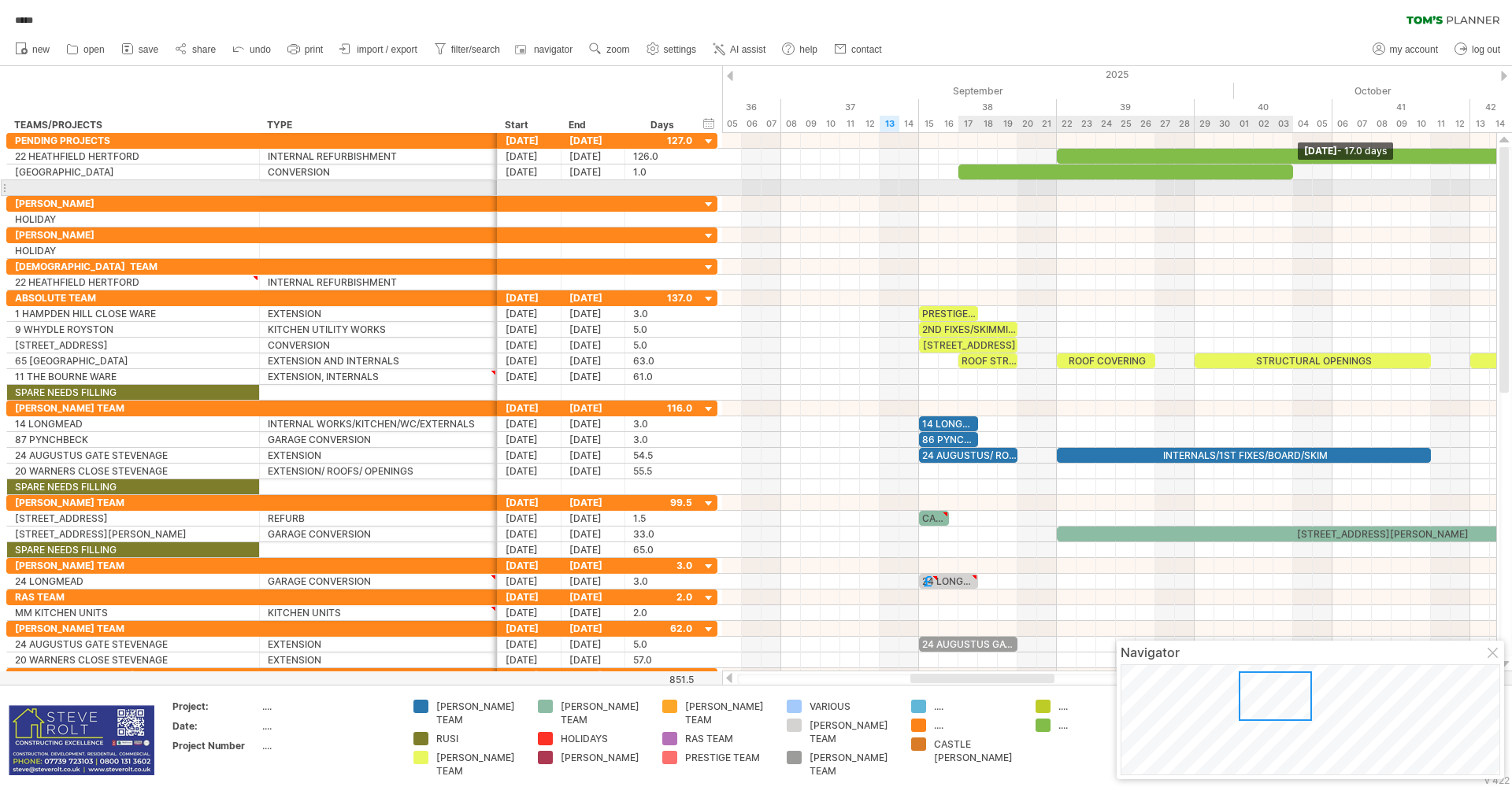
drag, startPoint x: 975, startPoint y: 175, endPoint x: 1294, endPoint y: 184, distance: 319.1
click at [1294, 184] on div "22 HEATHFIELD HERTFORD PRESTIGE SILICON RENDER 2ND FIXES/SKIMMING [STREET_ADDRE…" at bounding box center [1109, 402] width 774 height 538
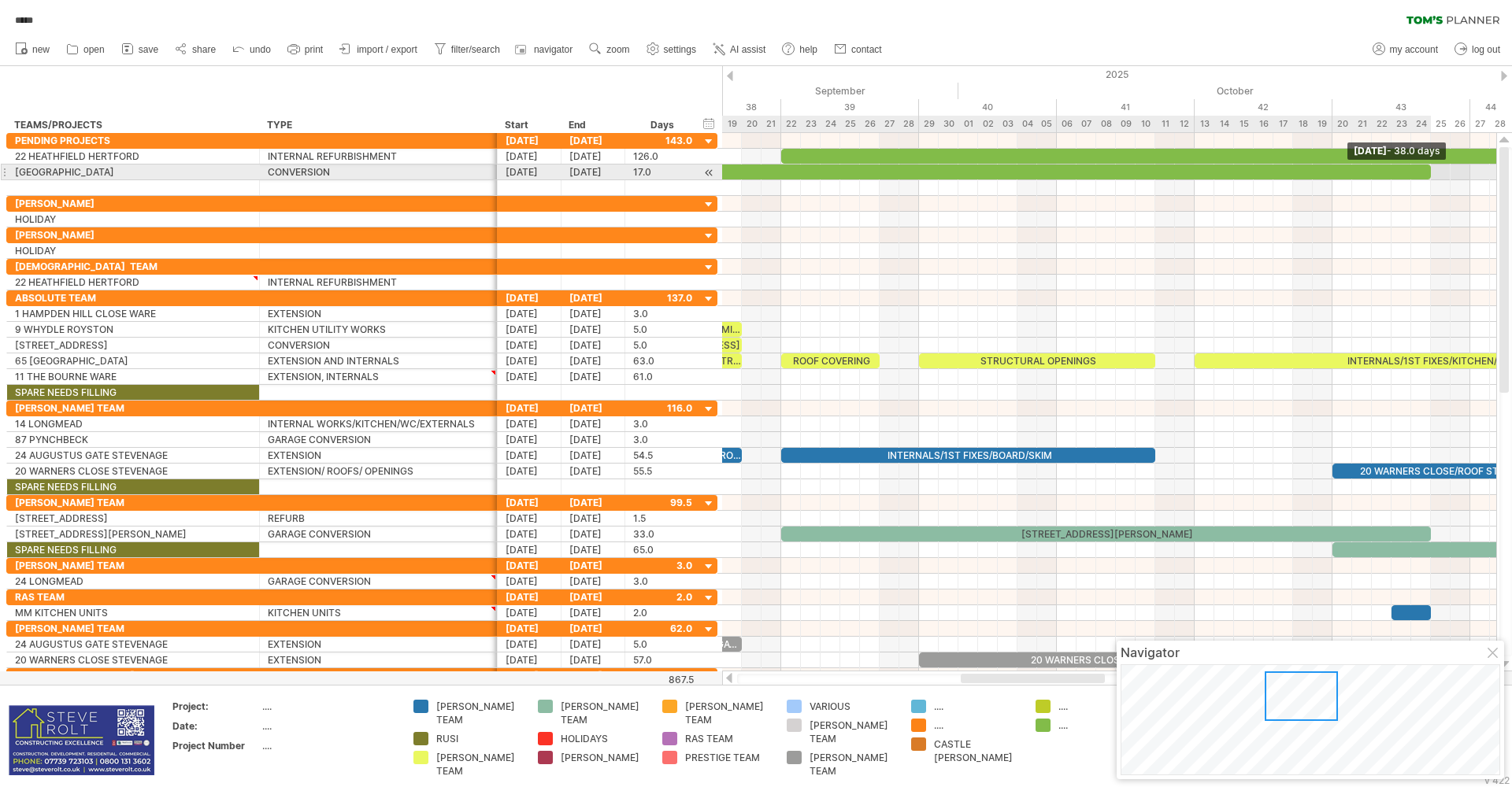
drag, startPoint x: 1014, startPoint y: 174, endPoint x: 1430, endPoint y: 181, distance: 416.1
click at [1430, 181] on div "22 HEATHFIELD HERTFORD PRESTIGE SILICON RENDER 2ND FIXES/SKIMMING [STREET_ADDRE…" at bounding box center [1109, 402] width 774 height 538
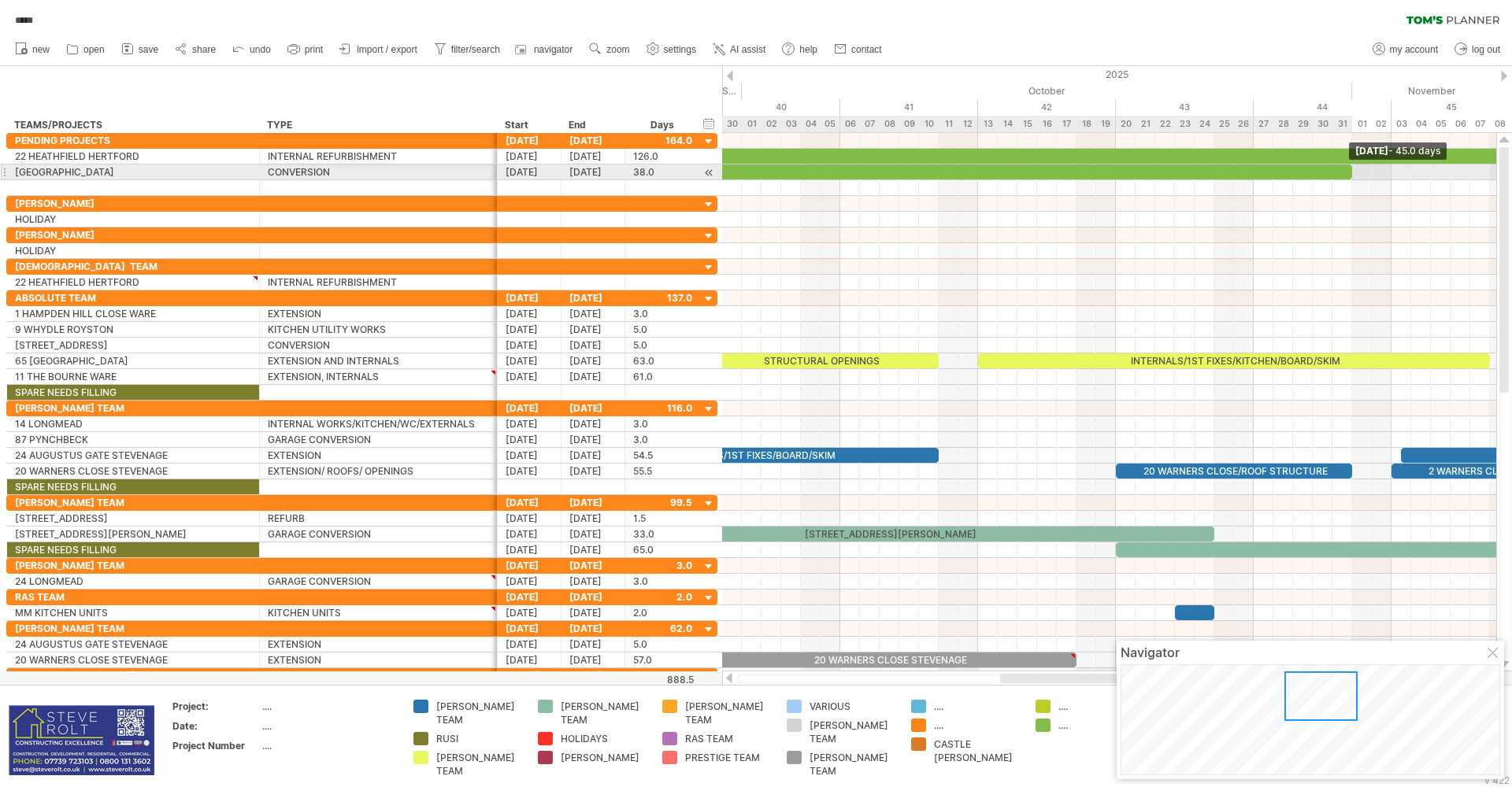
drag, startPoint x: 1214, startPoint y: 173, endPoint x: 1353, endPoint y: 178, distance: 139.1
click at [1353, 178] on span at bounding box center [1352, 172] width 6 height 15
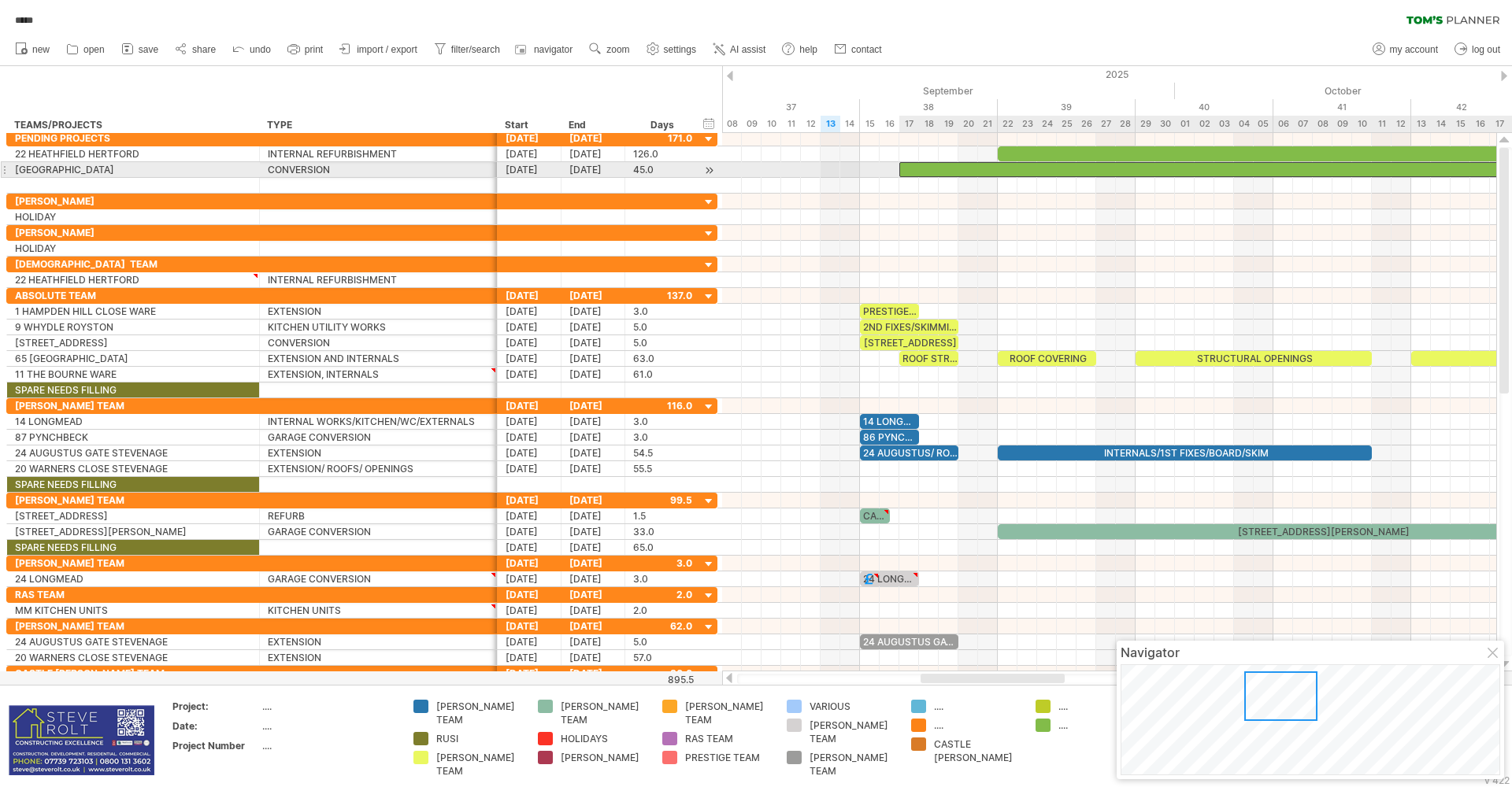
click at [996, 169] on div at bounding box center [1342, 169] width 886 height 15
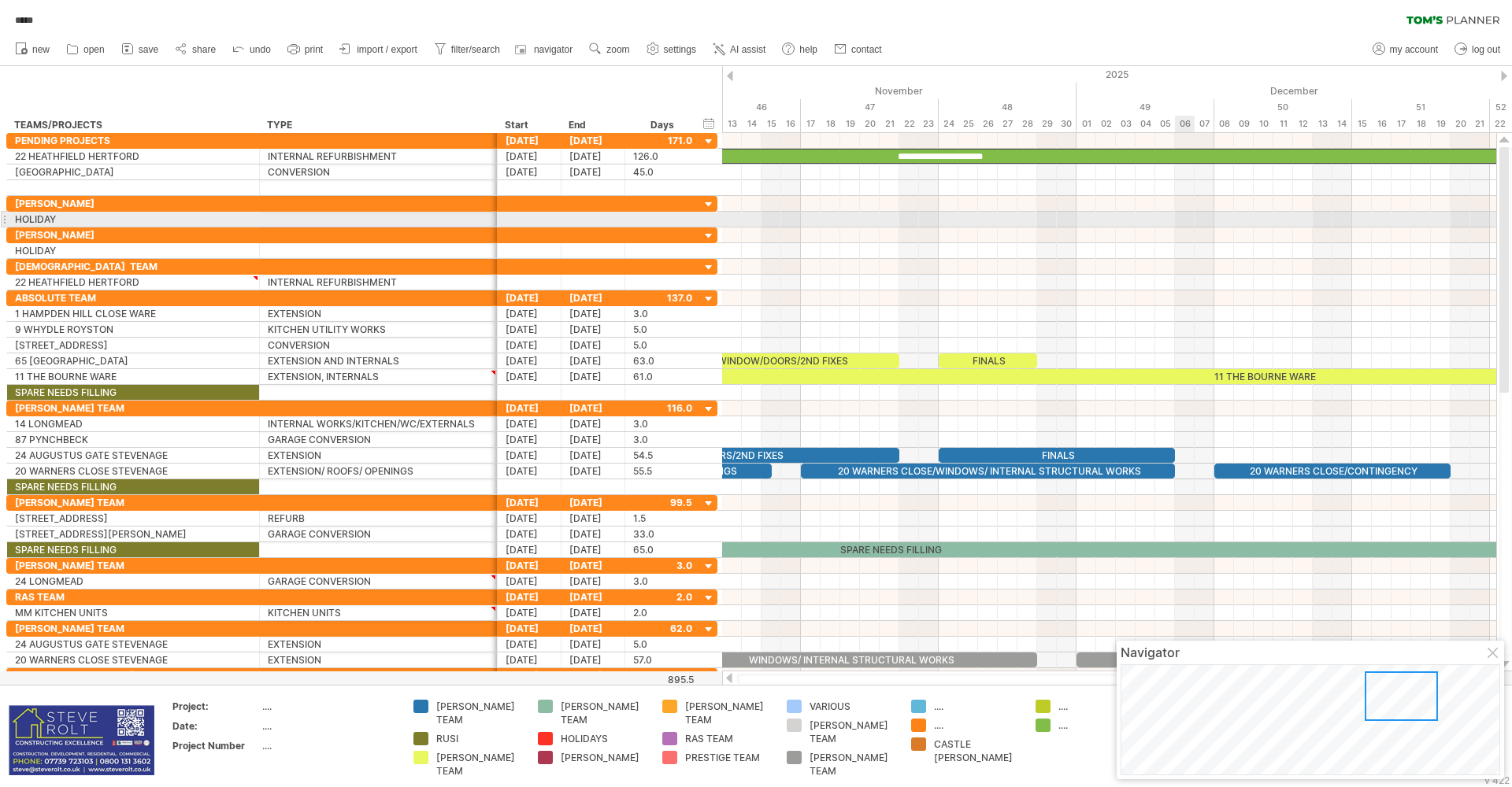
click at [1022, 153] on div "**********" at bounding box center [938, 156] width 2480 height 15
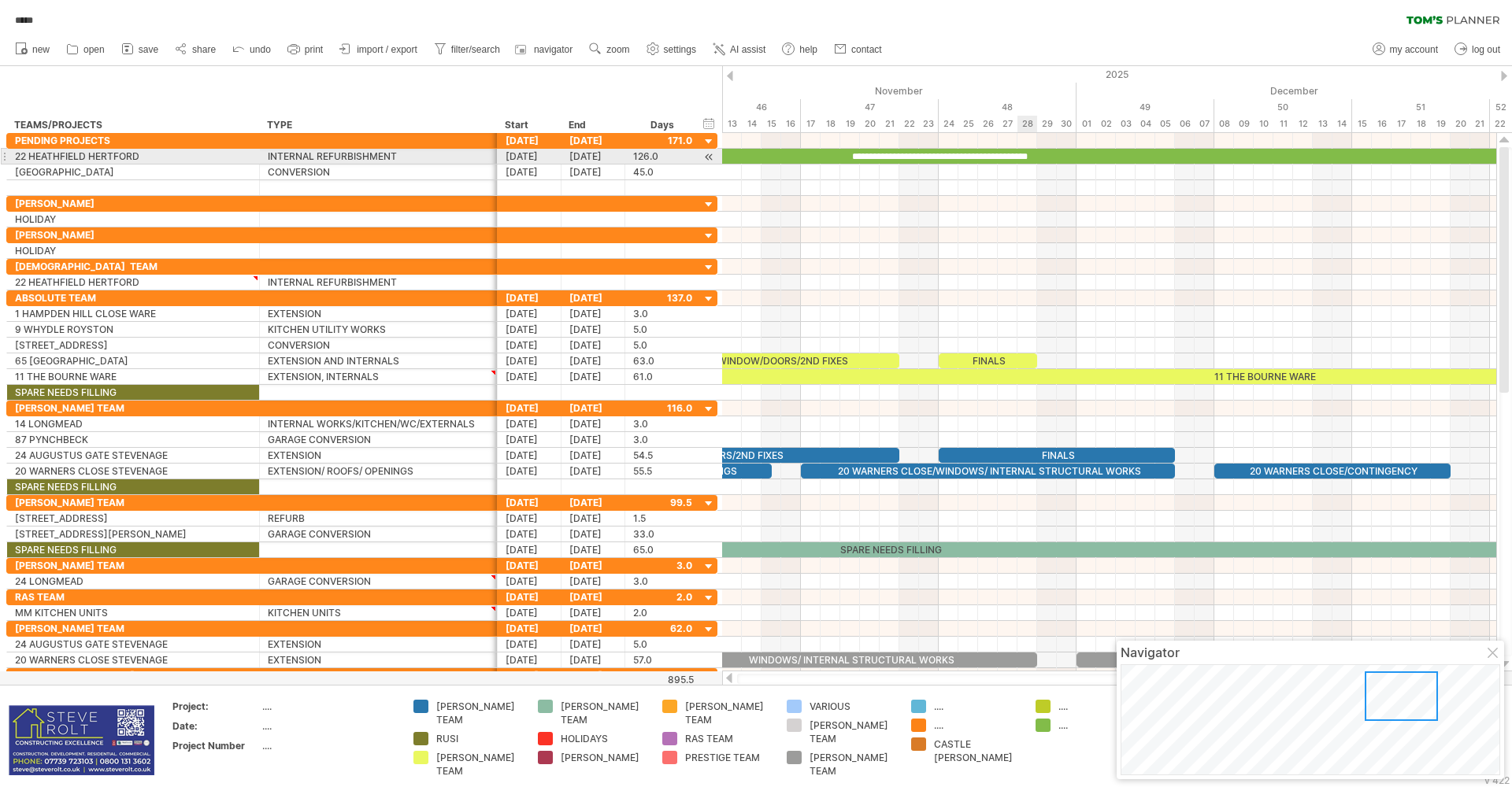
click at [1101, 233] on div at bounding box center [1109, 235] width 774 height 16
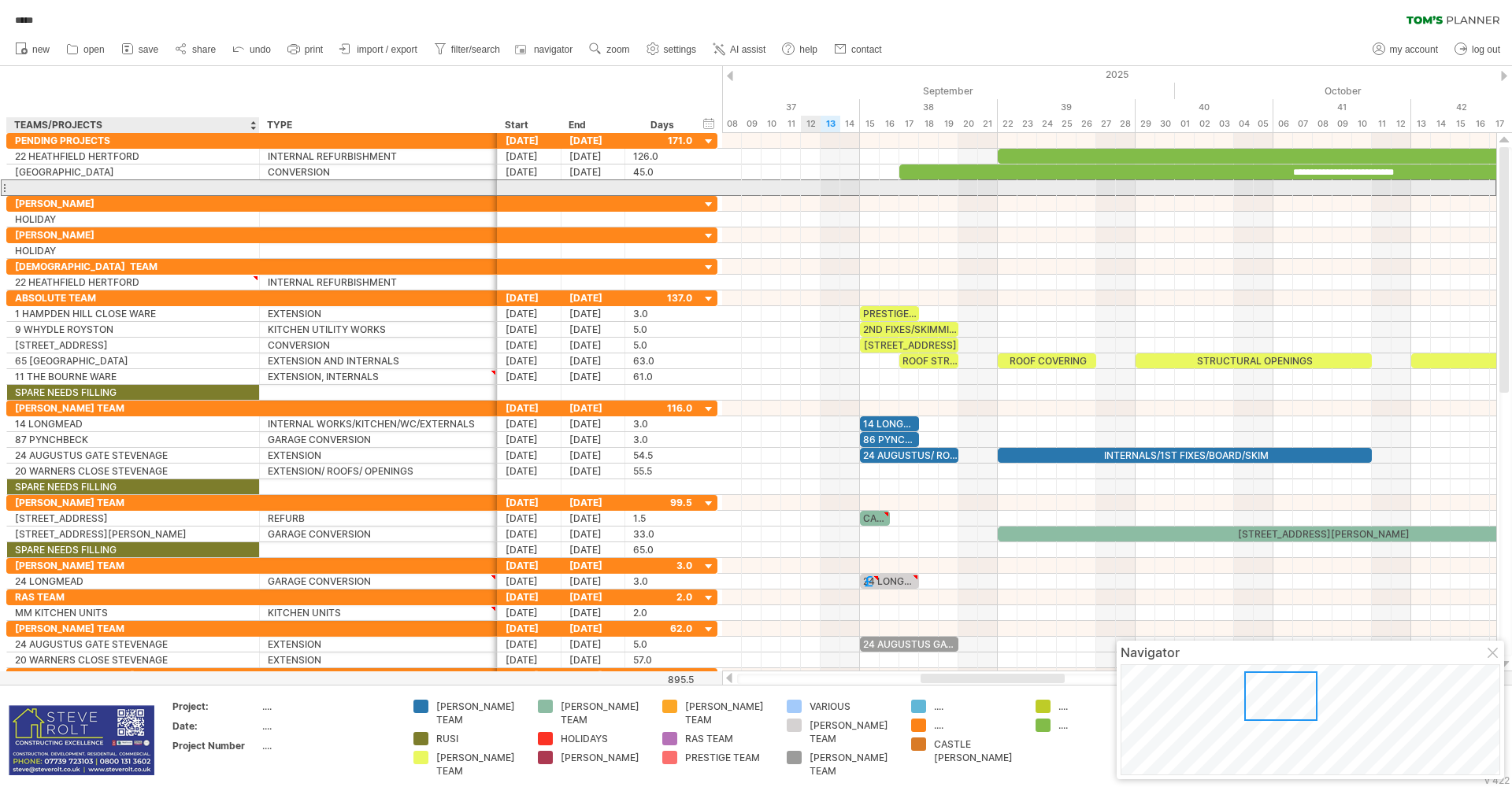
click at [79, 185] on div at bounding box center [133, 188] width 236 height 15
type input "**********"
click at [295, 188] on div at bounding box center [378, 188] width 221 height 15
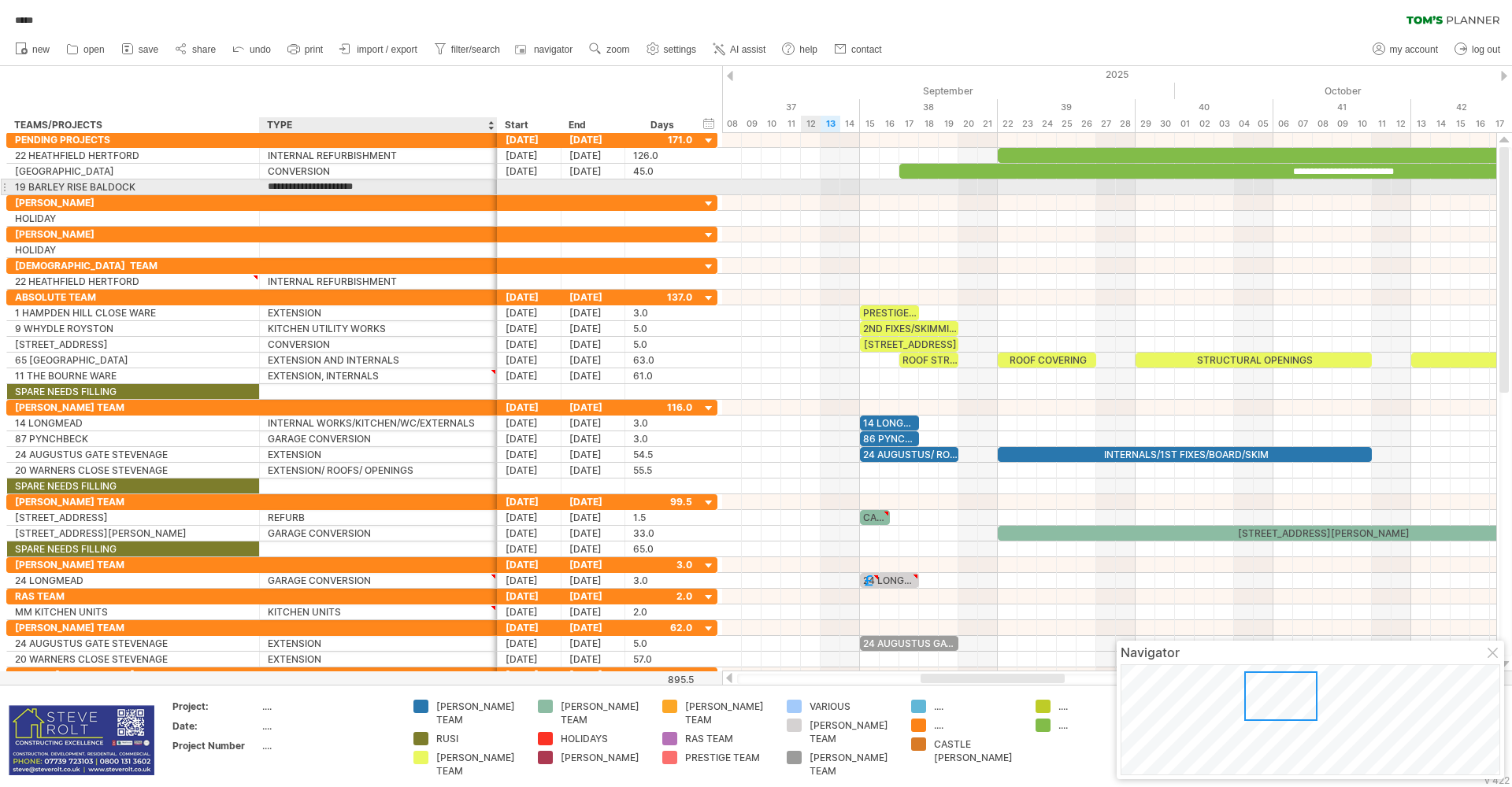
type input "**********"
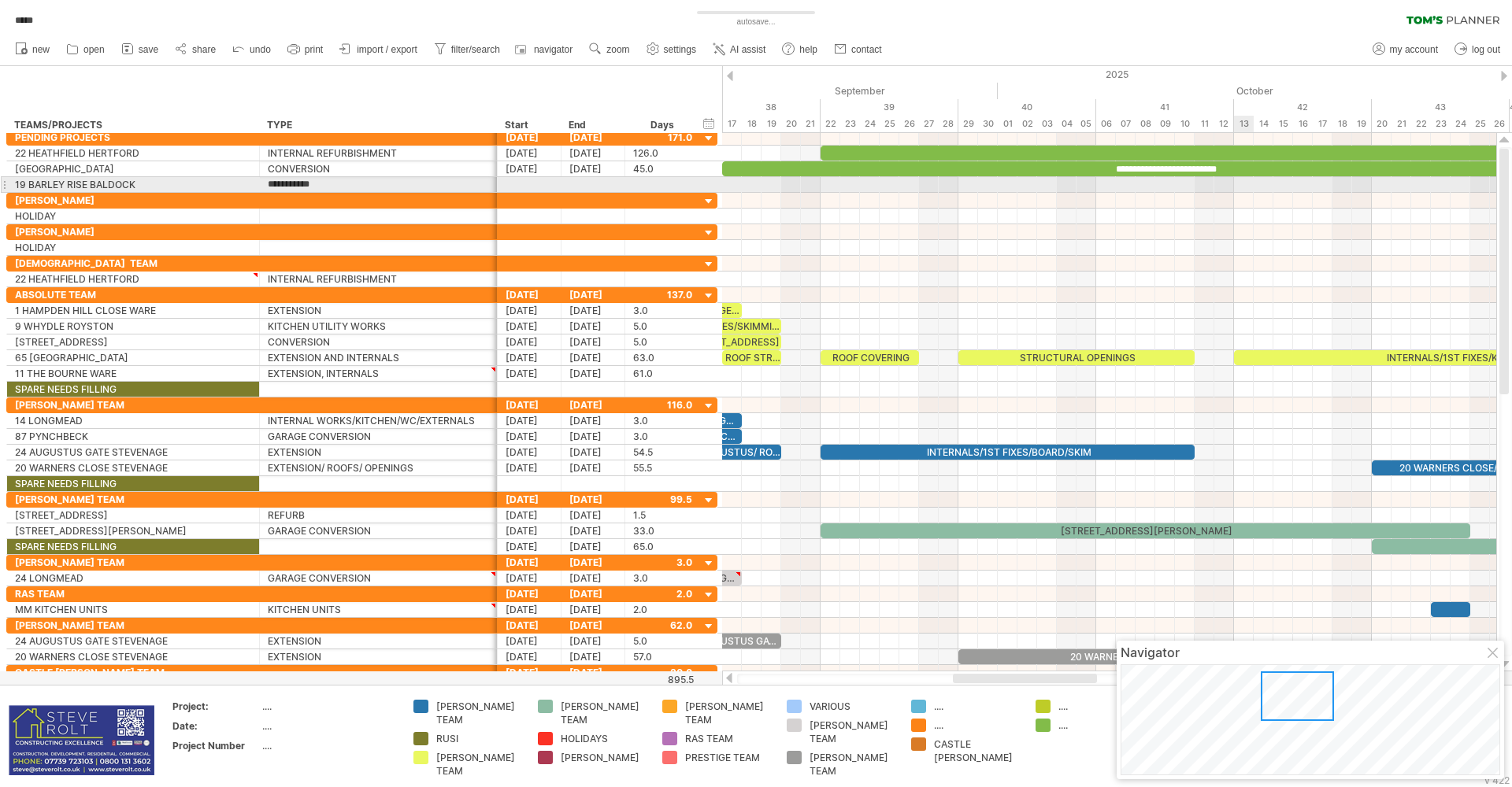
click at [1243, 188] on div at bounding box center [1109, 185] width 774 height 16
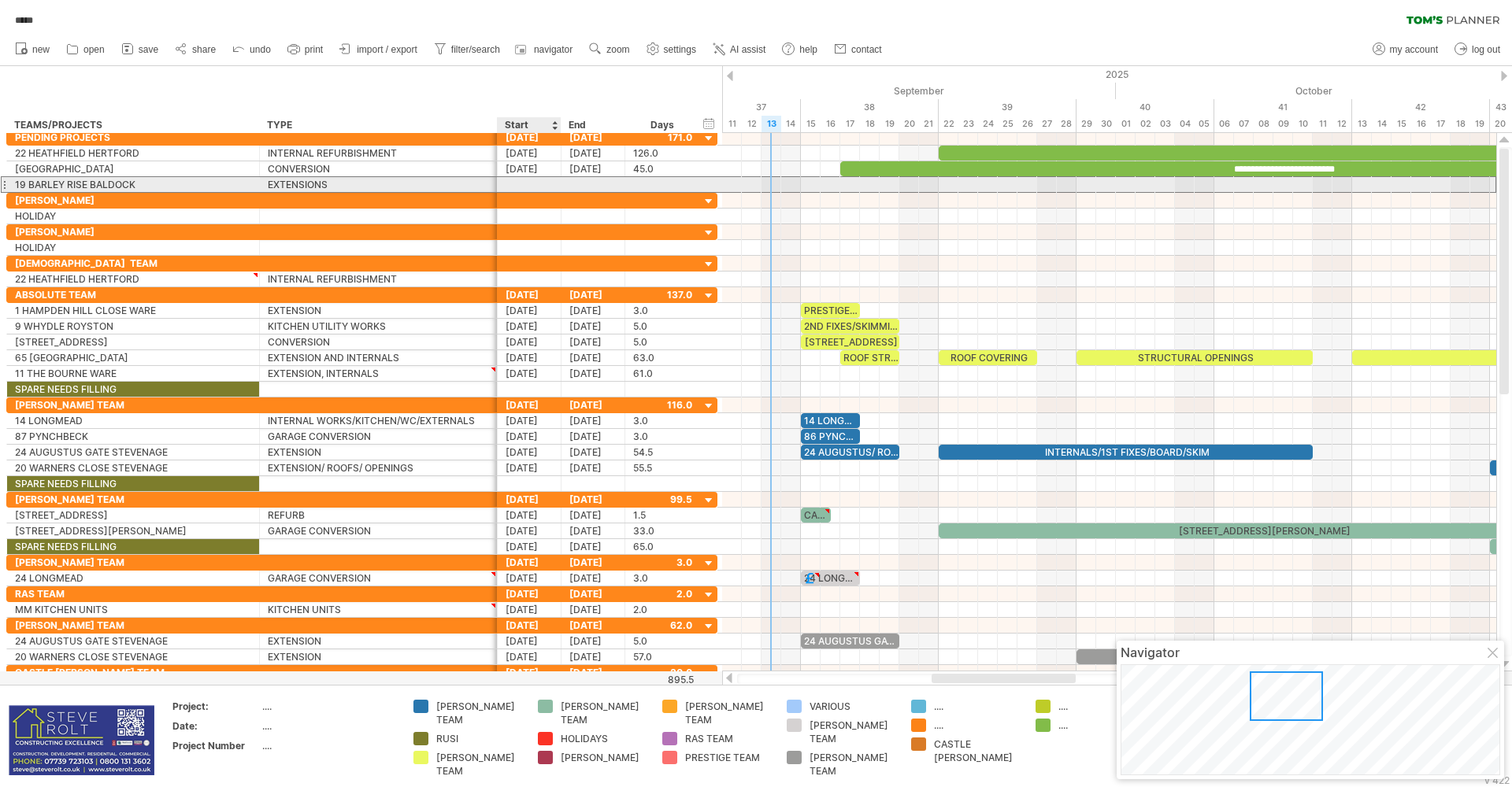
click at [516, 181] on div at bounding box center [530, 184] width 64 height 15
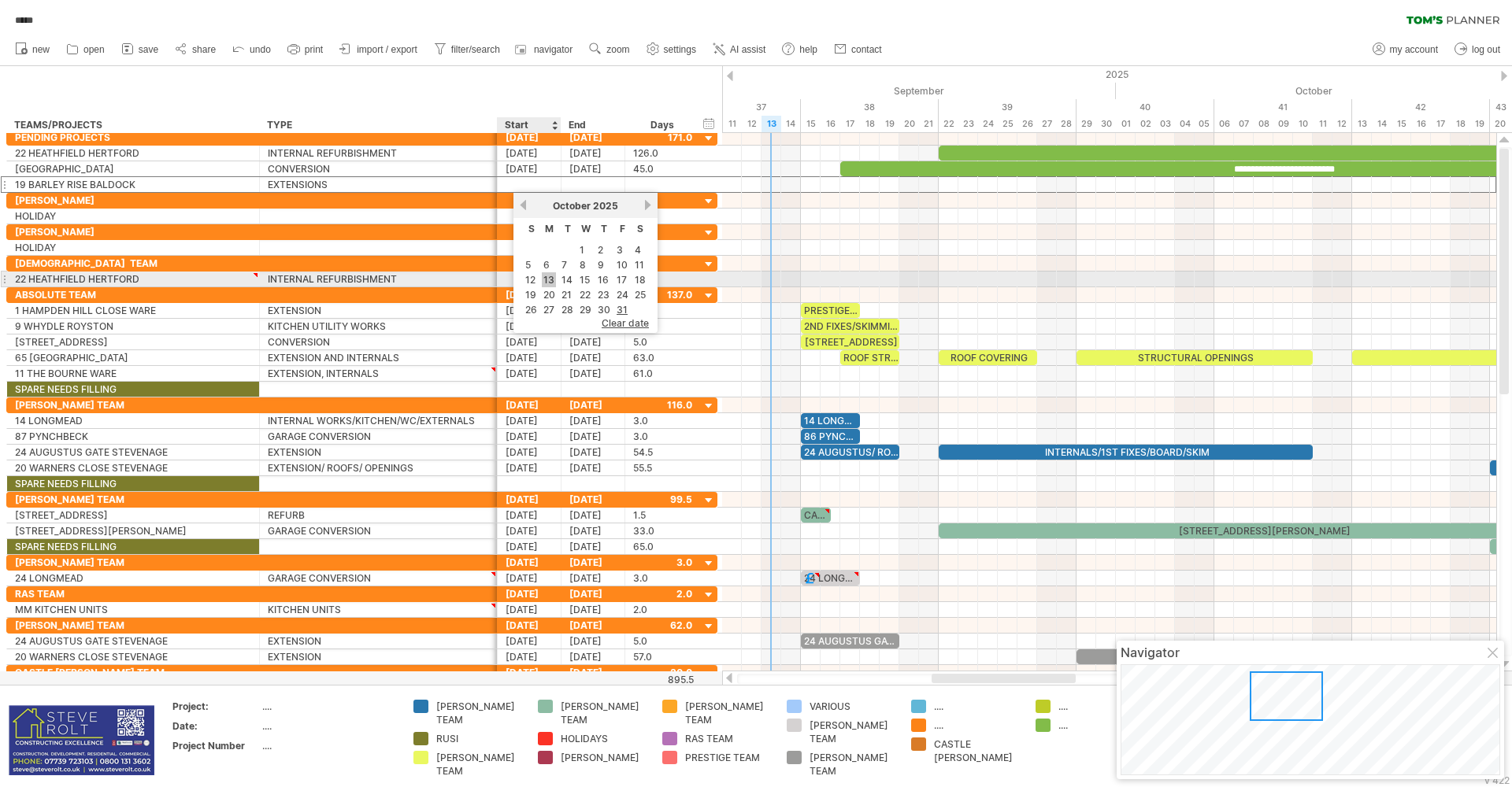
click at [551, 282] on link "13" at bounding box center [549, 280] width 14 height 15
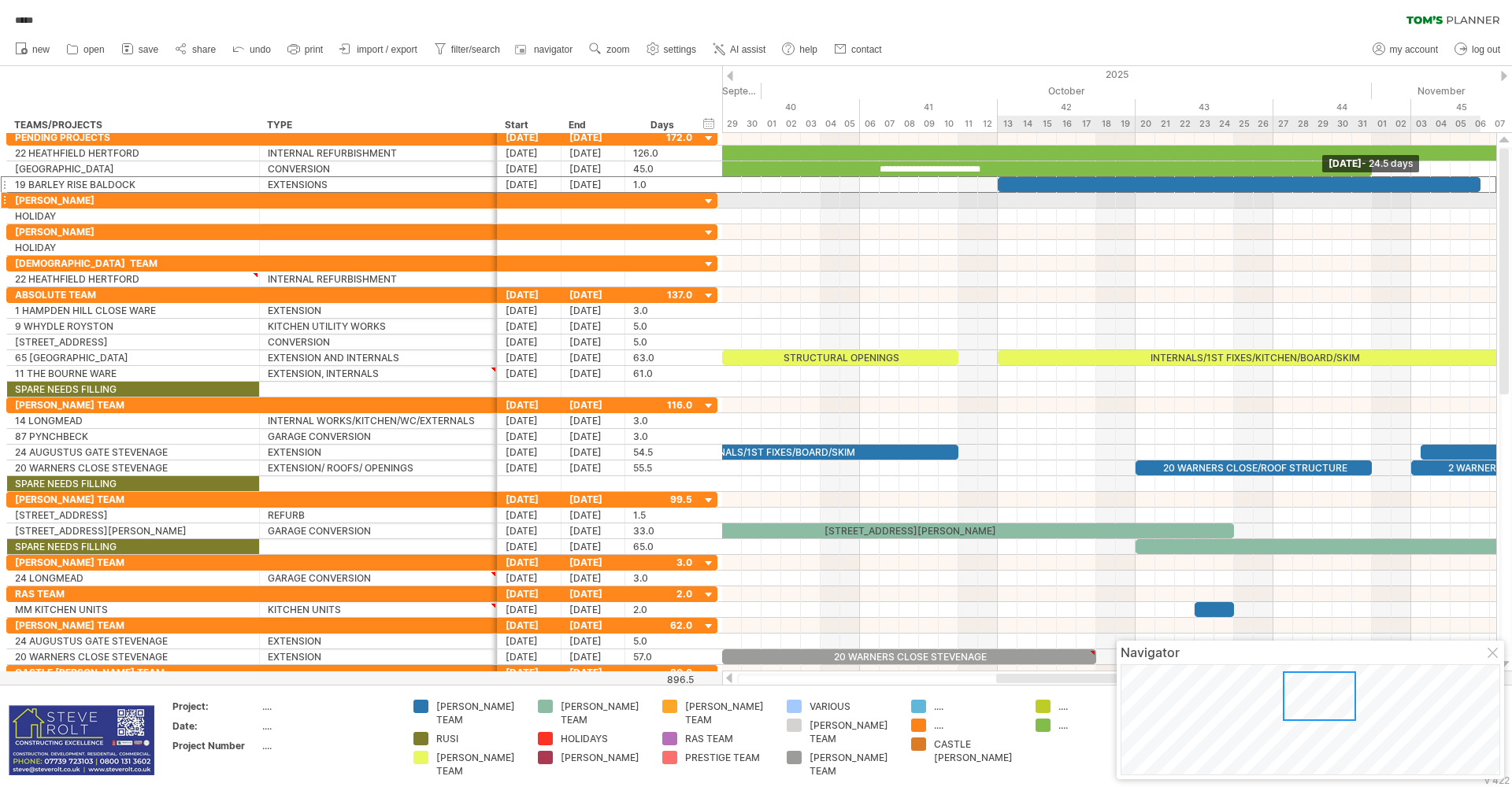
drag, startPoint x: 1016, startPoint y: 188, endPoint x: 1474, endPoint y: 198, distance: 458.1
click at [1476, 197] on div "**********" at bounding box center [1109, 402] width 774 height 538
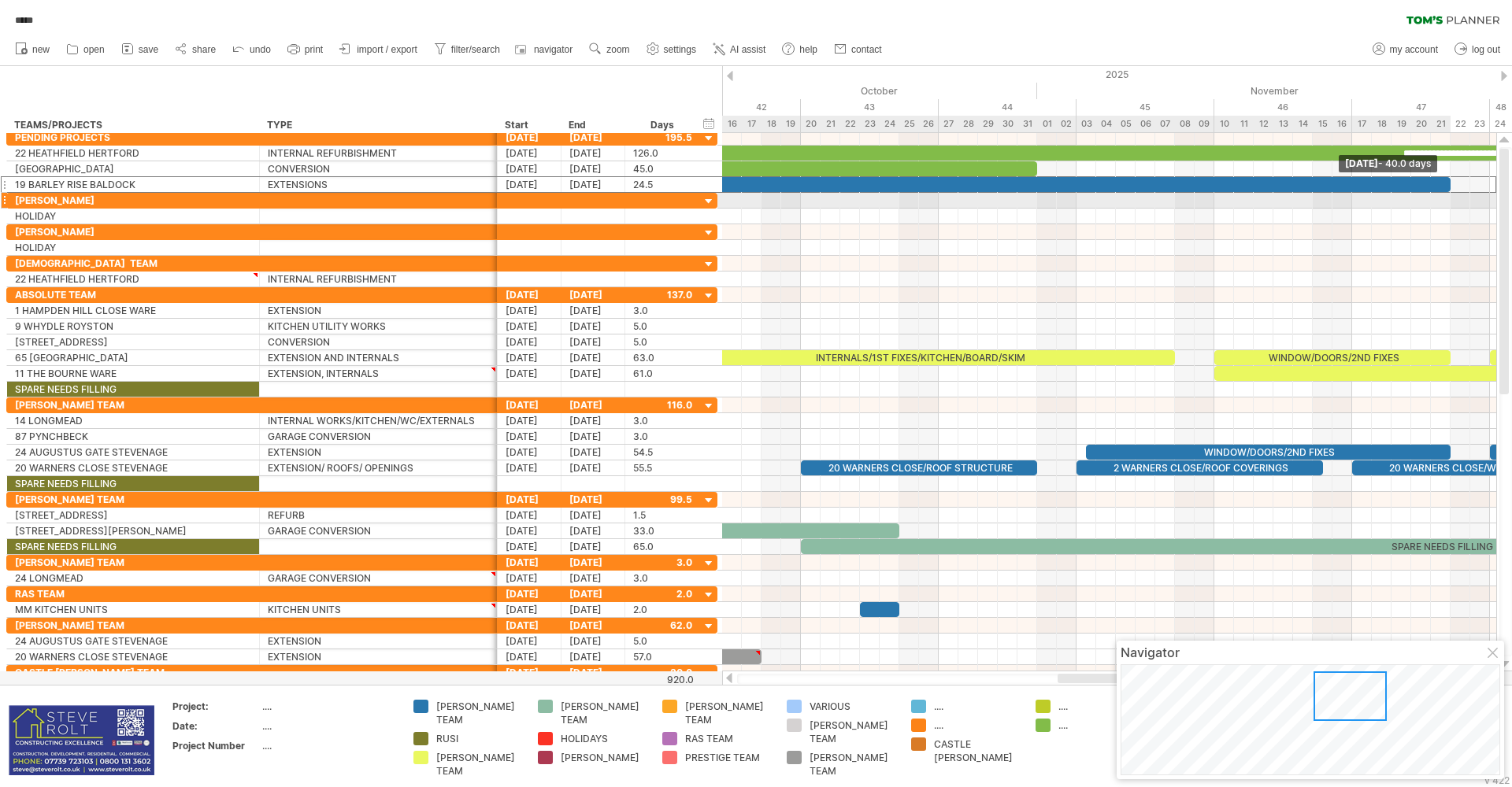
drag, startPoint x: 1144, startPoint y: 184, endPoint x: 1445, endPoint y: 197, distance: 301.3
click at [1445, 197] on div "**********" at bounding box center [1109, 402] width 774 height 538
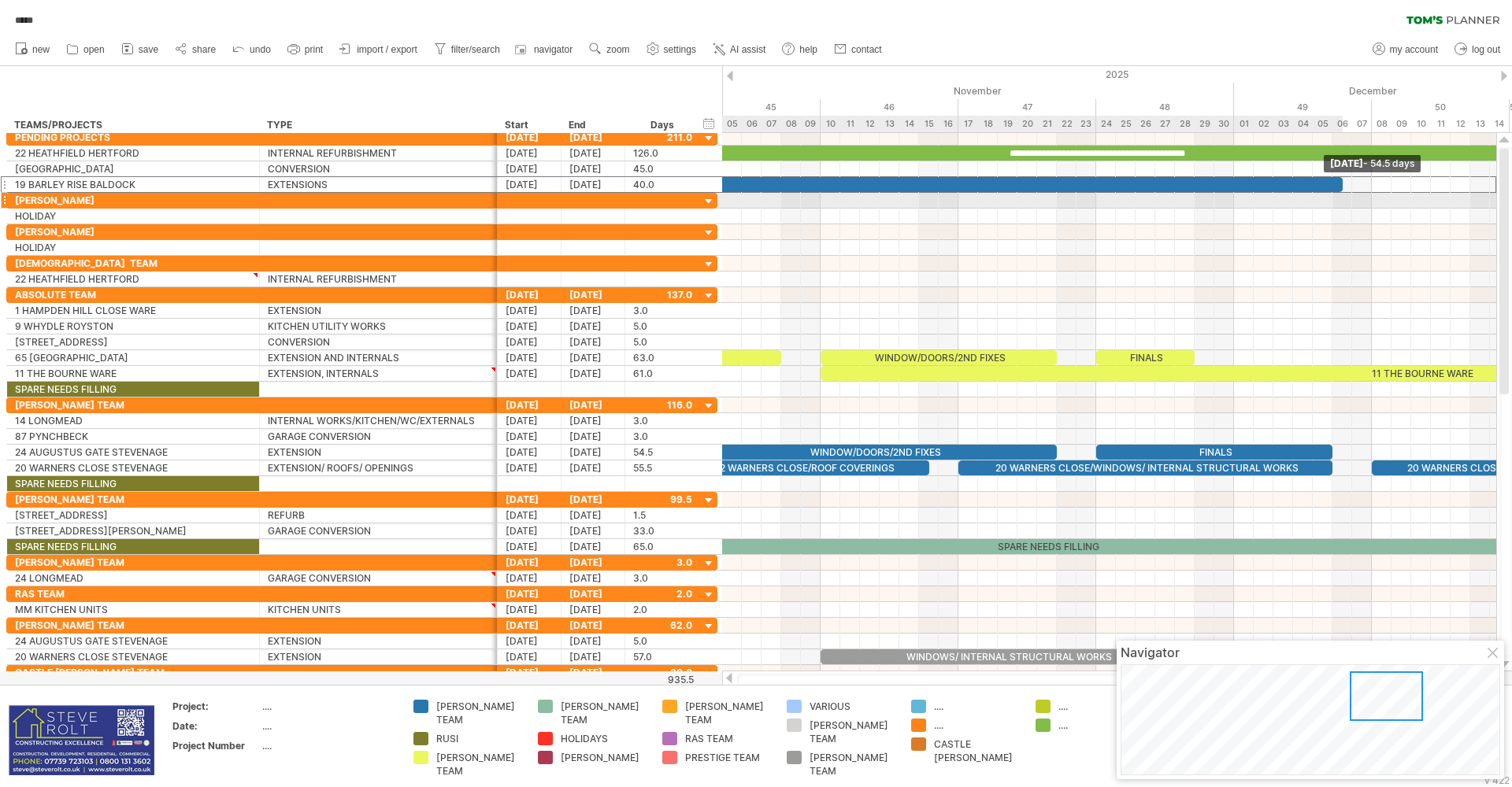
drag, startPoint x: 1059, startPoint y: 181, endPoint x: 1342, endPoint y: 193, distance: 283.3
click at [1341, 194] on div "**********" at bounding box center [1109, 402] width 774 height 538
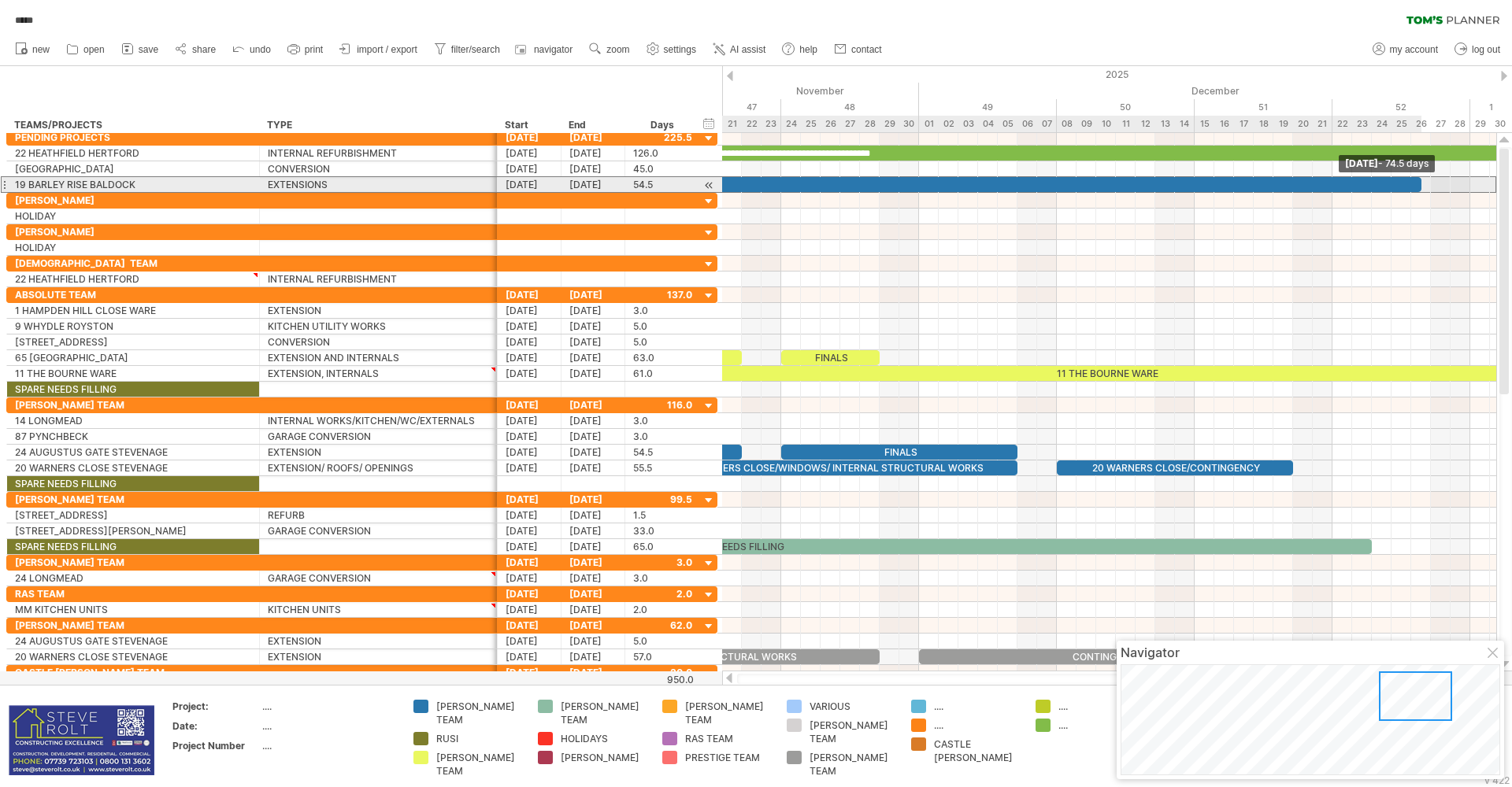
drag, startPoint x: 1026, startPoint y: 183, endPoint x: 1422, endPoint y: 188, distance: 396.0
click at [1422, 188] on span at bounding box center [1421, 184] width 6 height 15
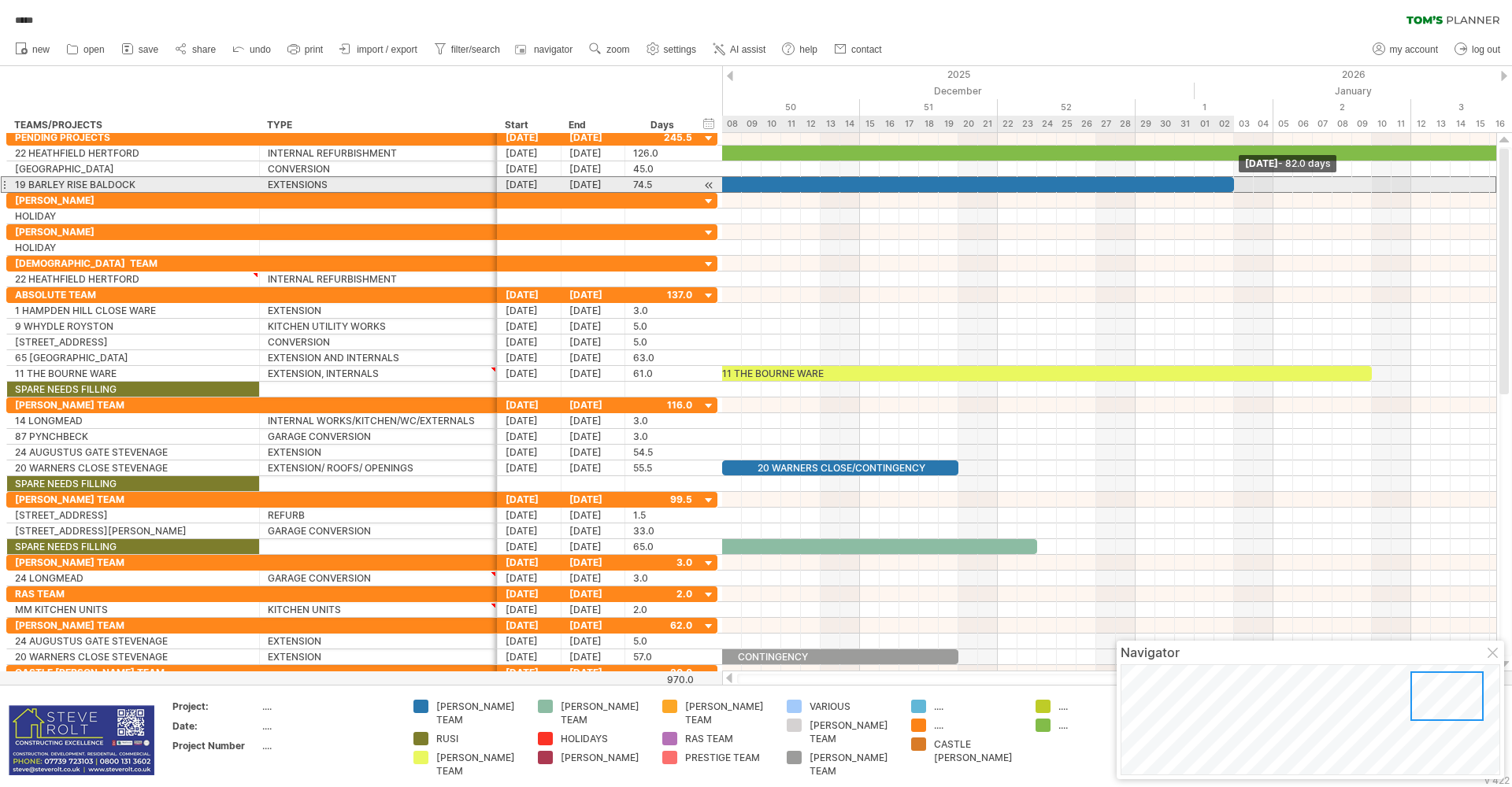
drag, startPoint x: 1086, startPoint y: 186, endPoint x: 1231, endPoint y: 190, distance: 145.1
click at [1231, 190] on span at bounding box center [1234, 184] width 6 height 15
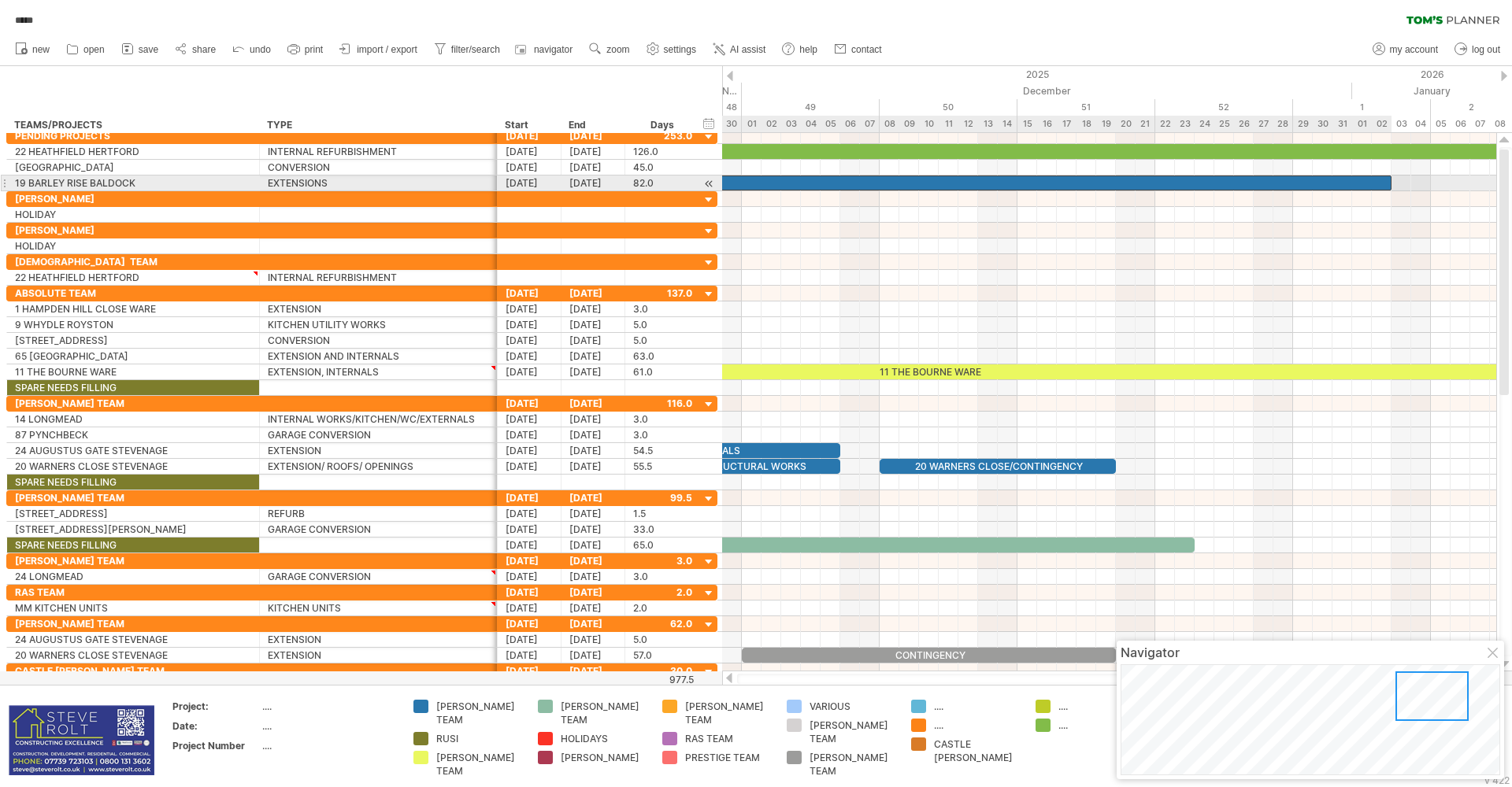
click at [905, 185] on div at bounding box center [584, 182] width 1615 height 15
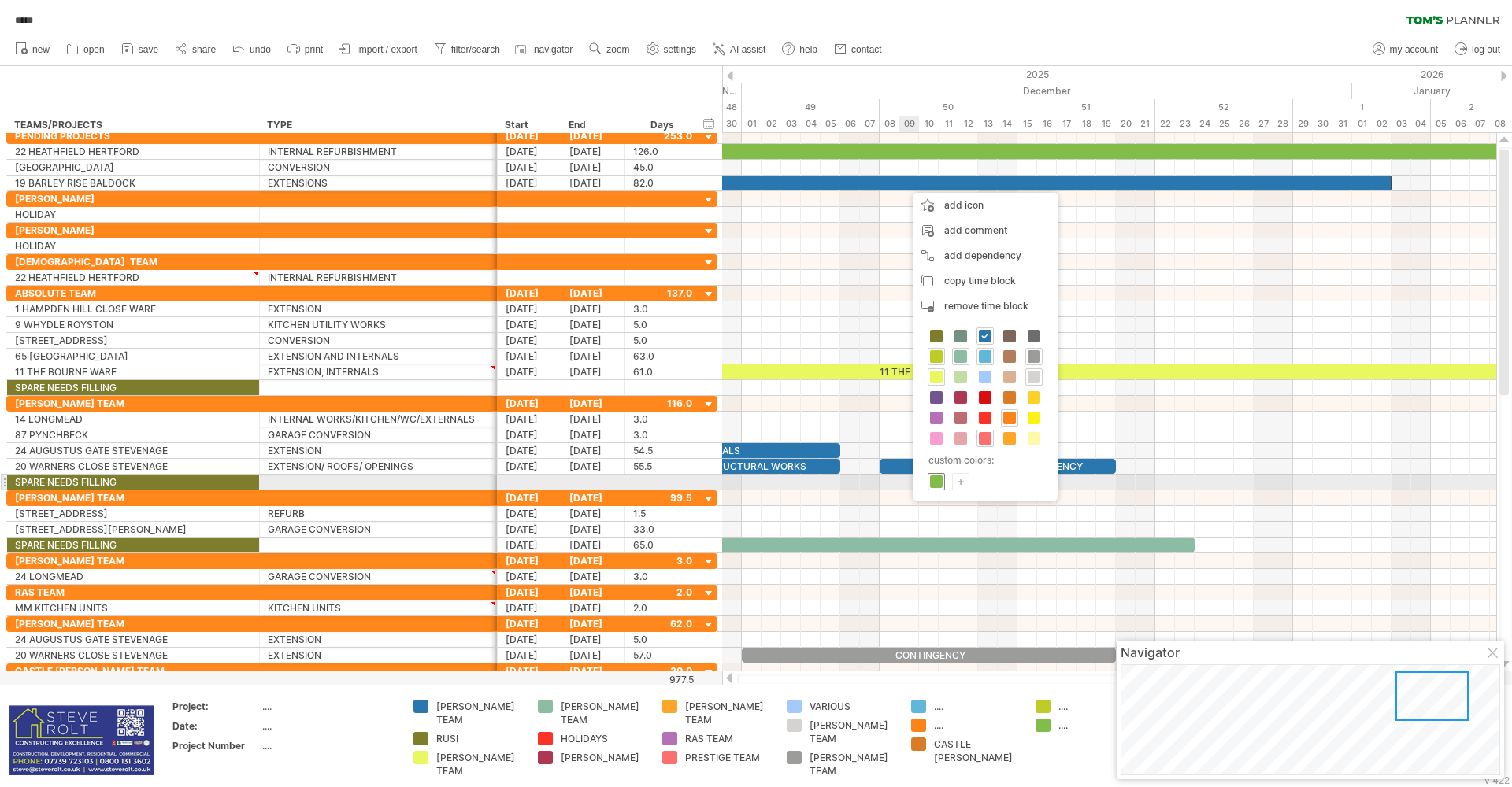
click at [939, 481] on span at bounding box center [936, 482] width 12 height 12
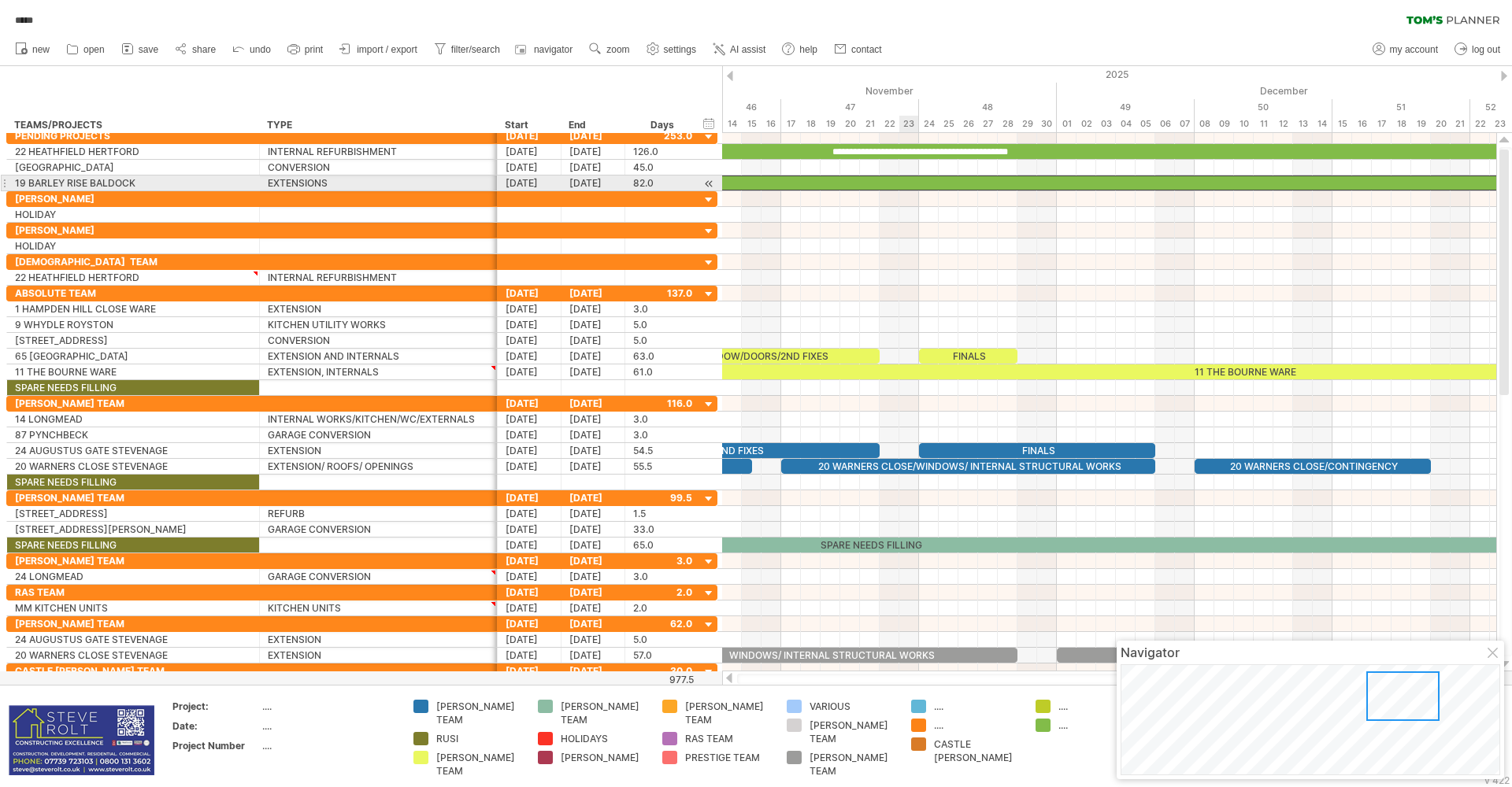
click at [919, 182] on div at bounding box center [899, 182] width 1615 height 15
click at [934, 235] on div at bounding box center [1109, 231] width 774 height 16
